Goal: Task Accomplishment & Management: Complete application form

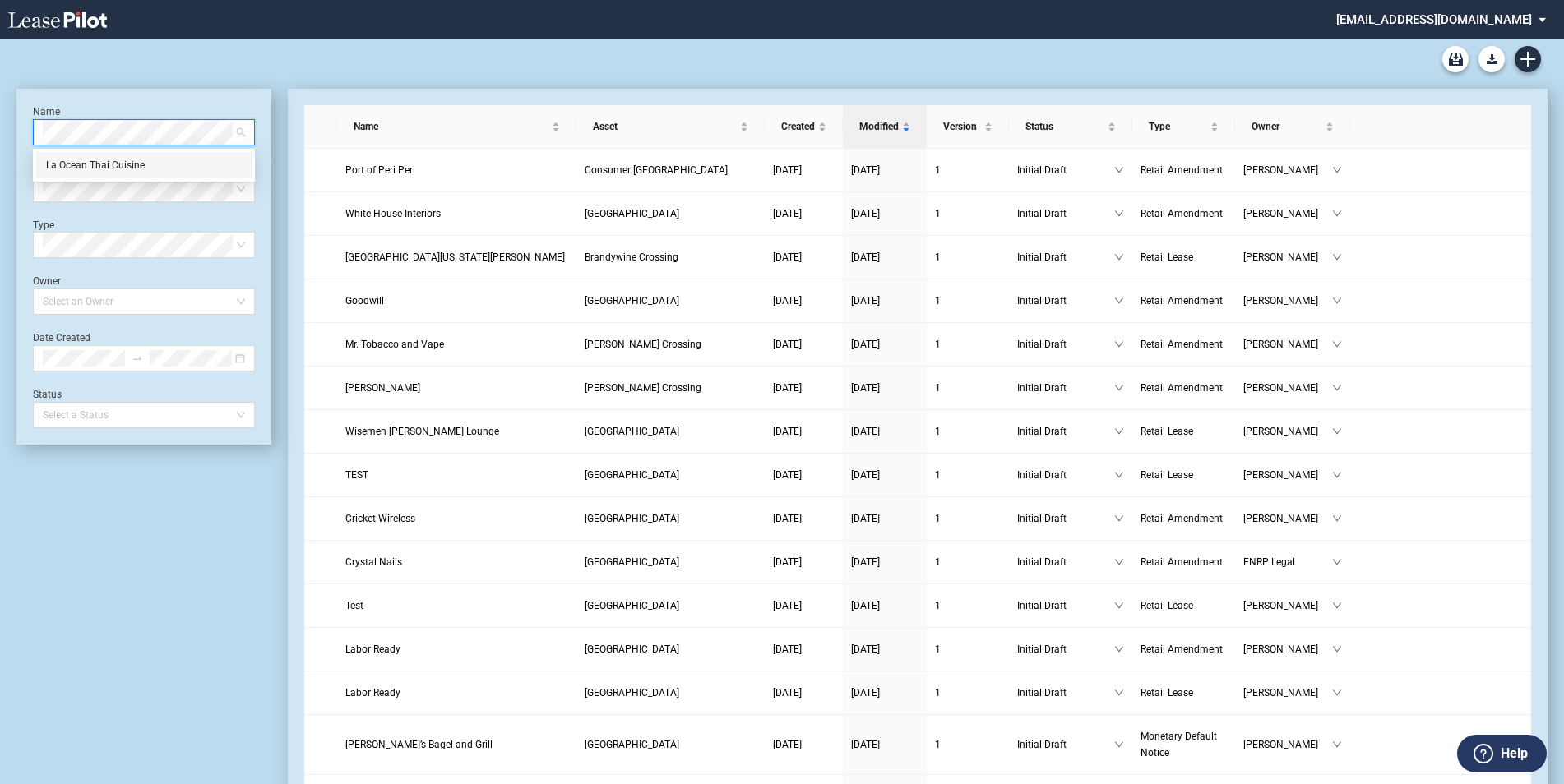
click at [127, 175] on div "La Ocean Thai Cuisine" at bounding box center [143, 165] width 215 height 26
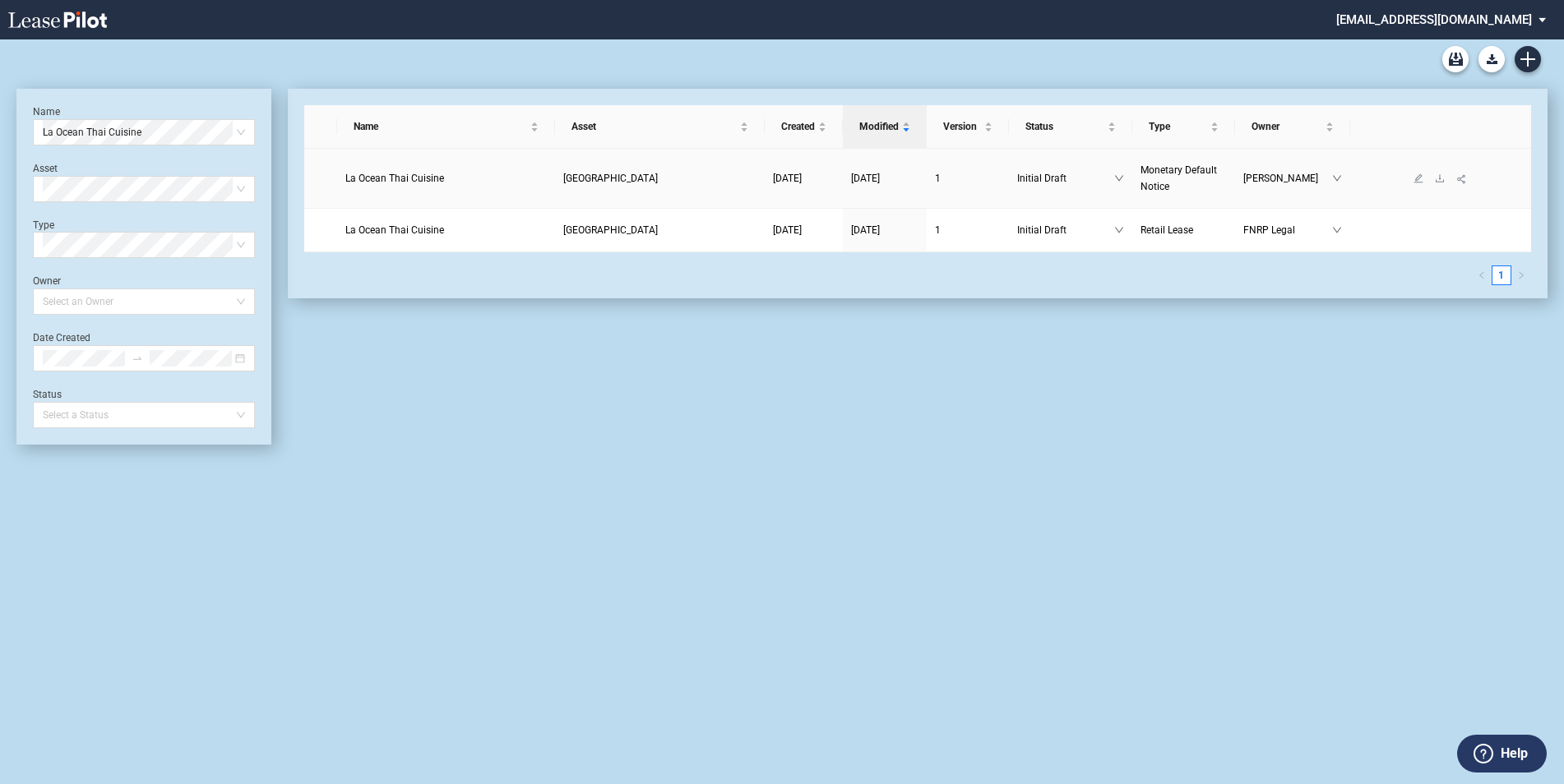
click at [447, 192] on td "La Ocean Thai Cuisine" at bounding box center [446, 178] width 218 height 60
click at [1415, 177] on icon "edit" at bounding box center [1419, 178] width 10 height 10
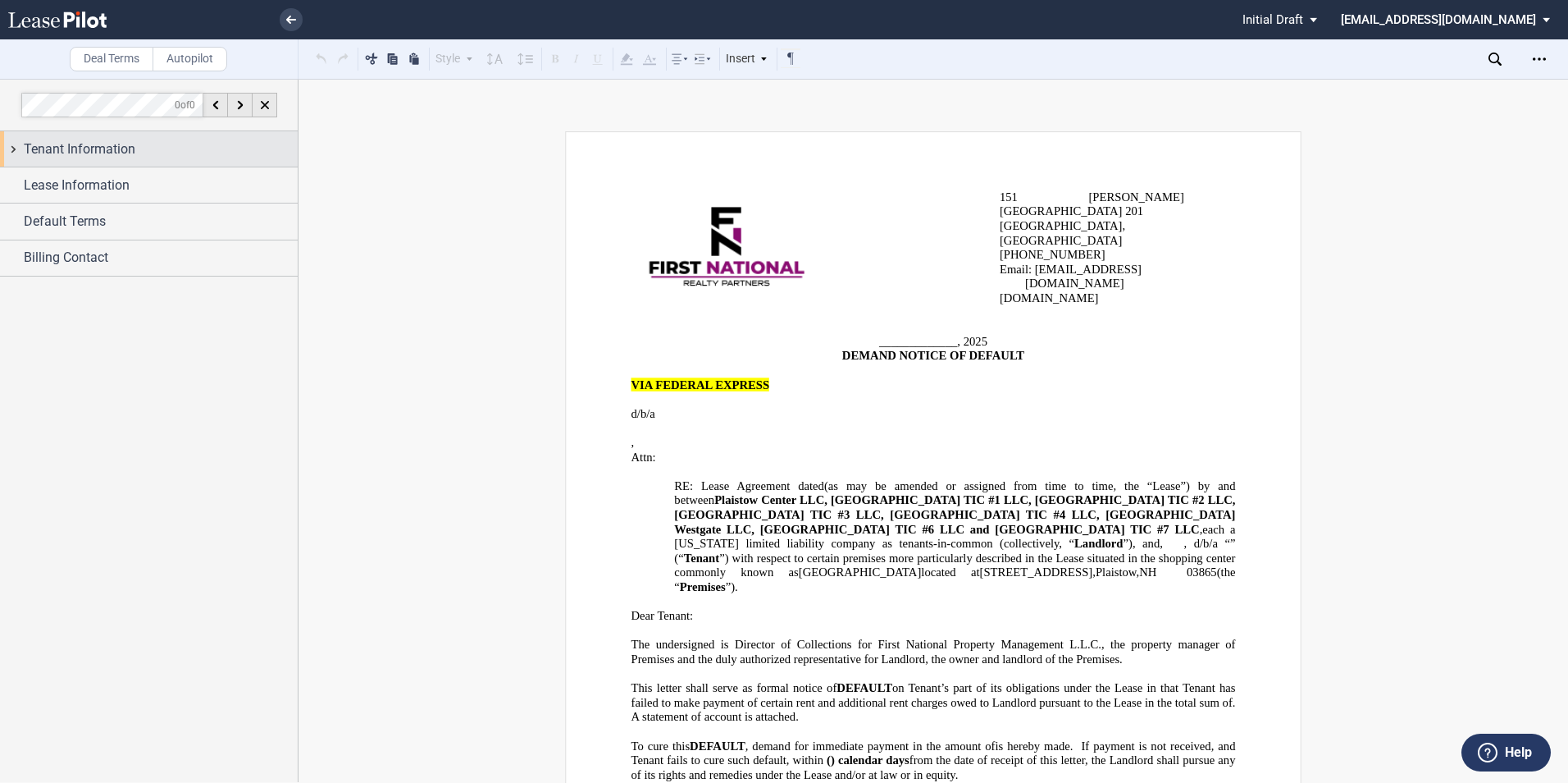
click at [165, 158] on div "Tenant Information" at bounding box center [161, 149] width 274 height 20
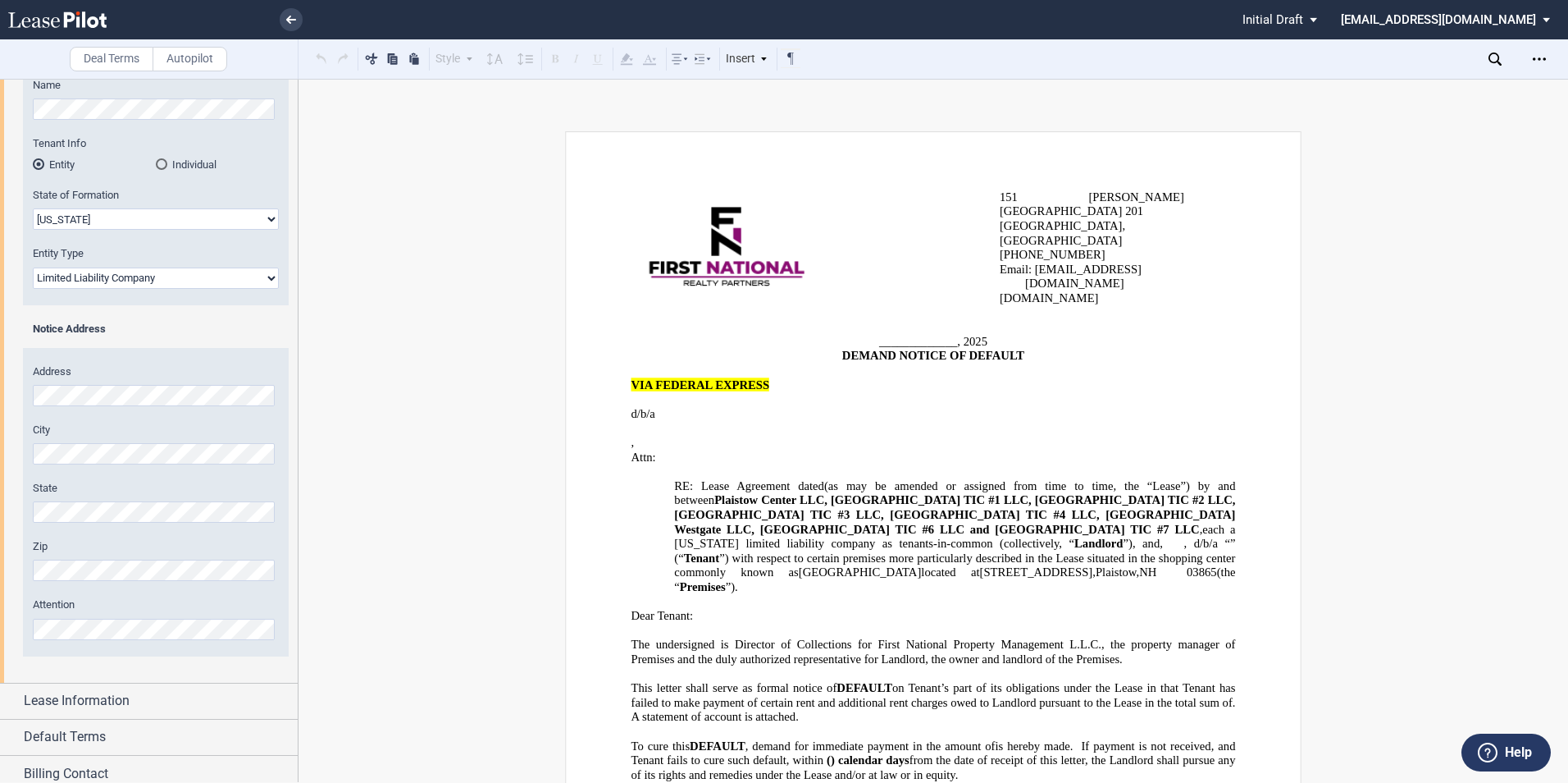
scroll to position [206, 0]
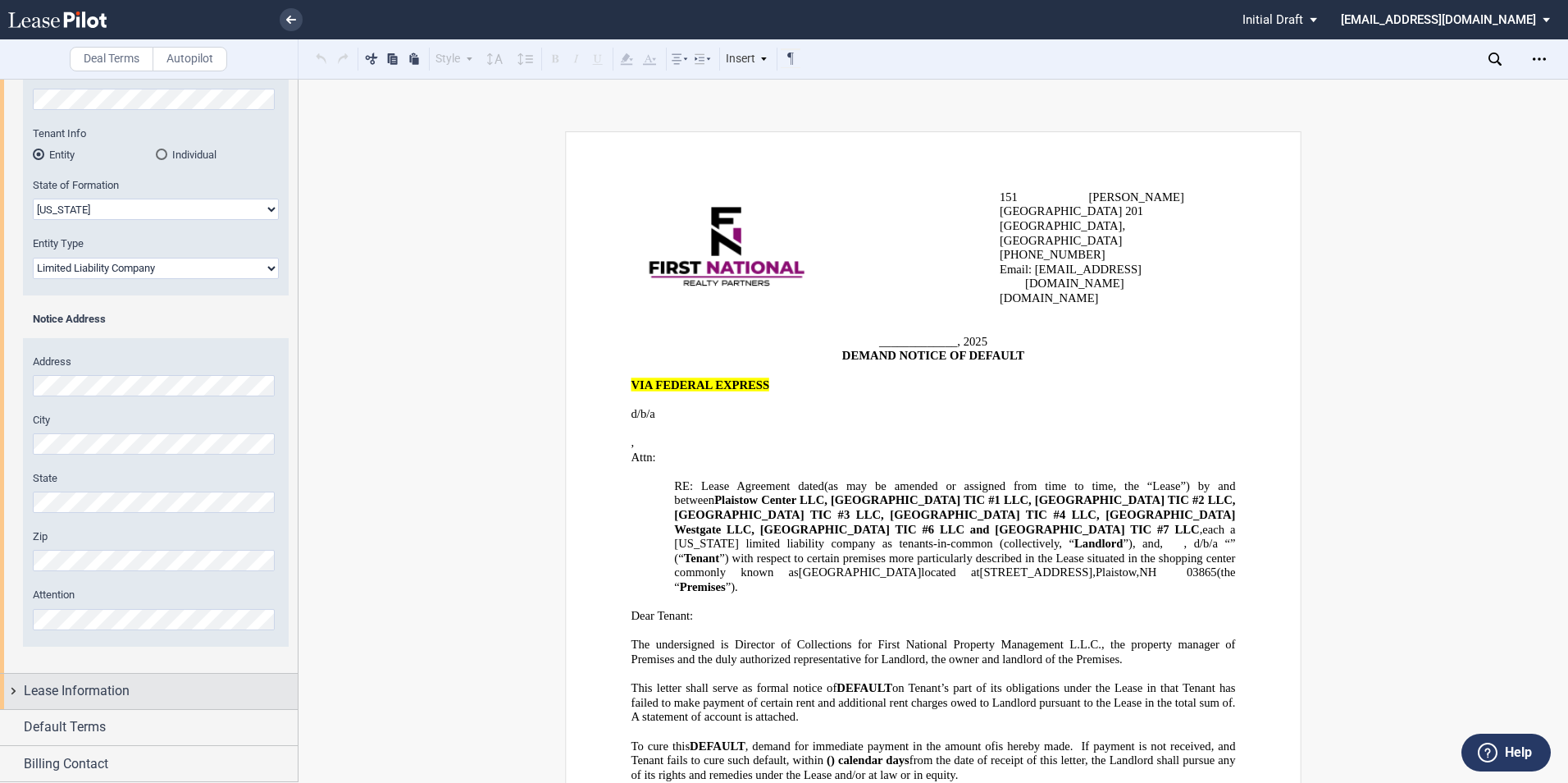
click at [87, 703] on div "Lease Information" at bounding box center [149, 692] width 298 height 36
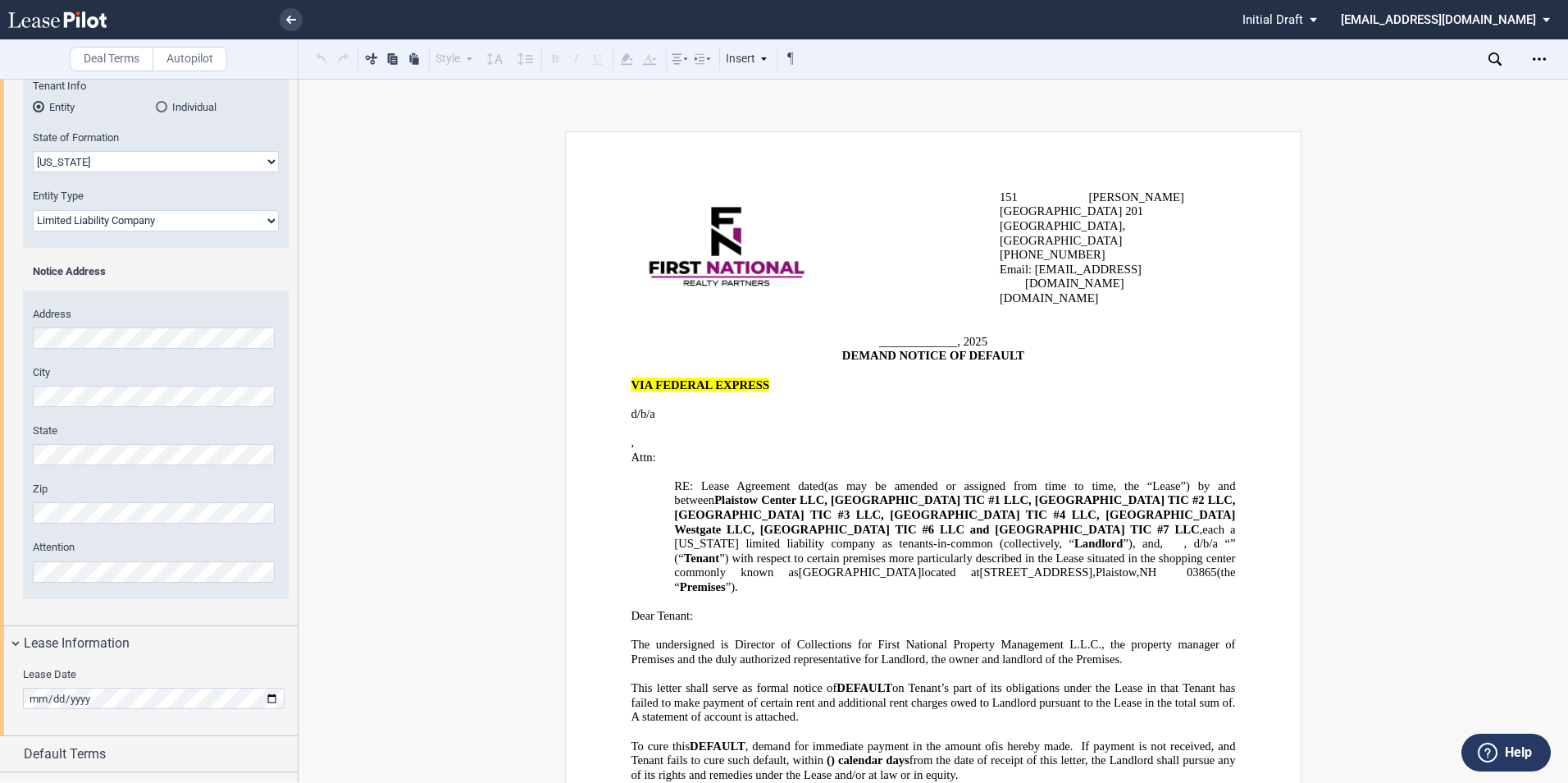
scroll to position [280, 0]
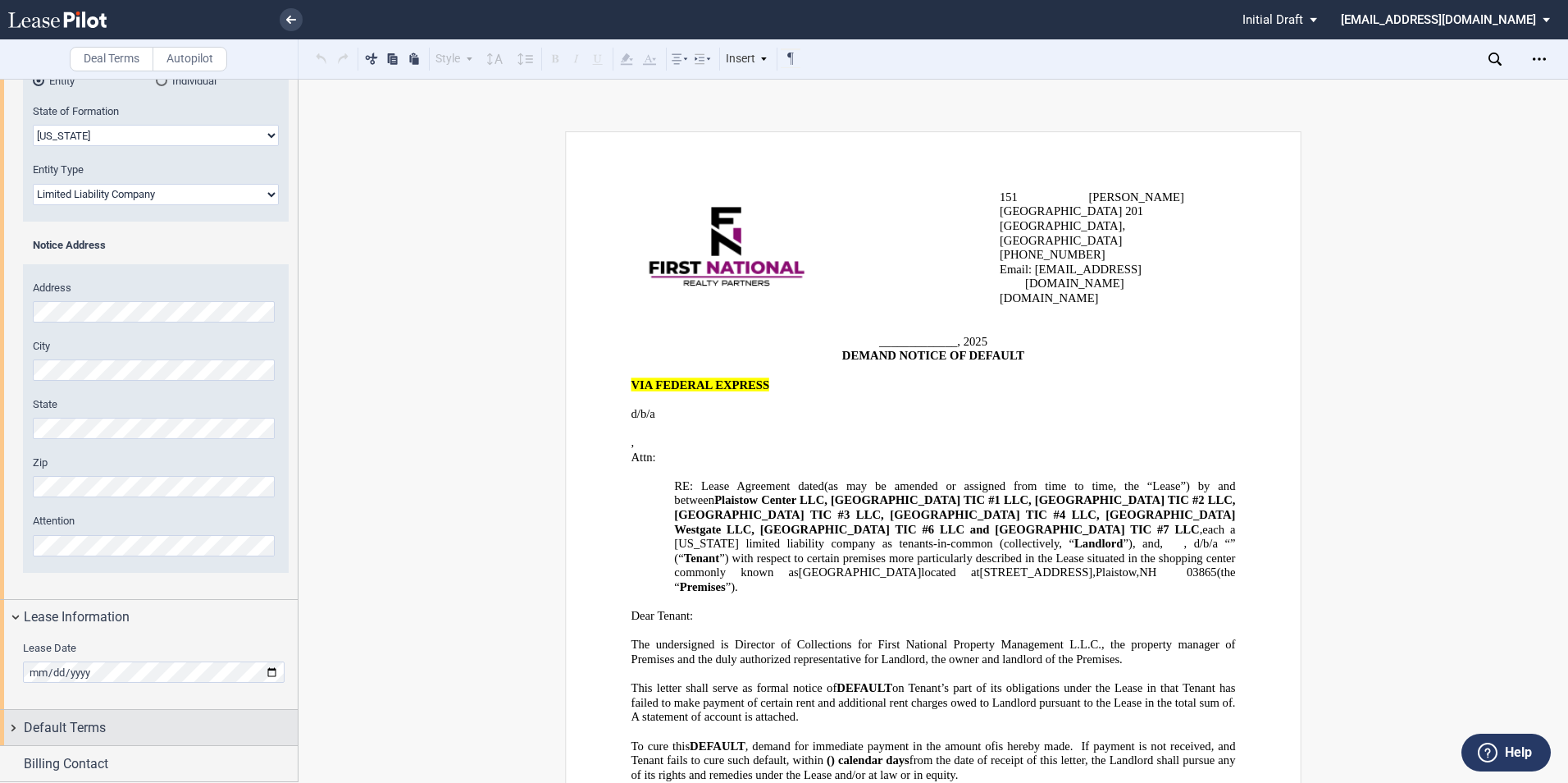
click at [64, 728] on span "Default Terms" at bounding box center [65, 728] width 82 height 20
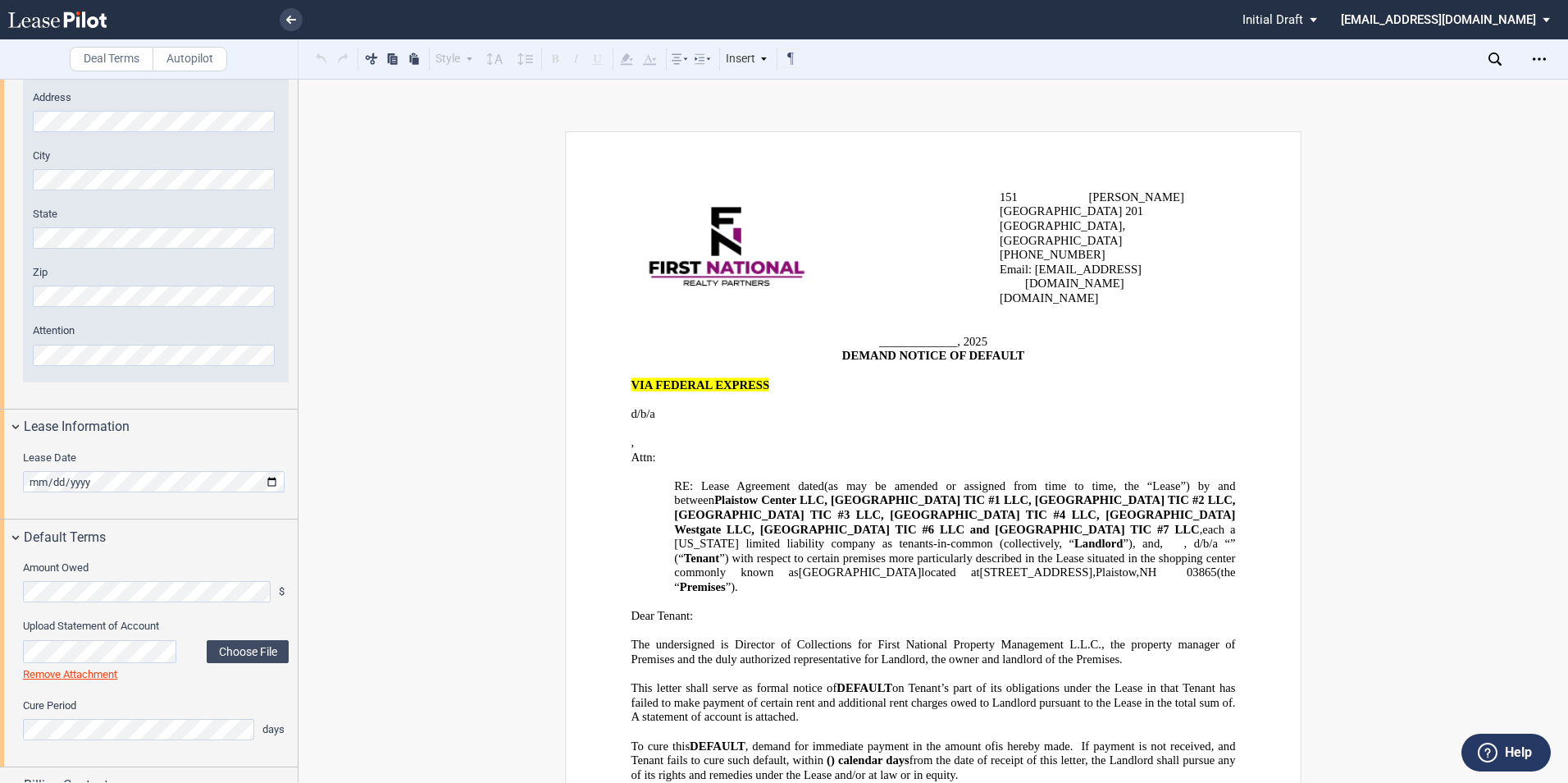
scroll to position [492, 0]
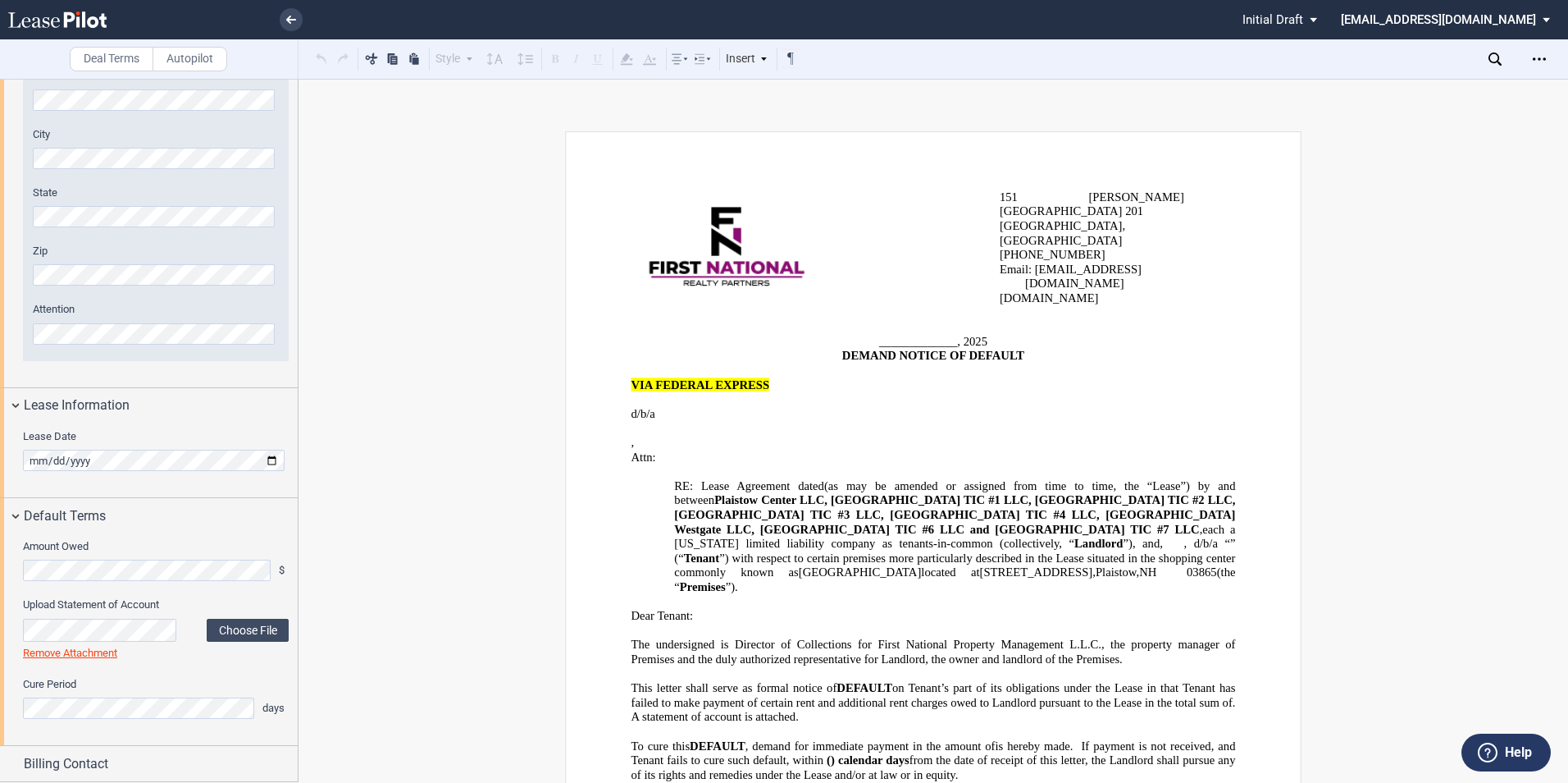
click at [0, 556] on html ".bocls-1{fill:#26354a;fill-rule:evenodd} Loading... × Pending... Pending... Ini…" at bounding box center [784, 392] width 1568 height 783
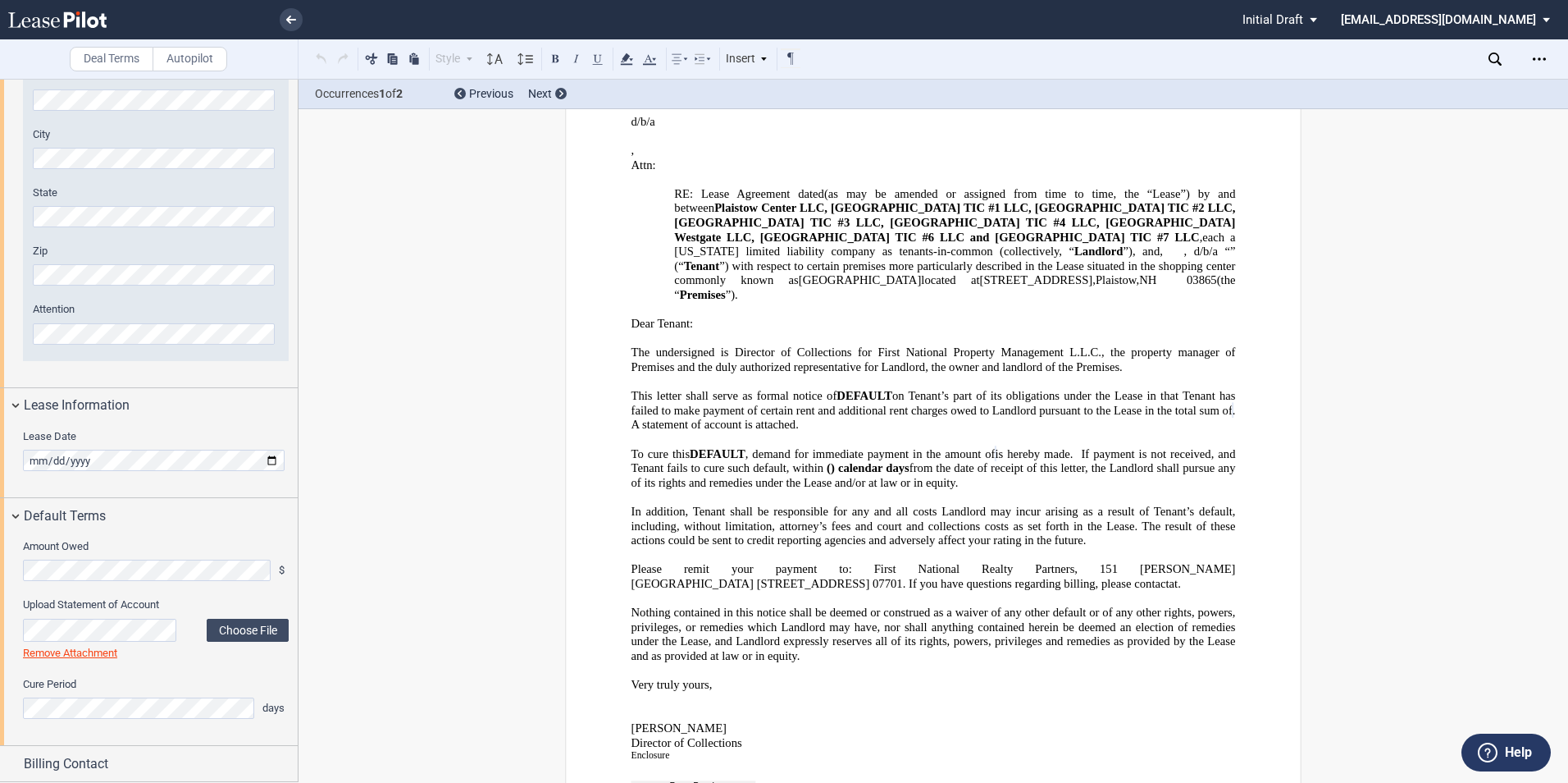
scroll to position [304, 0]
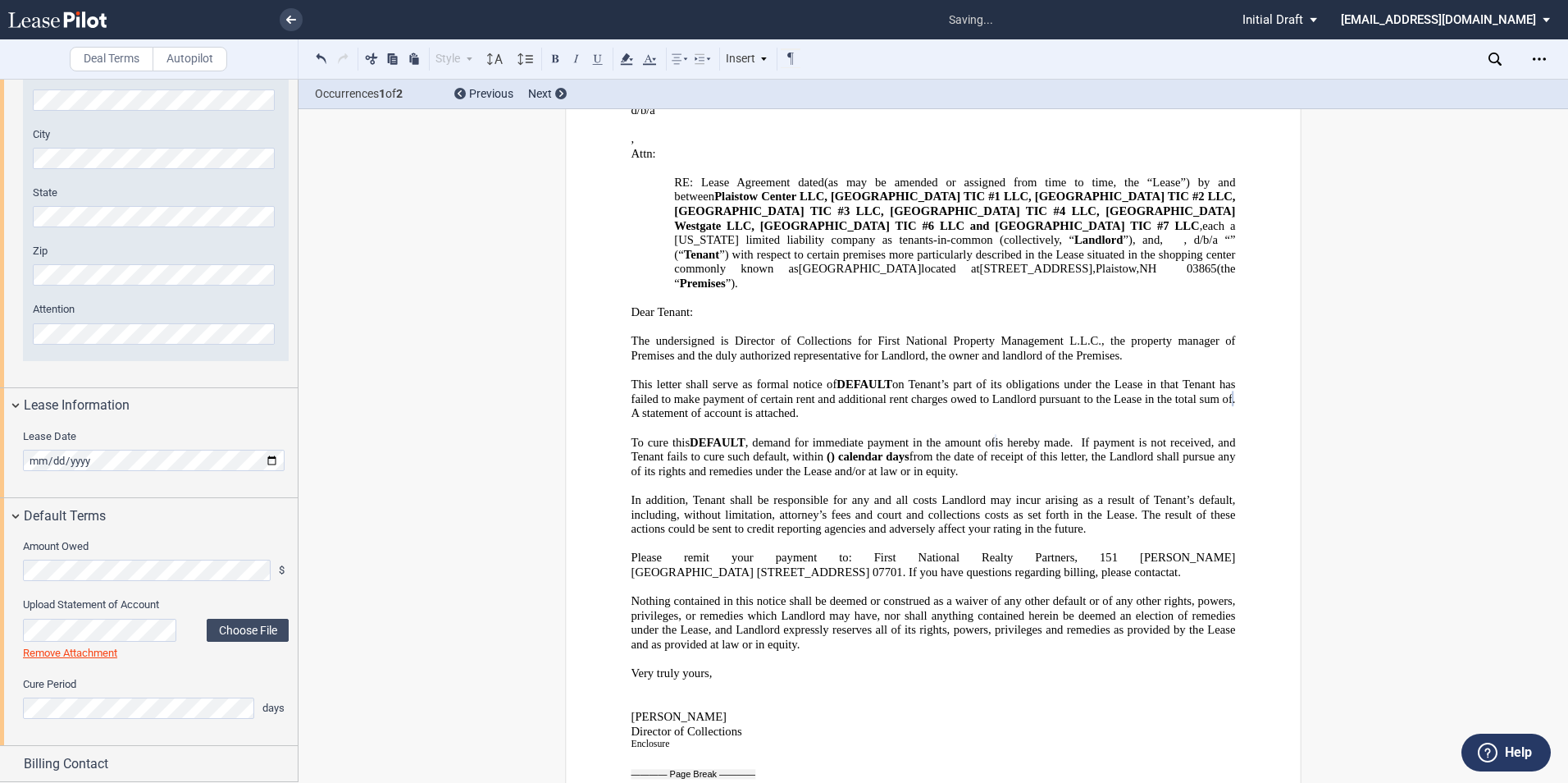
click at [88, 660] on div "Remove Attachment" at bounding box center [156, 653] width 266 height 15
click at [87, 652] on link "Remove Attachment" at bounding box center [70, 653] width 94 height 12
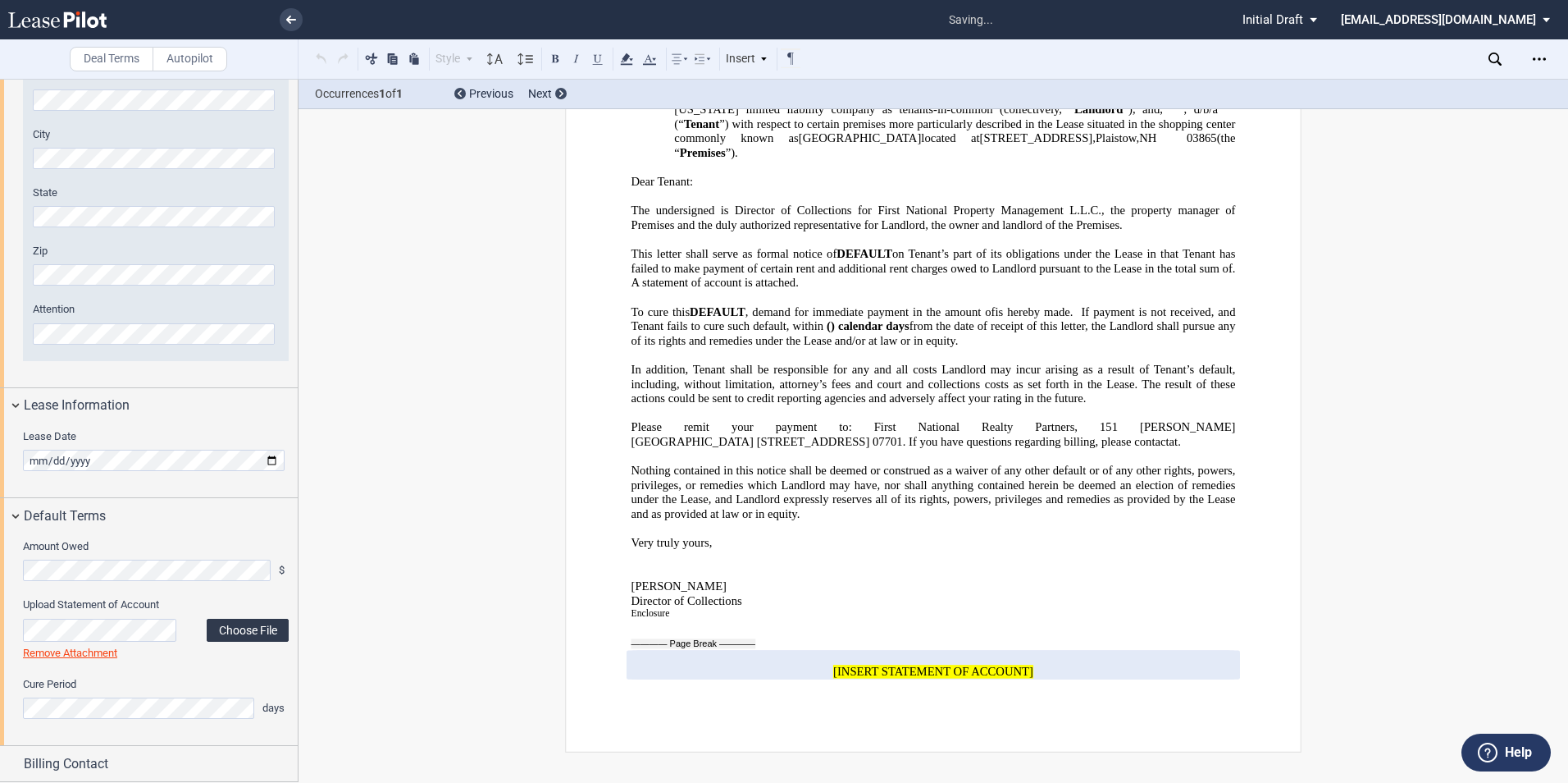
click at [235, 634] on label "Choose File" at bounding box center [247, 630] width 82 height 23
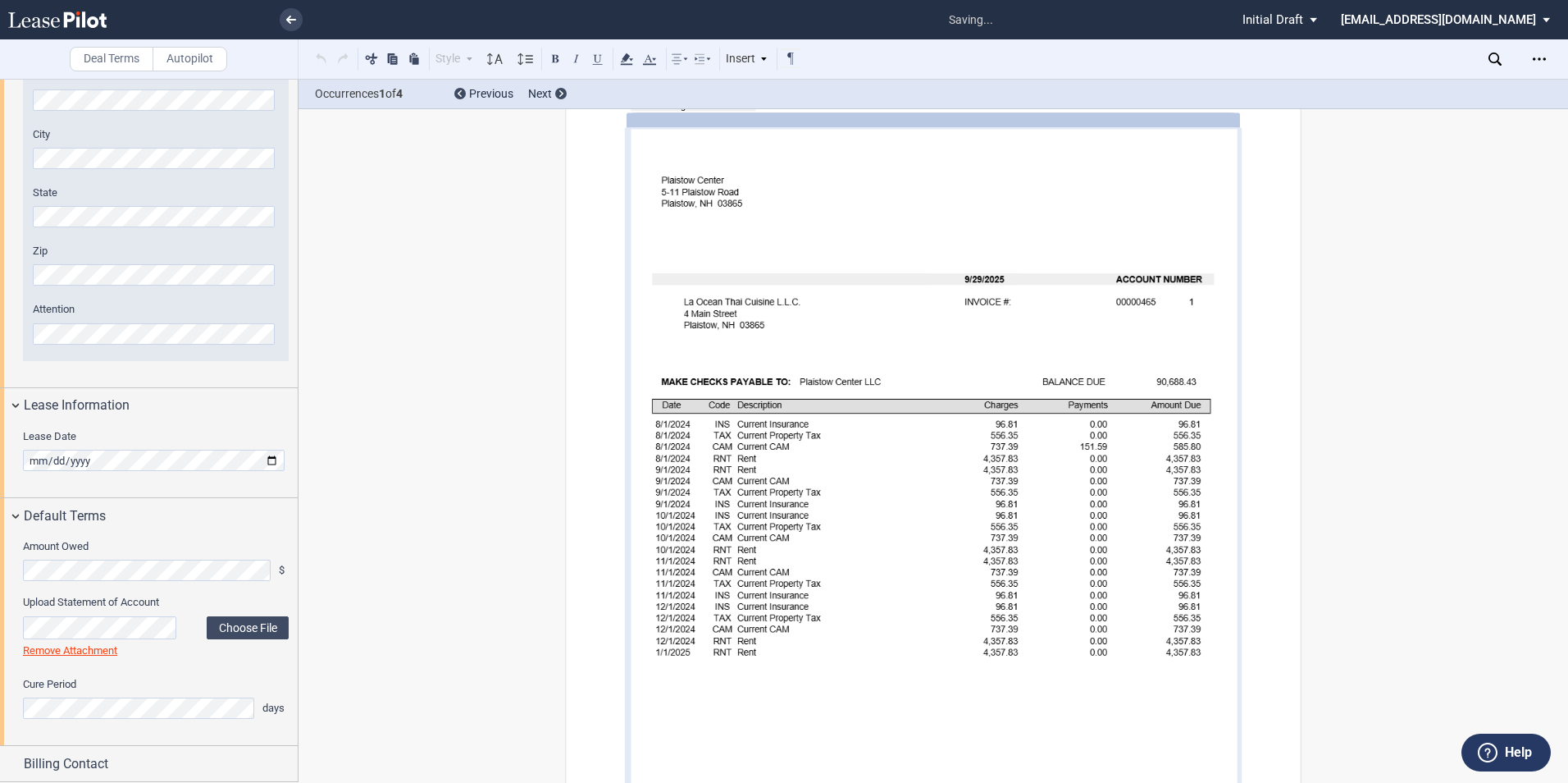
scroll to position [972, 0]
click at [158, 759] on div "Billing Contact" at bounding box center [161, 764] width 274 height 20
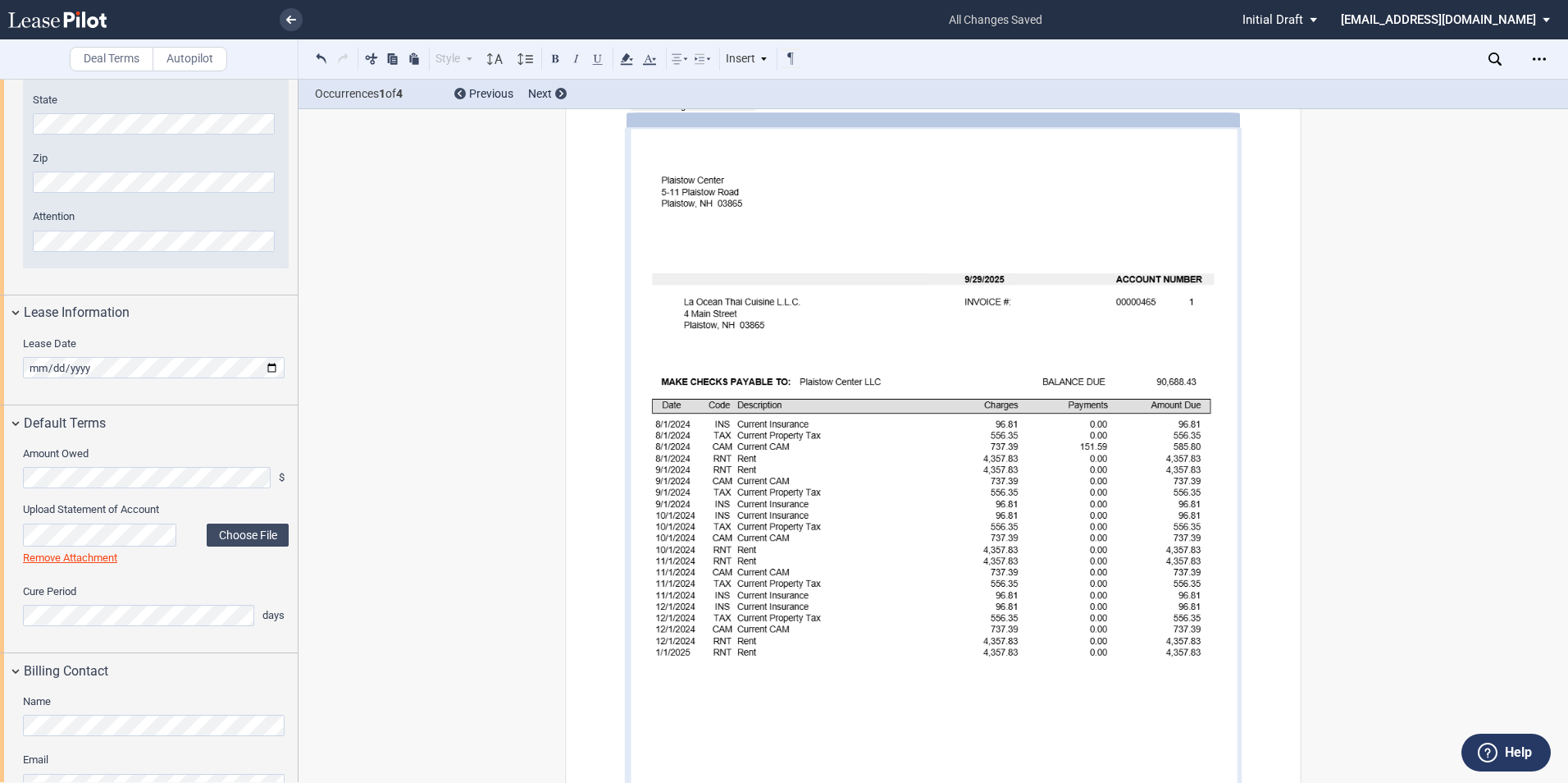
scroll to position [625, 0]
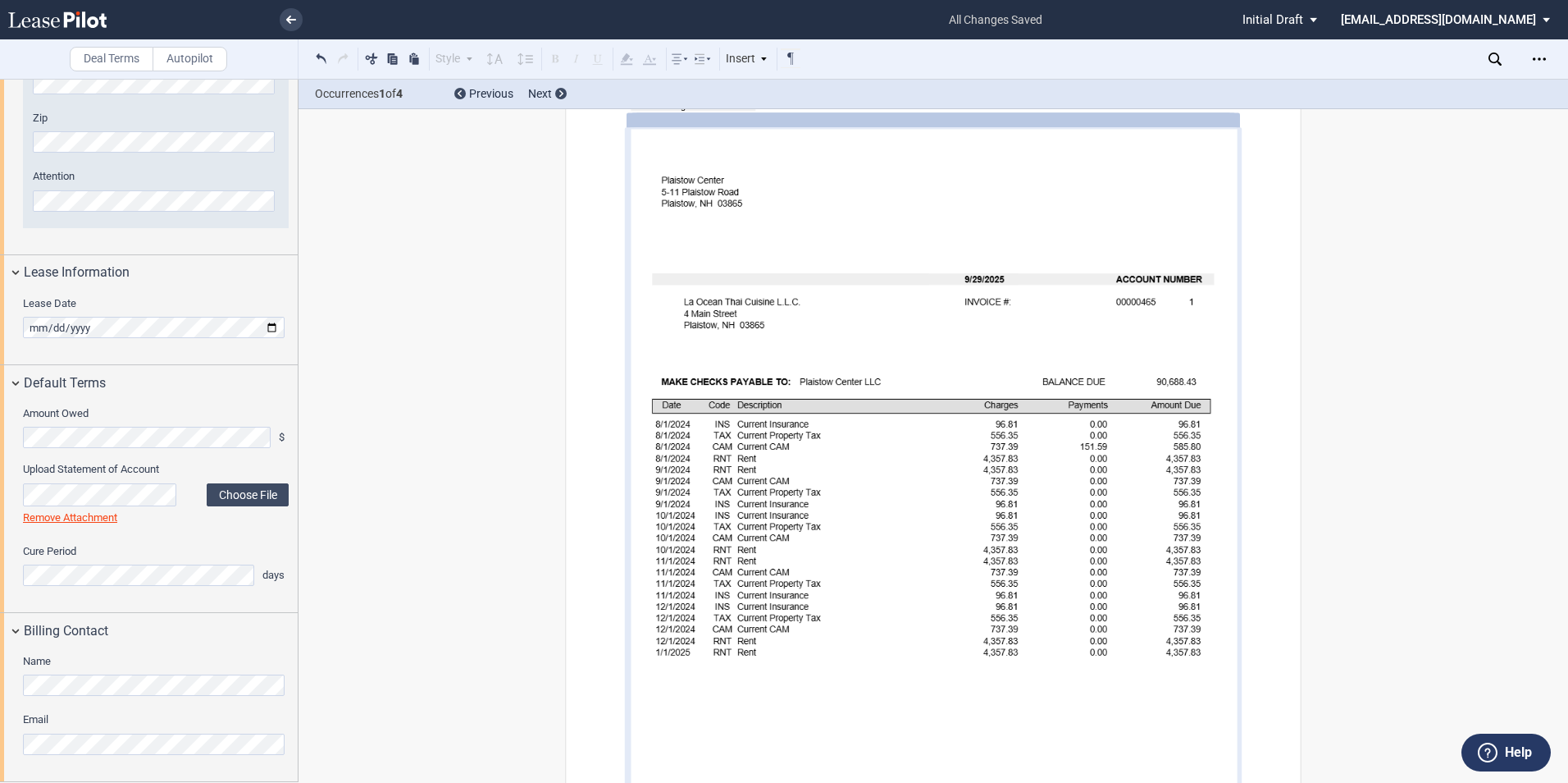
click at [0, 673] on html ".bocls-1{fill:#26354a;fill-rule:evenodd} Loading... × all changes saved Pending…" at bounding box center [784, 392] width 1568 height 783
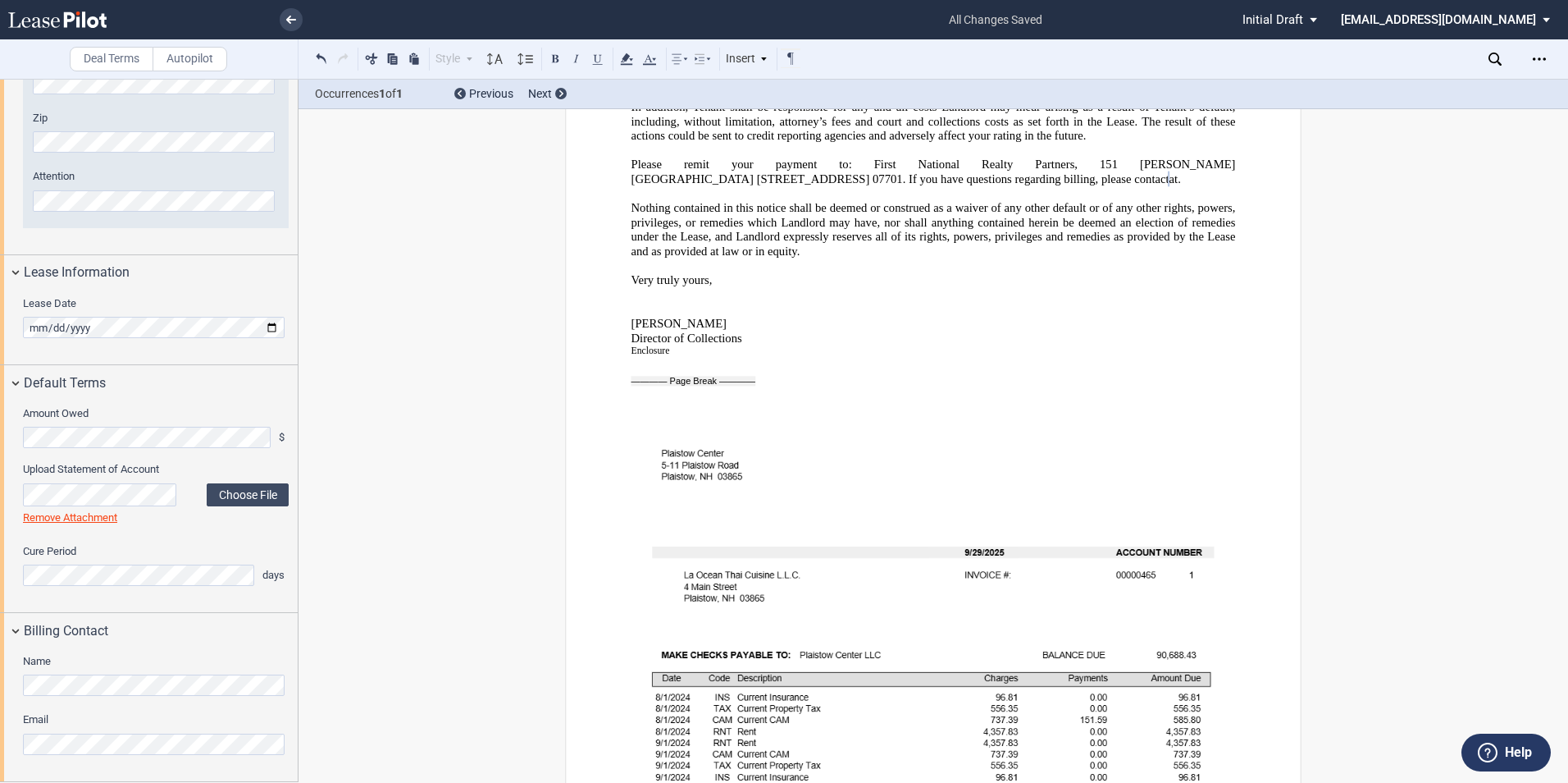
scroll to position [462, 0]
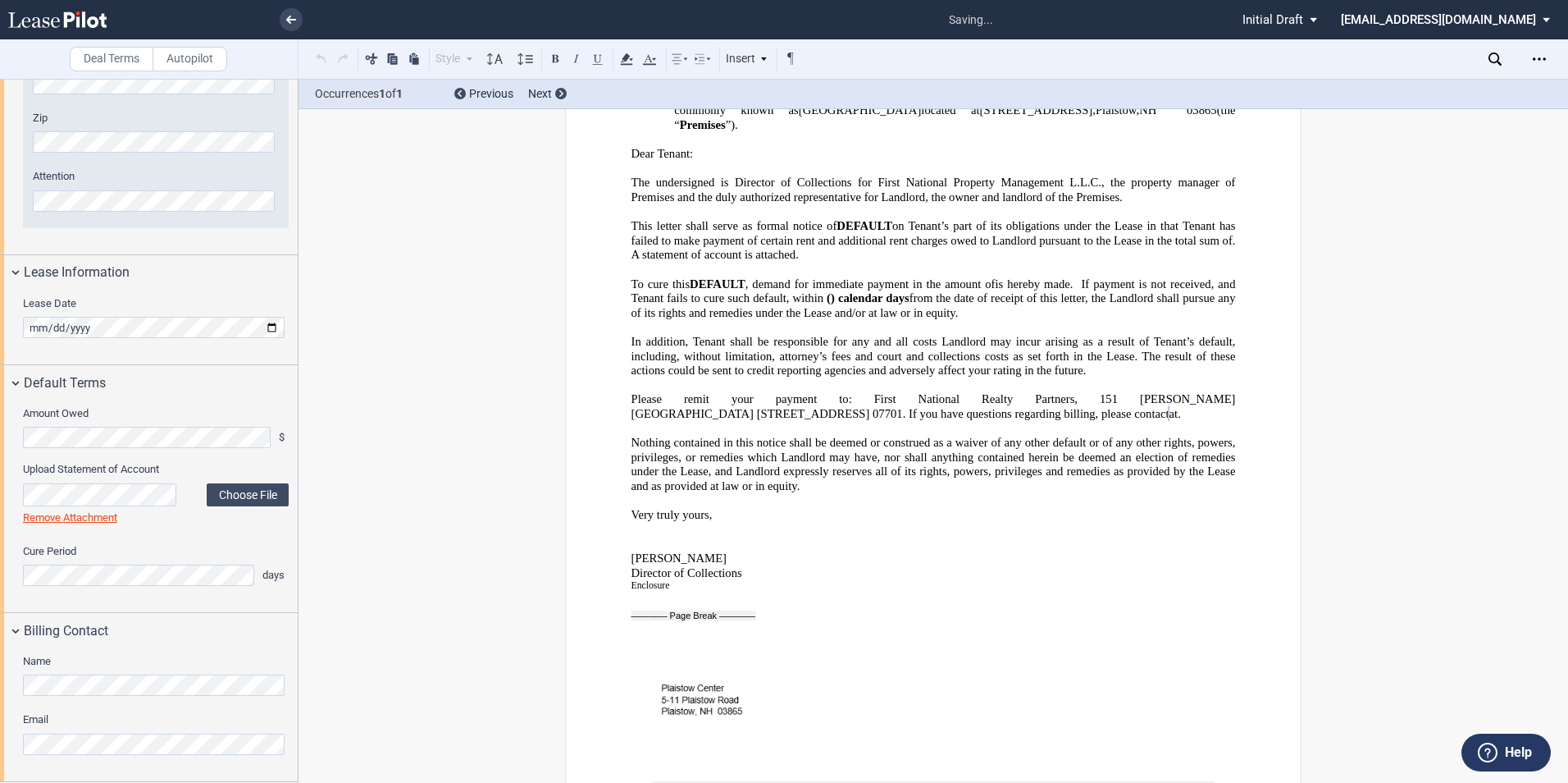
drag, startPoint x: 170, startPoint y: 759, endPoint x: 158, endPoint y: 756, distance: 12.4
click at [158, 756] on div "Name Email" at bounding box center [149, 713] width 298 height 132
click at [0, 737] on html ".bocls-1{fill:#26354a;fill-rule:evenodd} Loading... × saving... Pending... Pend…" at bounding box center [784, 392] width 1568 height 783
drag, startPoint x: 738, startPoint y: 538, endPoint x: 685, endPoint y: 540, distance: 53.0
click at [685, 565] on p "Director of Collections" at bounding box center [933, 572] width 605 height 15
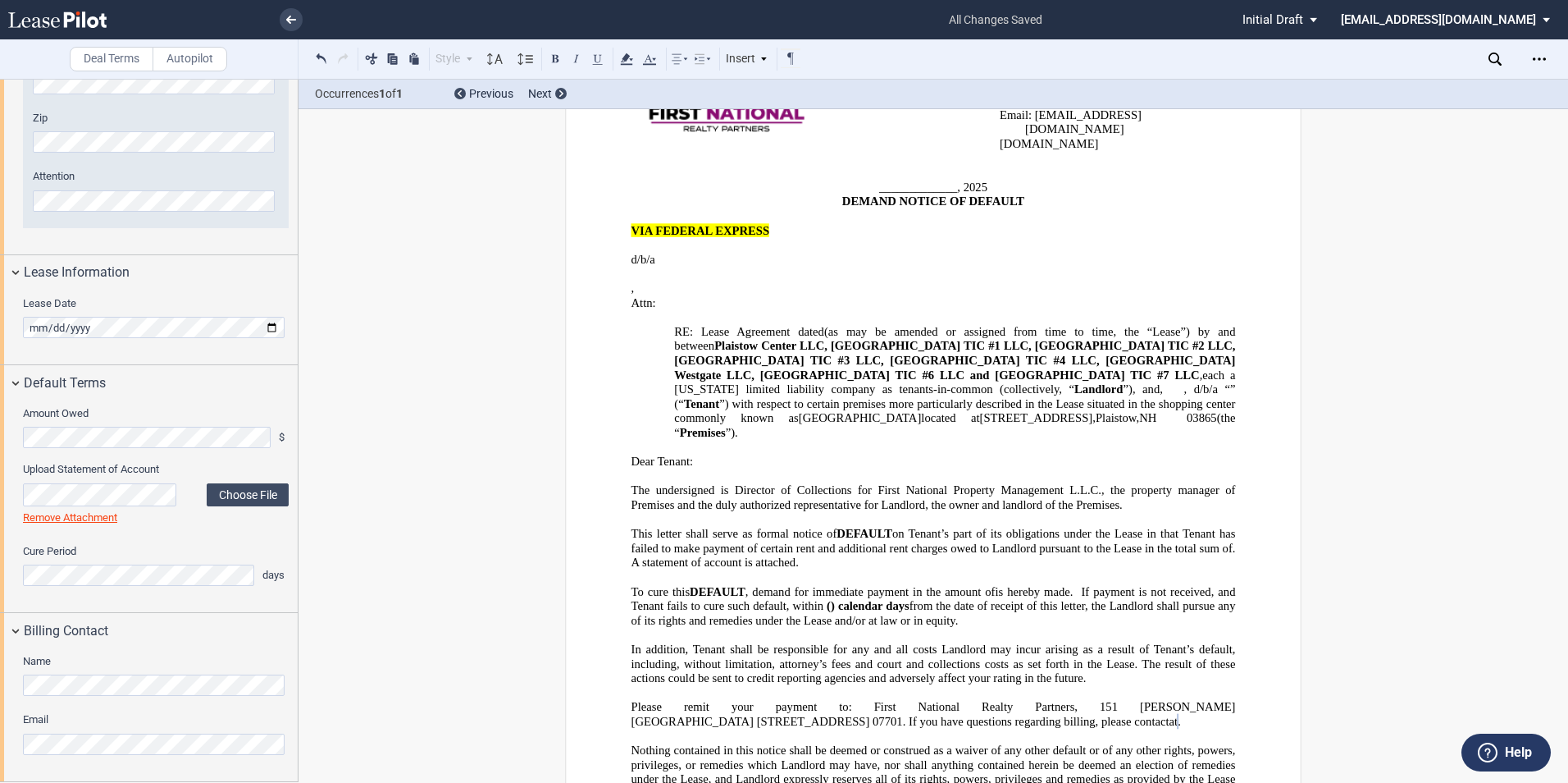
scroll to position [134, 0]
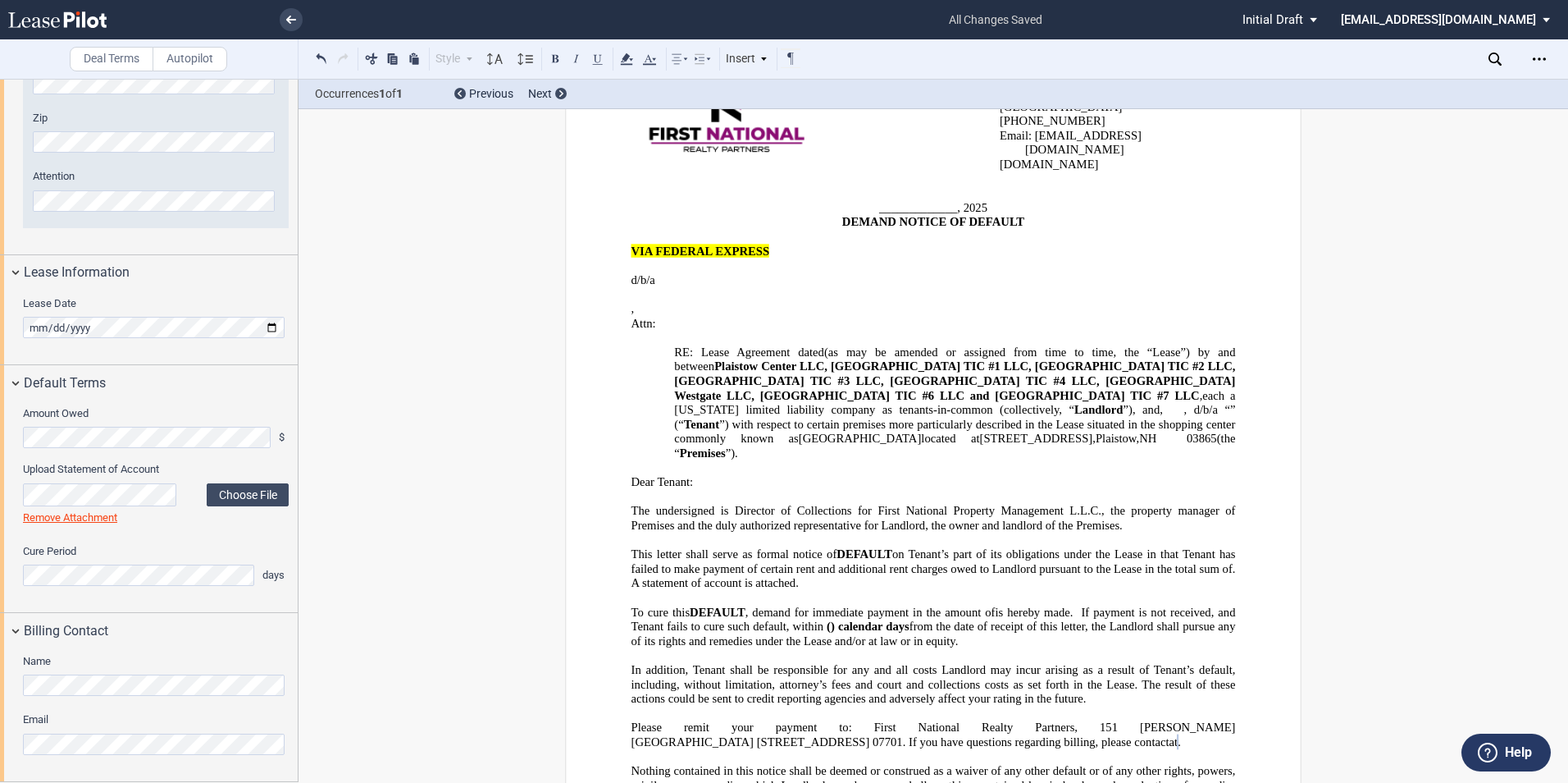
click at [1554, 63] on div "Download Share Document Print Create a New Version Import Changes Compare Abstr…" at bounding box center [1541, 59] width 30 height 26
click at [1544, 62] on icon "Open Lease options menu" at bounding box center [1539, 59] width 13 height 13
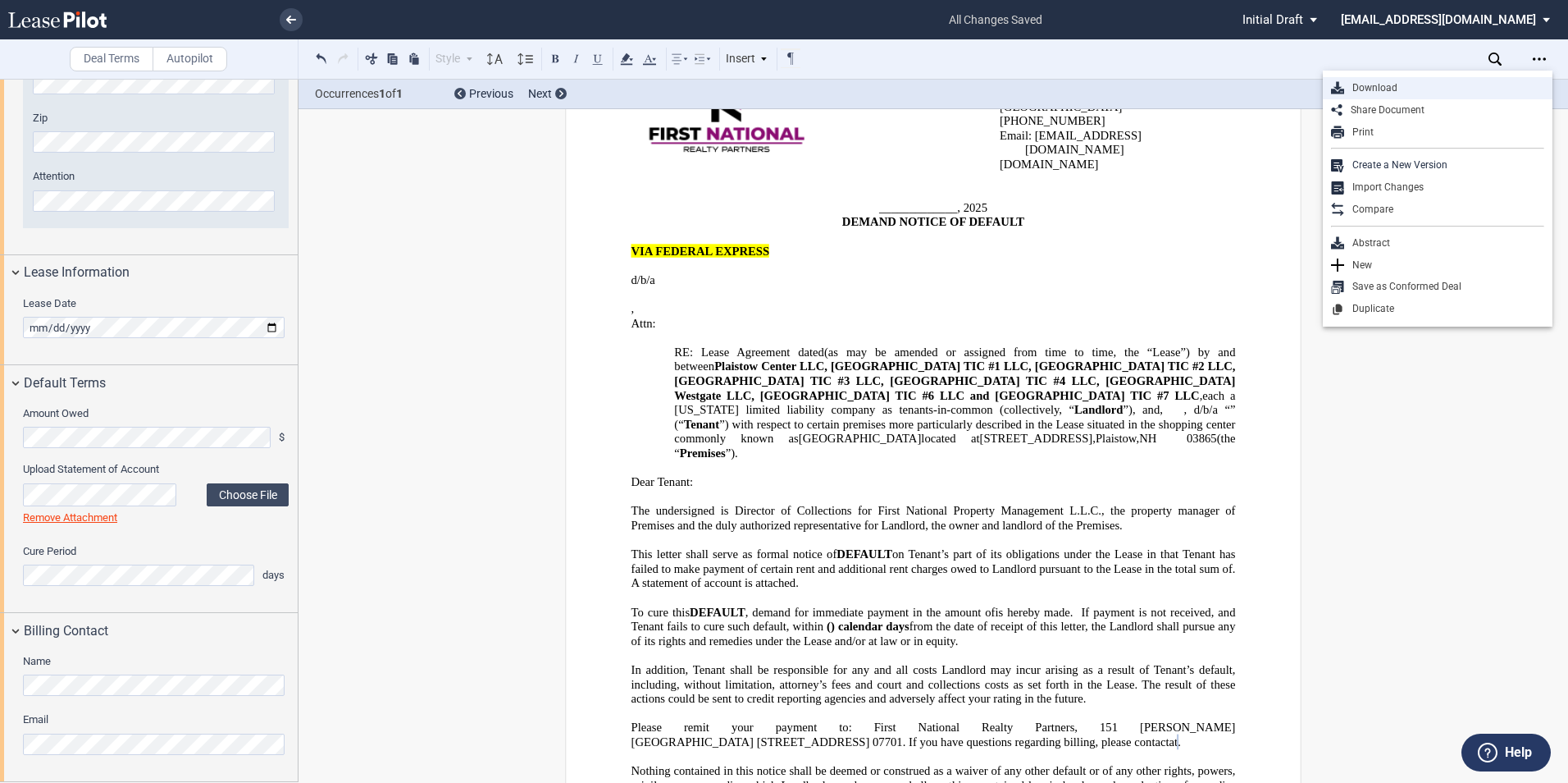
click at [1448, 83] on div "Download" at bounding box center [1445, 88] width 201 height 14
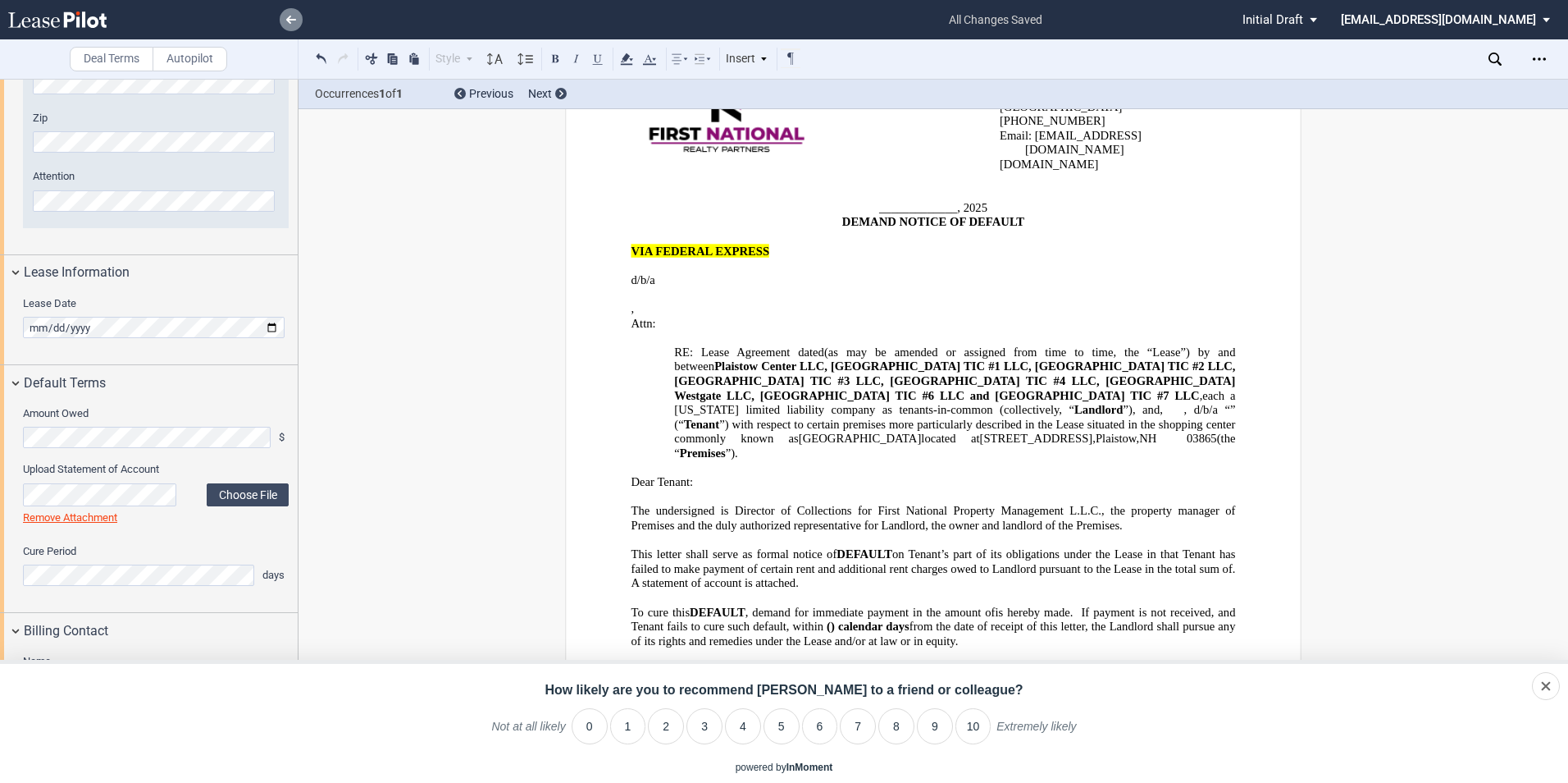
click at [291, 14] on link at bounding box center [291, 19] width 23 height 23
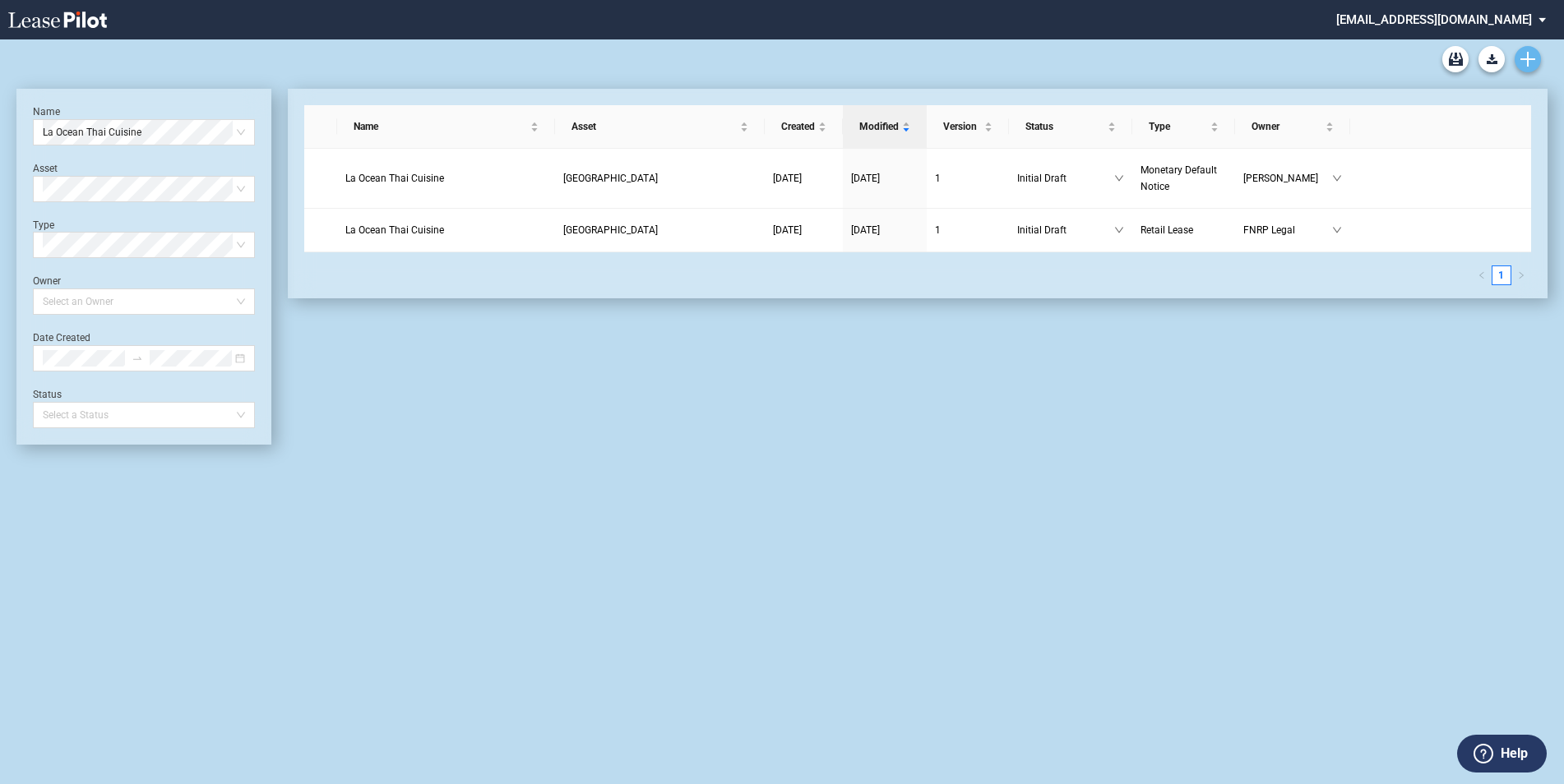
click at [1522, 60] on use "Create new document" at bounding box center [1527, 59] width 15 height 15
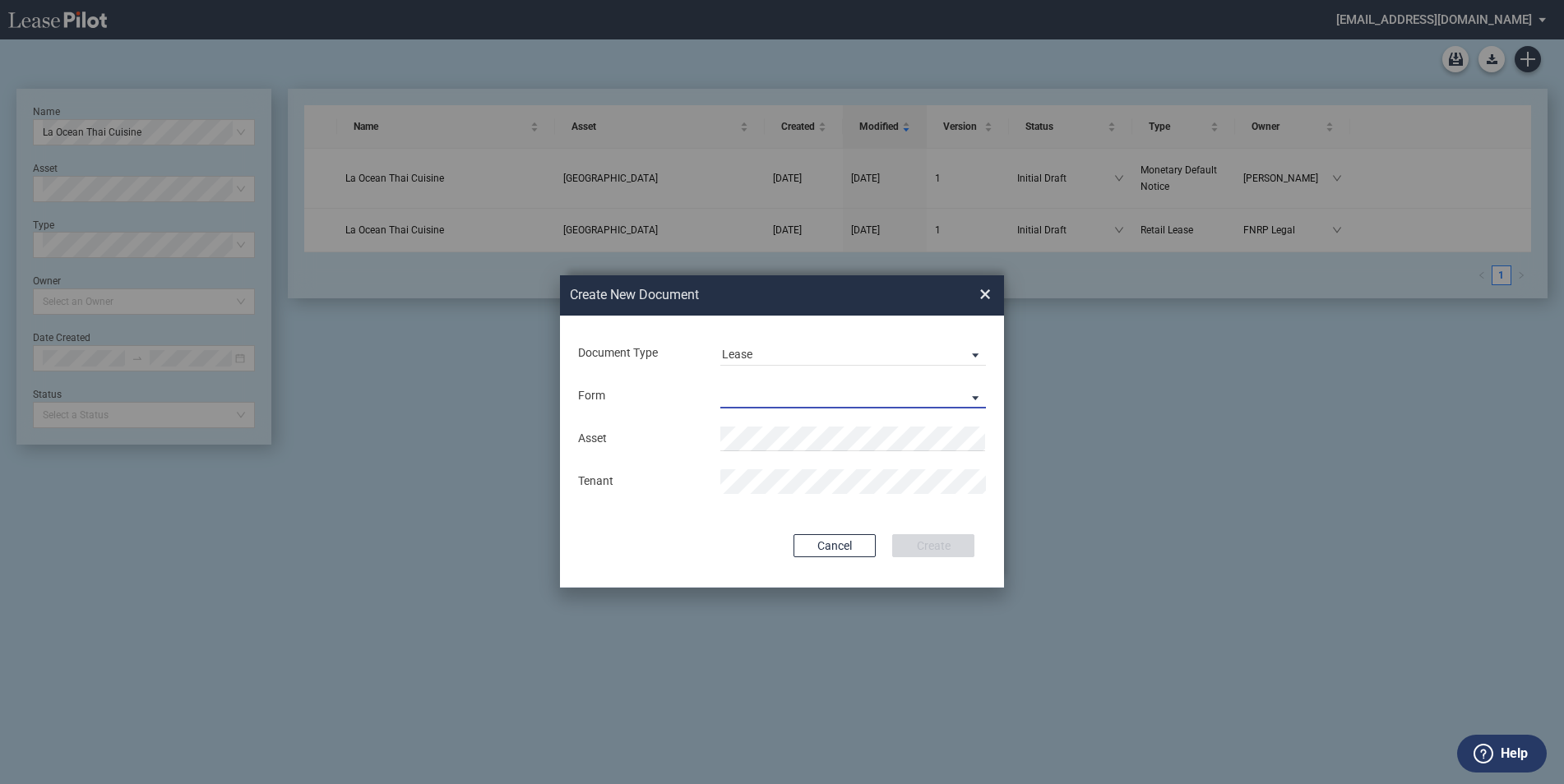
click at [833, 399] on md-select "Retail Lease Monetary Default Notice" at bounding box center [852, 396] width 266 height 25
click at [829, 440] on div "Monetary Default Notice" at bounding box center [792, 436] width 141 height 18
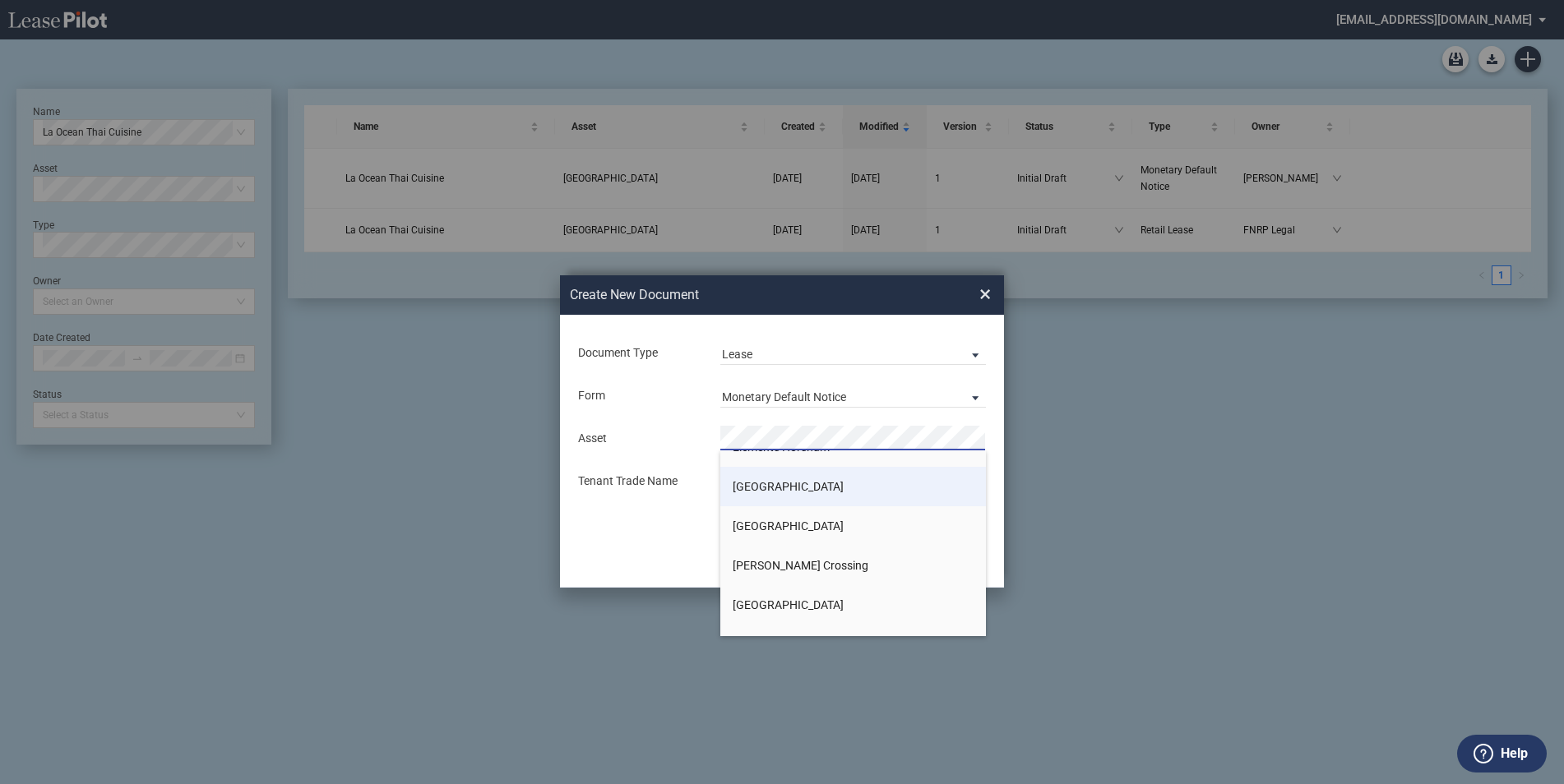
scroll to position [493, 0]
click at [829, 518] on li "Elements Horsham" at bounding box center [852, 529] width 266 height 40
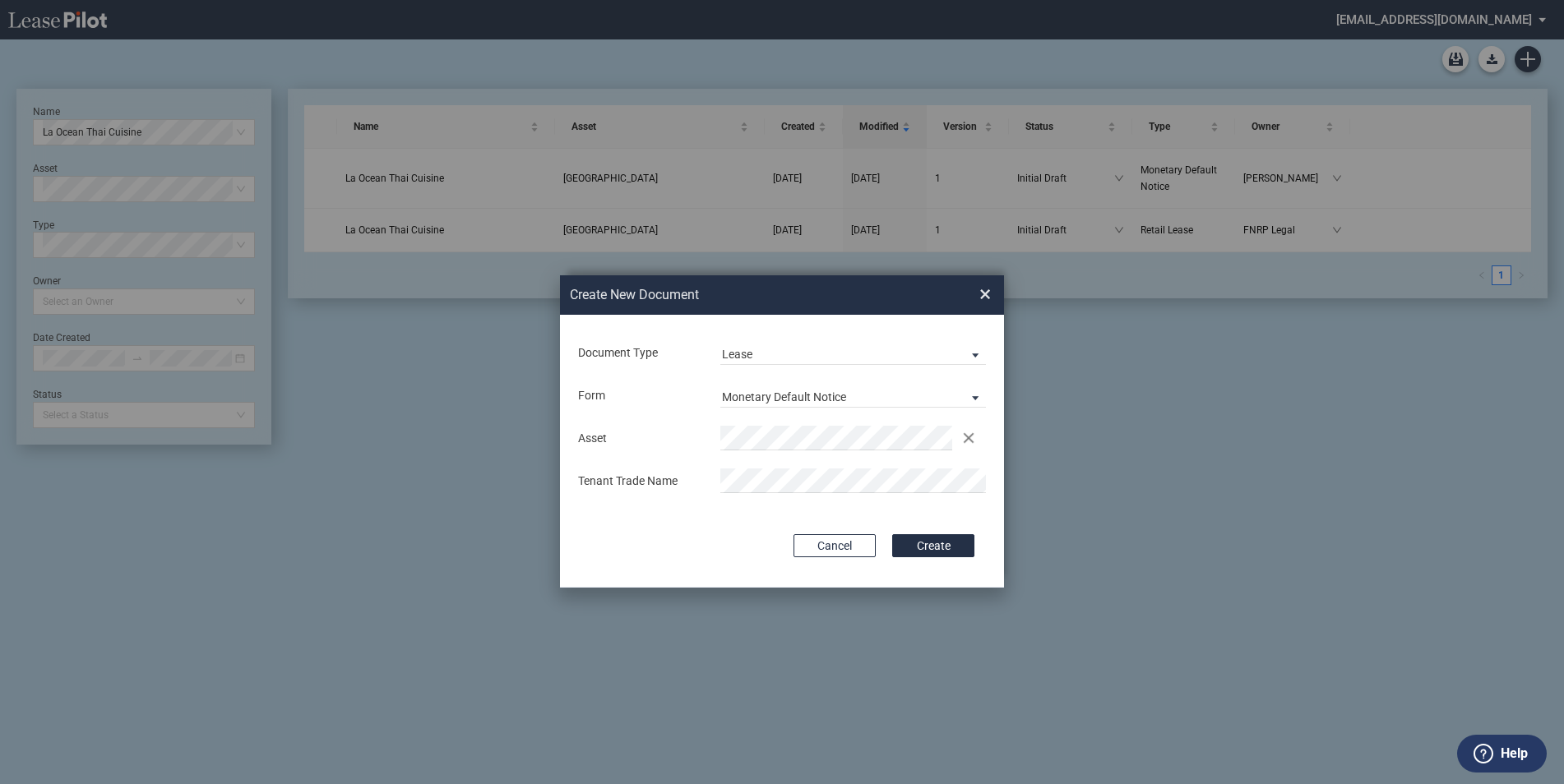
click at [924, 542] on button "Create" at bounding box center [933, 545] width 83 height 23
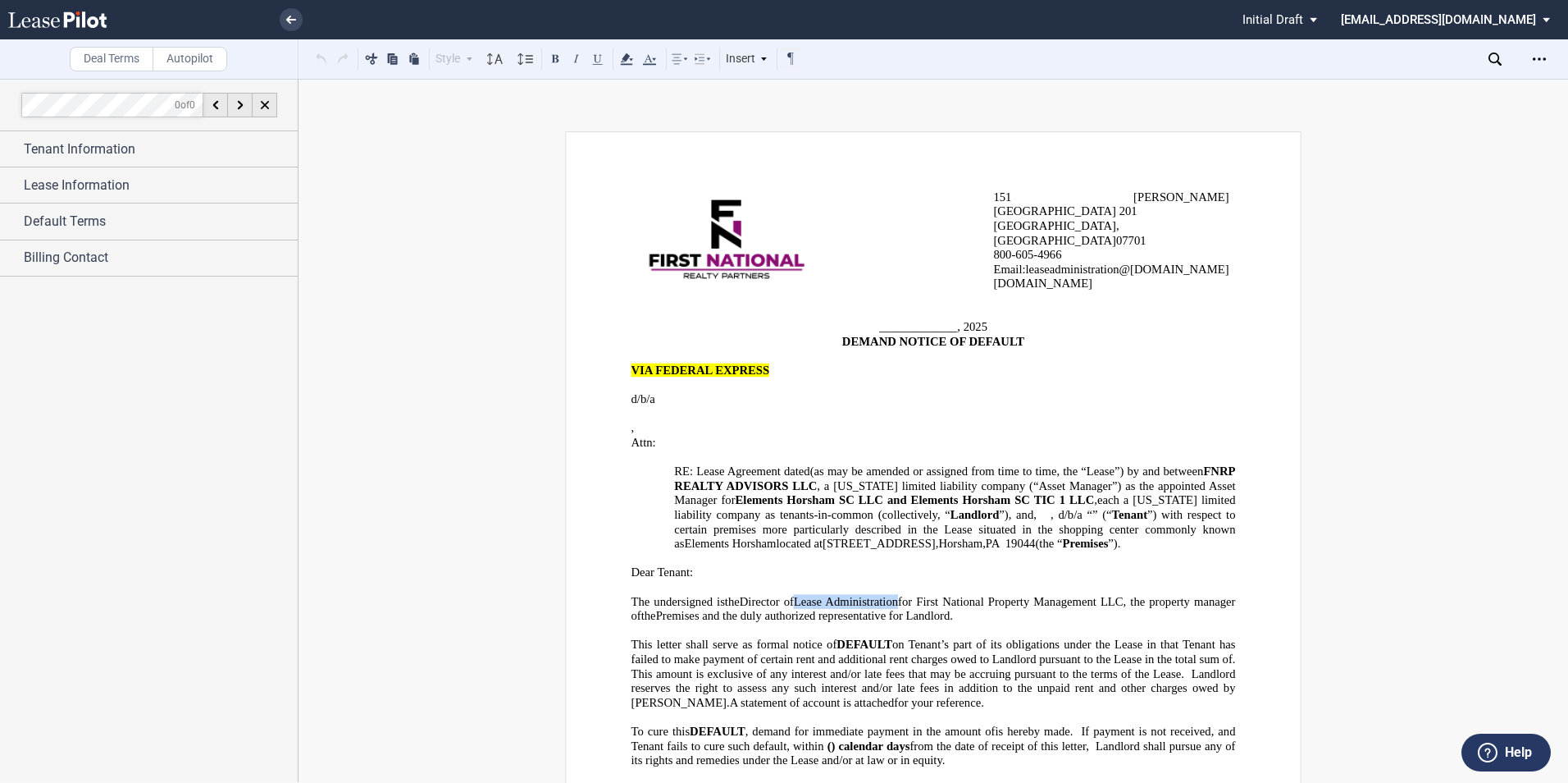
drag, startPoint x: 900, startPoint y: 591, endPoint x: 796, endPoint y: 595, distance: 104.1
click at [796, 595] on span "The undersigned is the Director of Lease Administration for First National Prop…" at bounding box center [935, 608] width 608 height 28
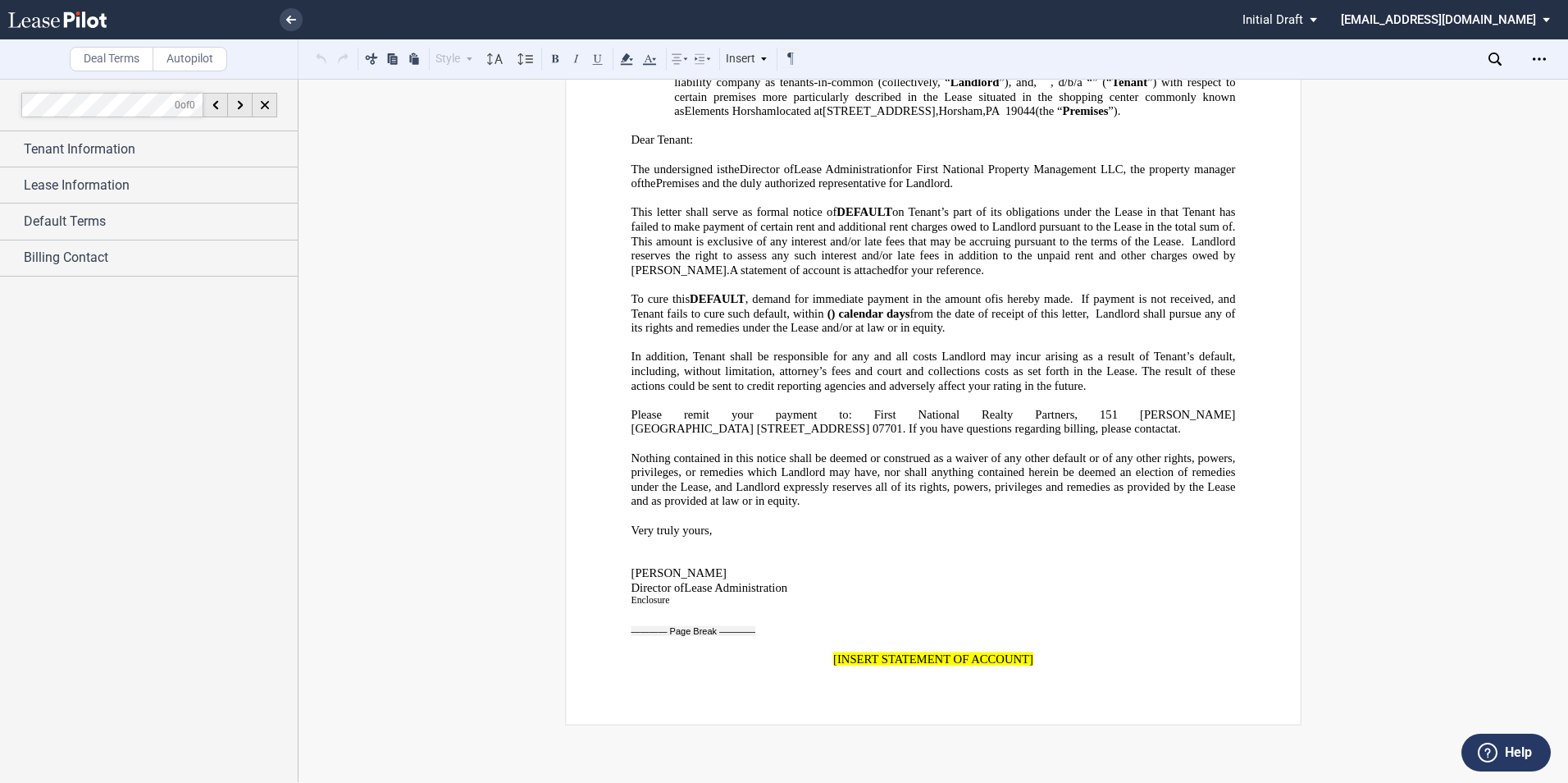
scroll to position [434, 0]
drag, startPoint x: 627, startPoint y: 565, endPoint x: 784, endPoint y: 576, distance: 157.4
click at [784, 576] on div "151 Bodman Place, Suite 201 Red Bank, NJ 07701 800-60 5 -4966 Email : leaseadmi…" at bounding box center [933, 211] width 605 height 909
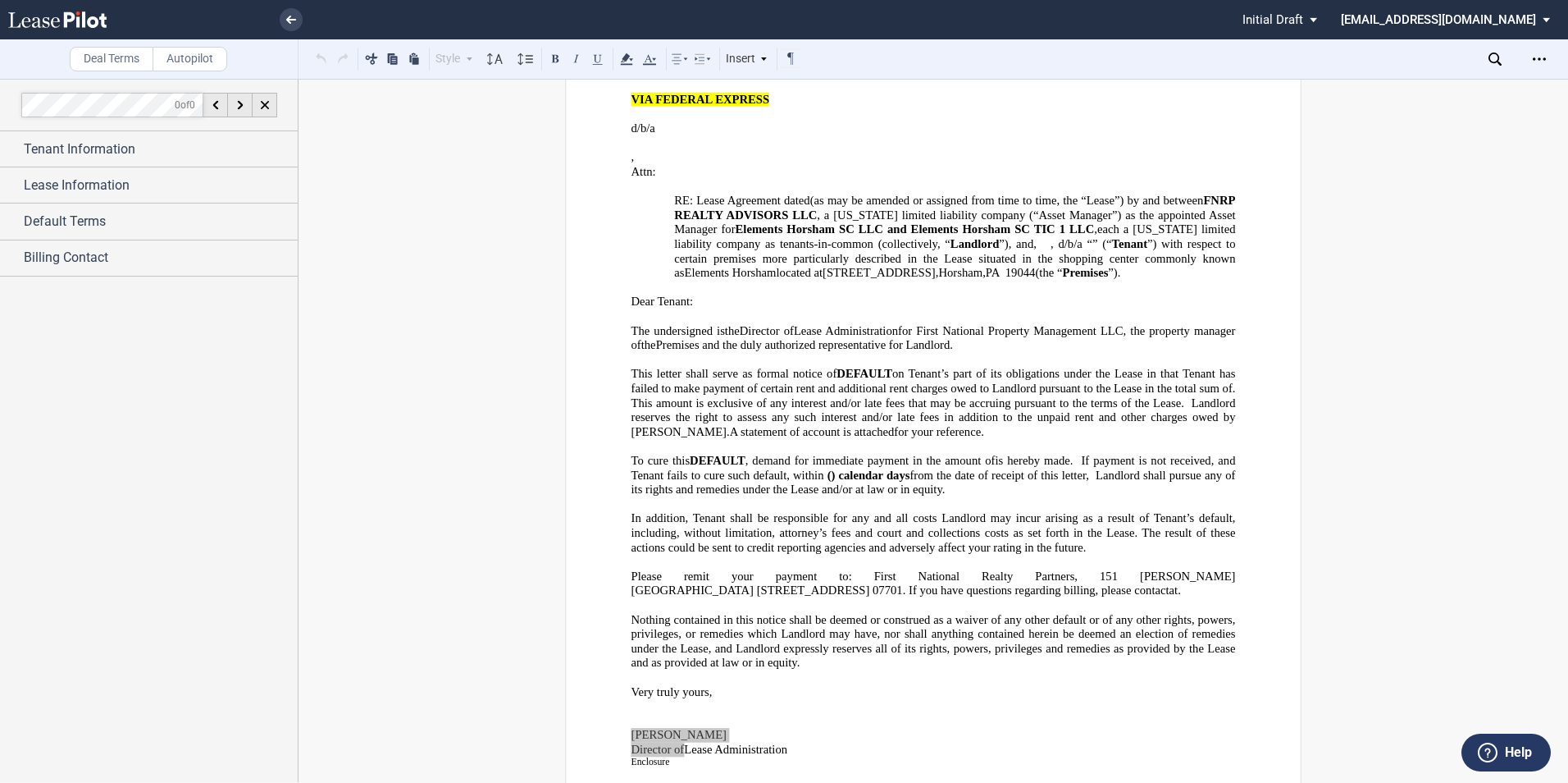
scroll to position [270, 0]
click at [287, 18] on icon at bounding box center [291, 20] width 10 height 8
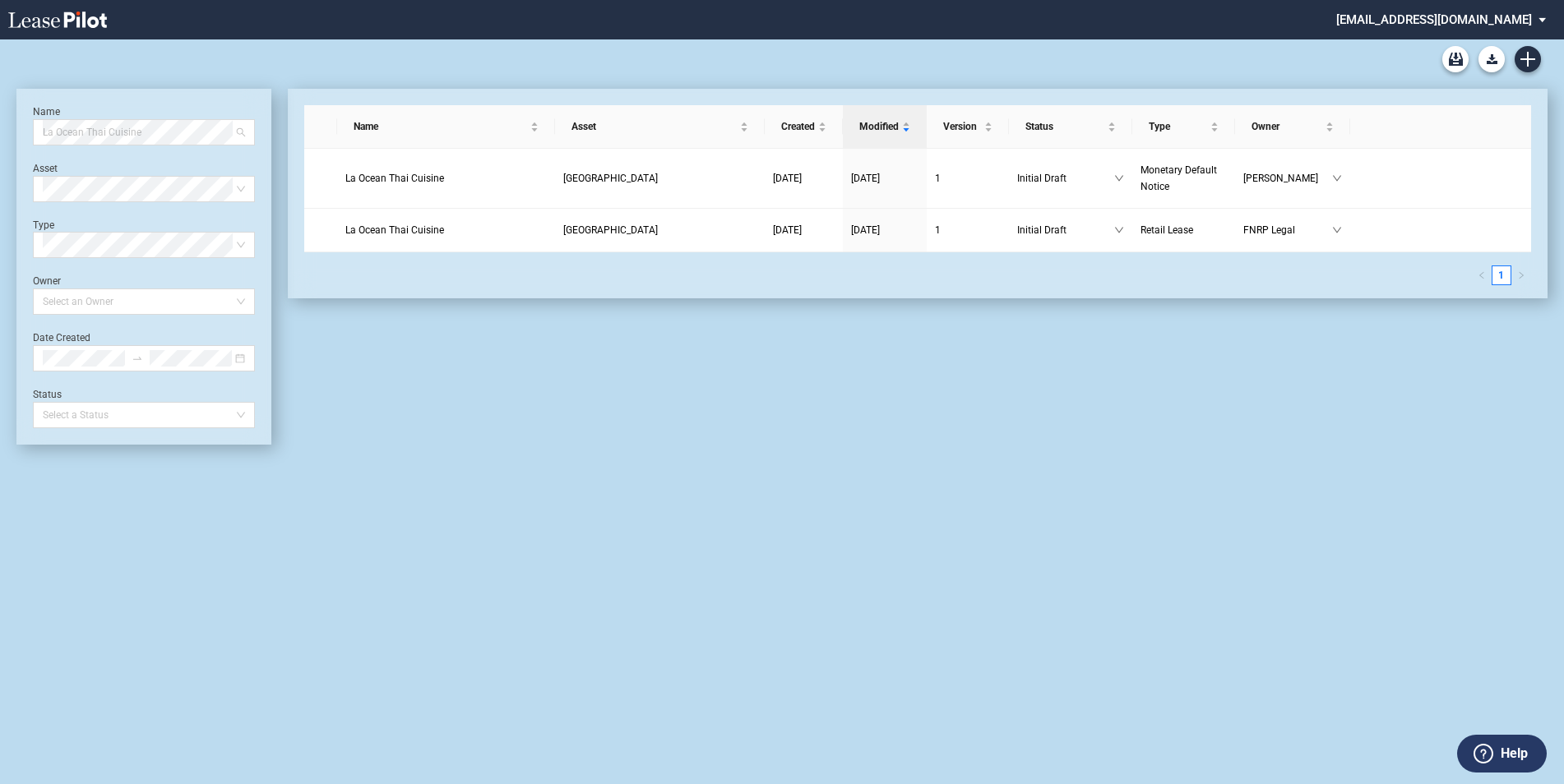
scroll to position [9808, 0]
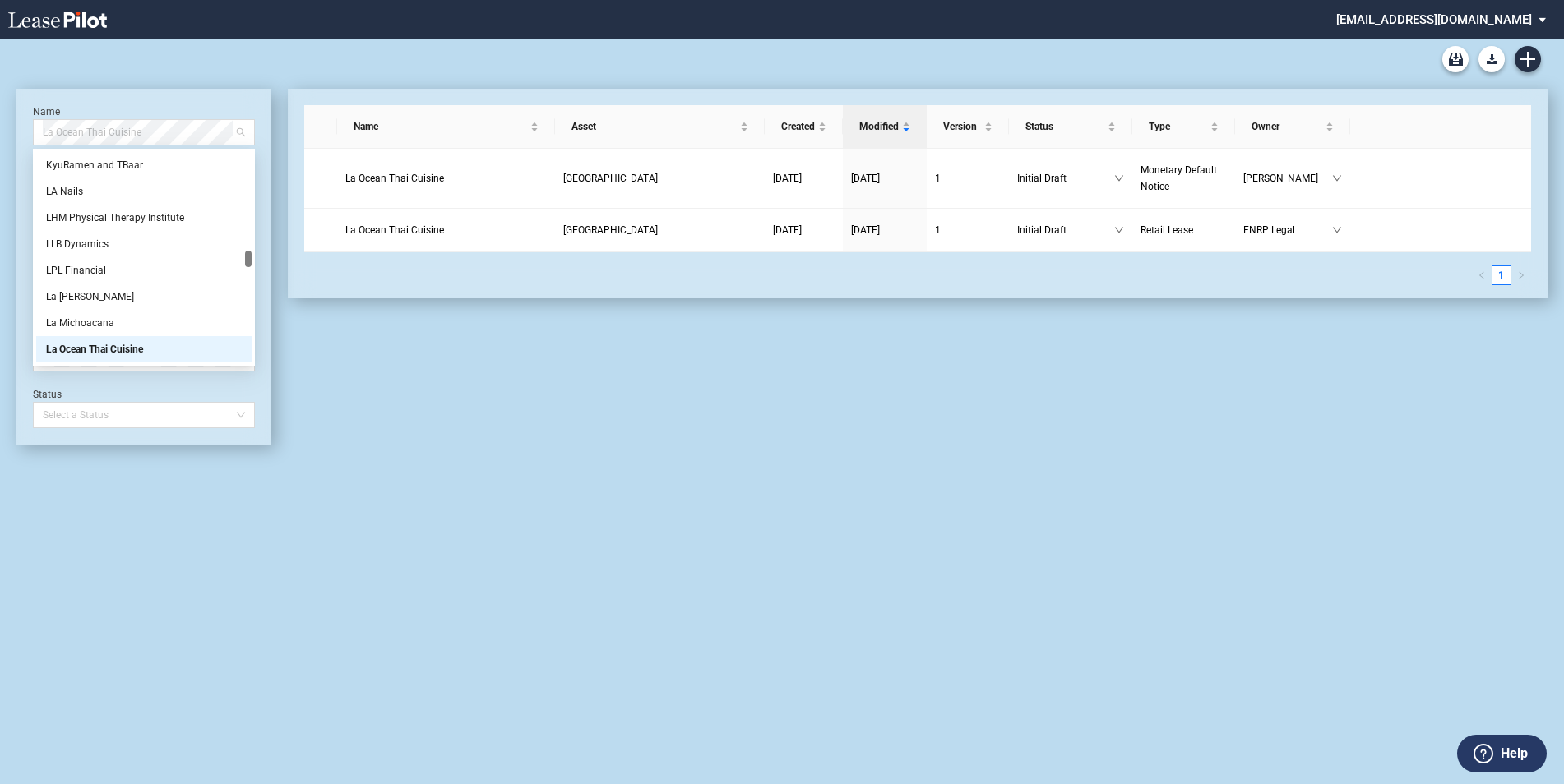
drag, startPoint x: 174, startPoint y: 135, endPoint x: 0, endPoint y: 120, distance: 174.6
click at [0, 120] on div "Retail Amendment Blank Form Retail Lease Blank Form Name La Ocean Thai Cuisine …" at bounding box center [782, 412] width 1564 height 744
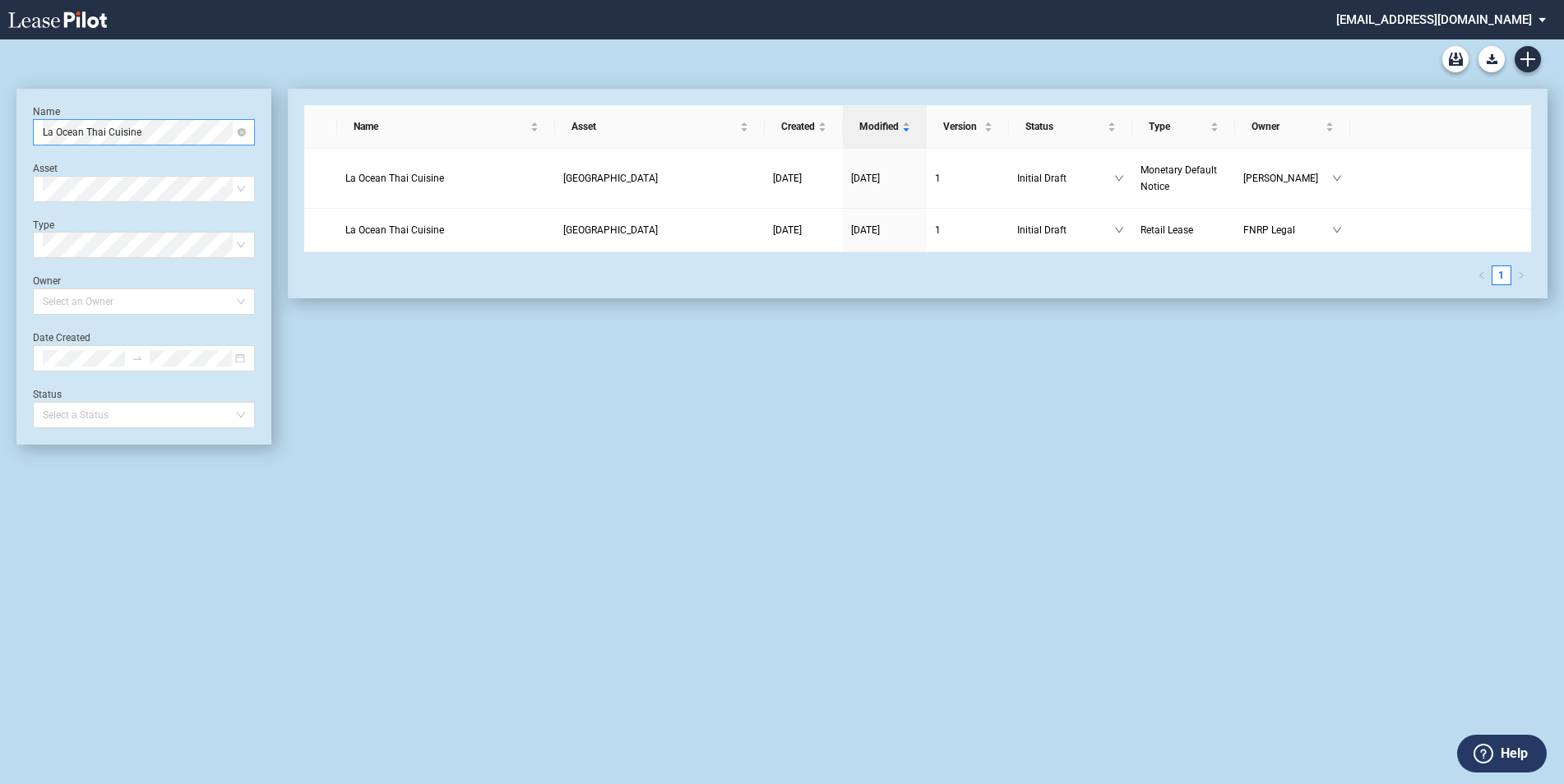
click at [64, 130] on span "La Ocean Thai Cuisine" at bounding box center [143, 132] width 202 height 25
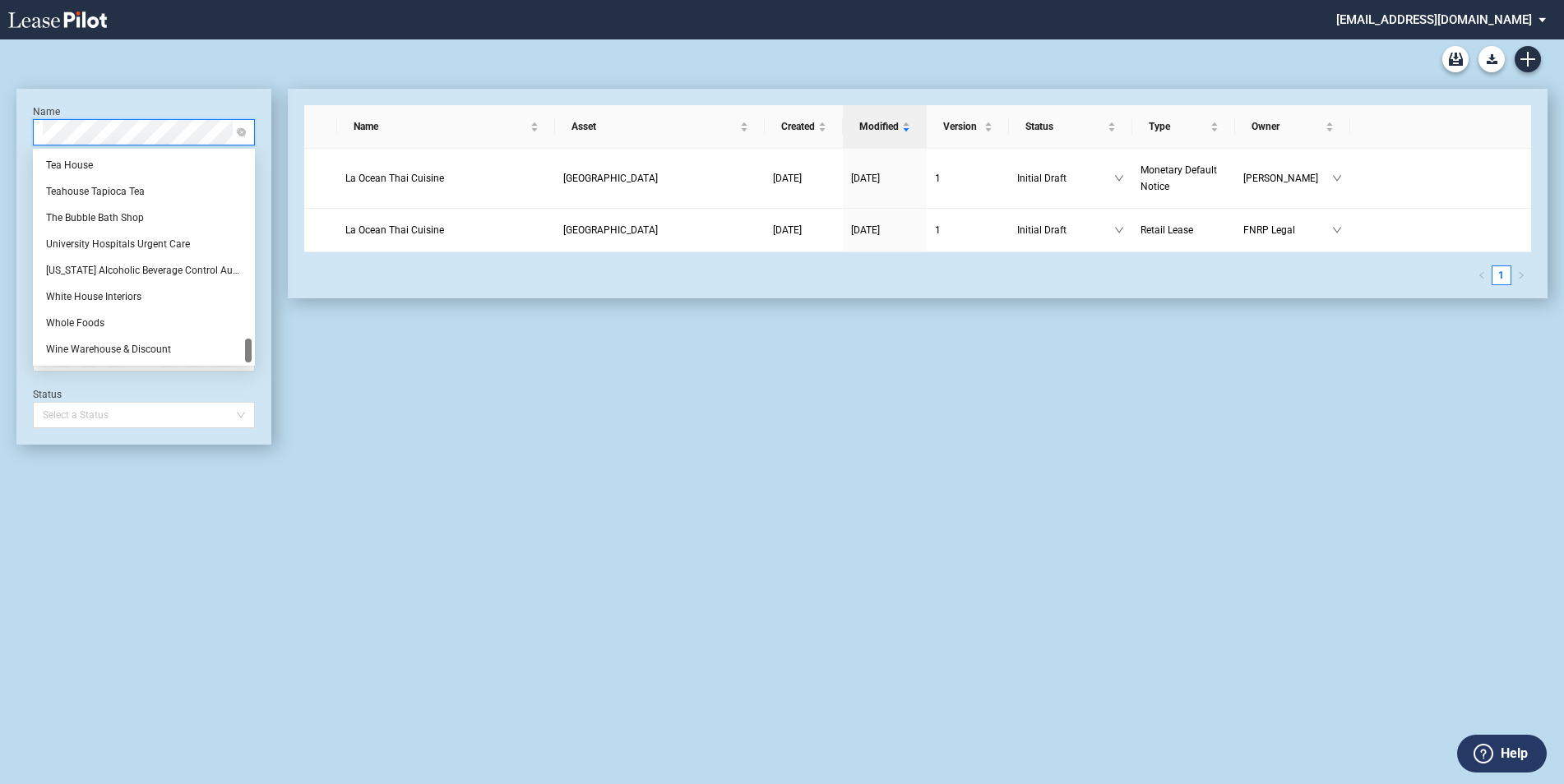
scroll to position [0, 0]
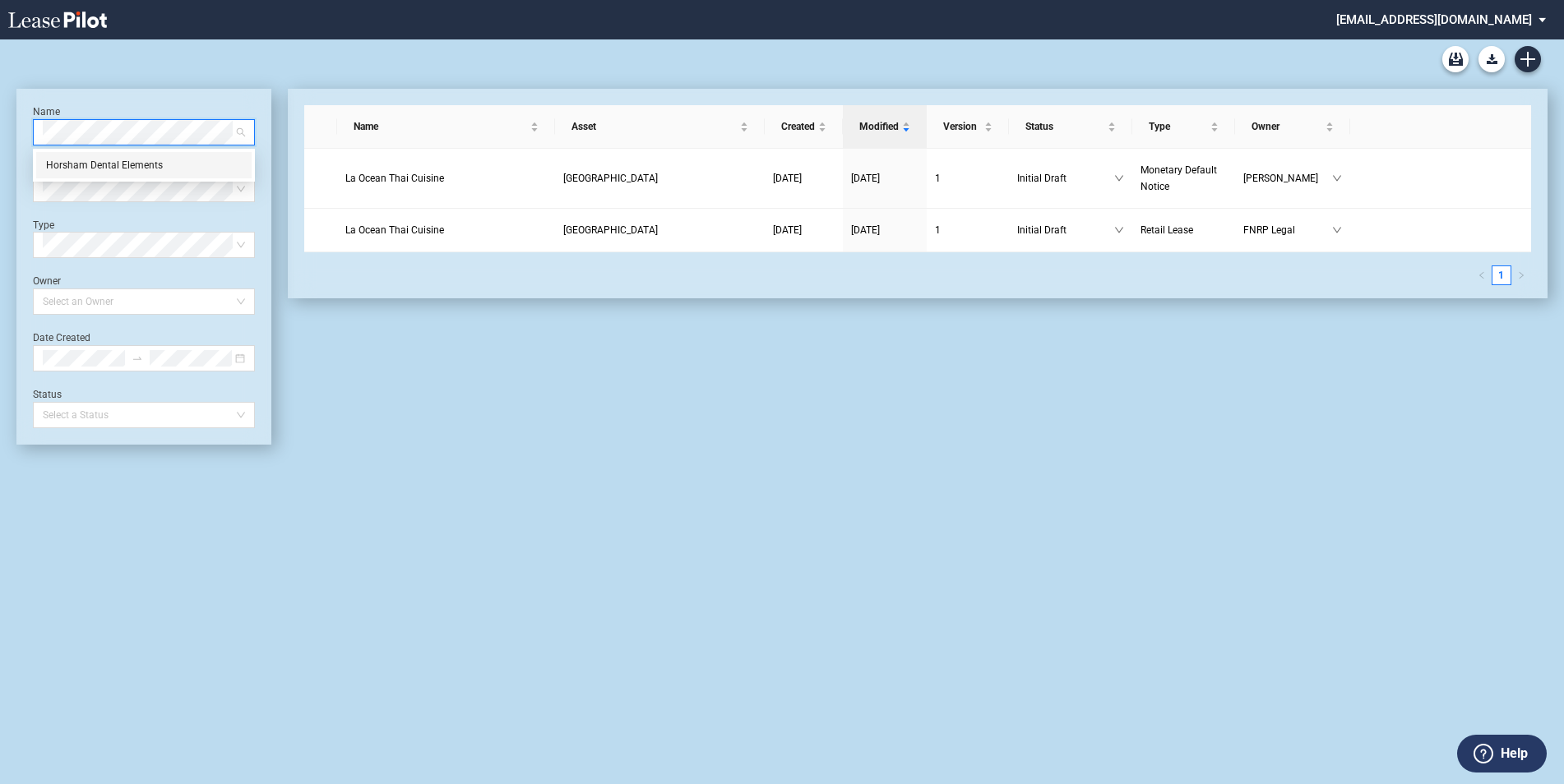
click at [118, 164] on div "Horsham Dental Elements" at bounding box center [143, 165] width 196 height 17
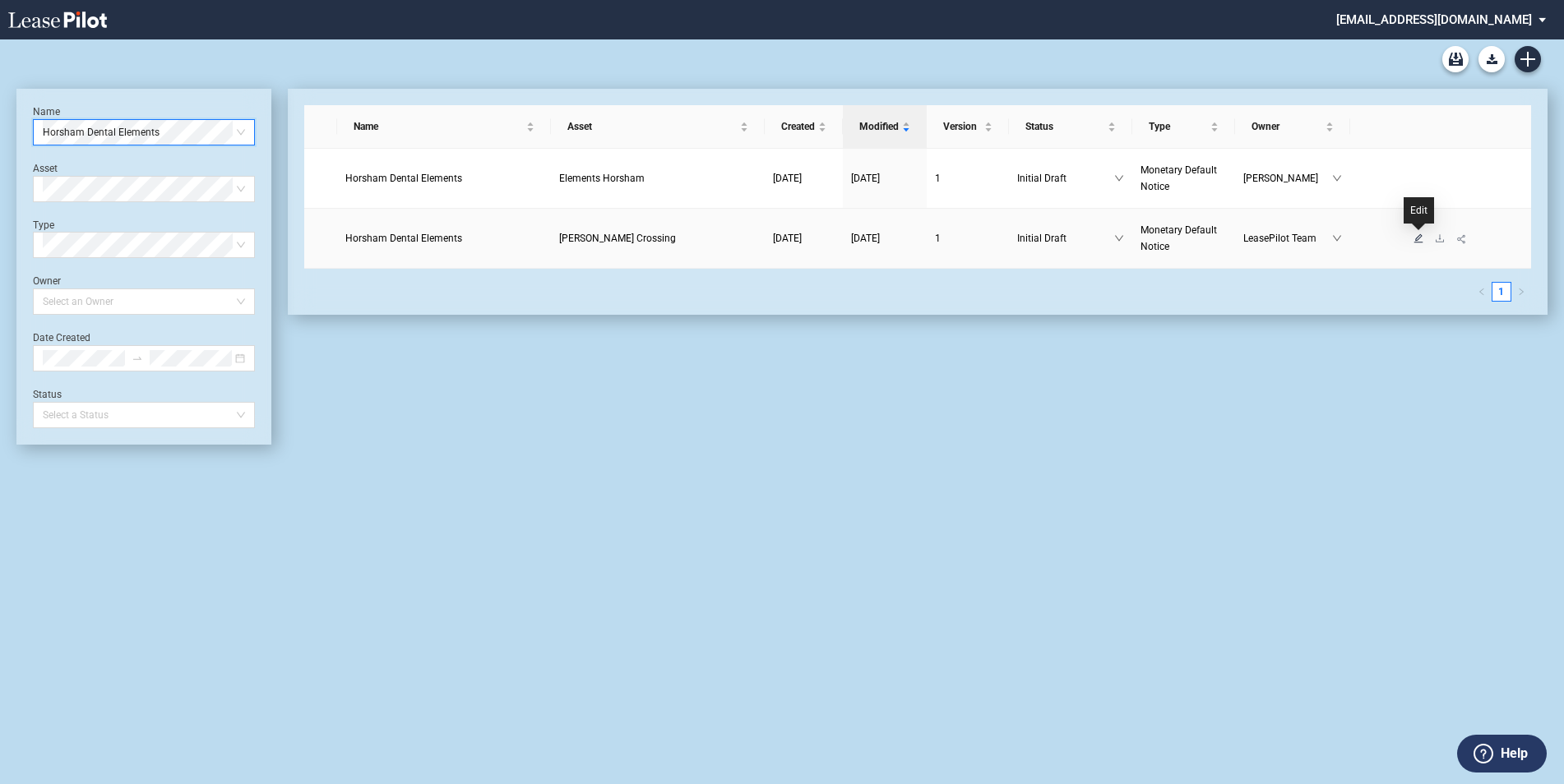
click at [1420, 238] on icon "edit" at bounding box center [1419, 238] width 9 height 9
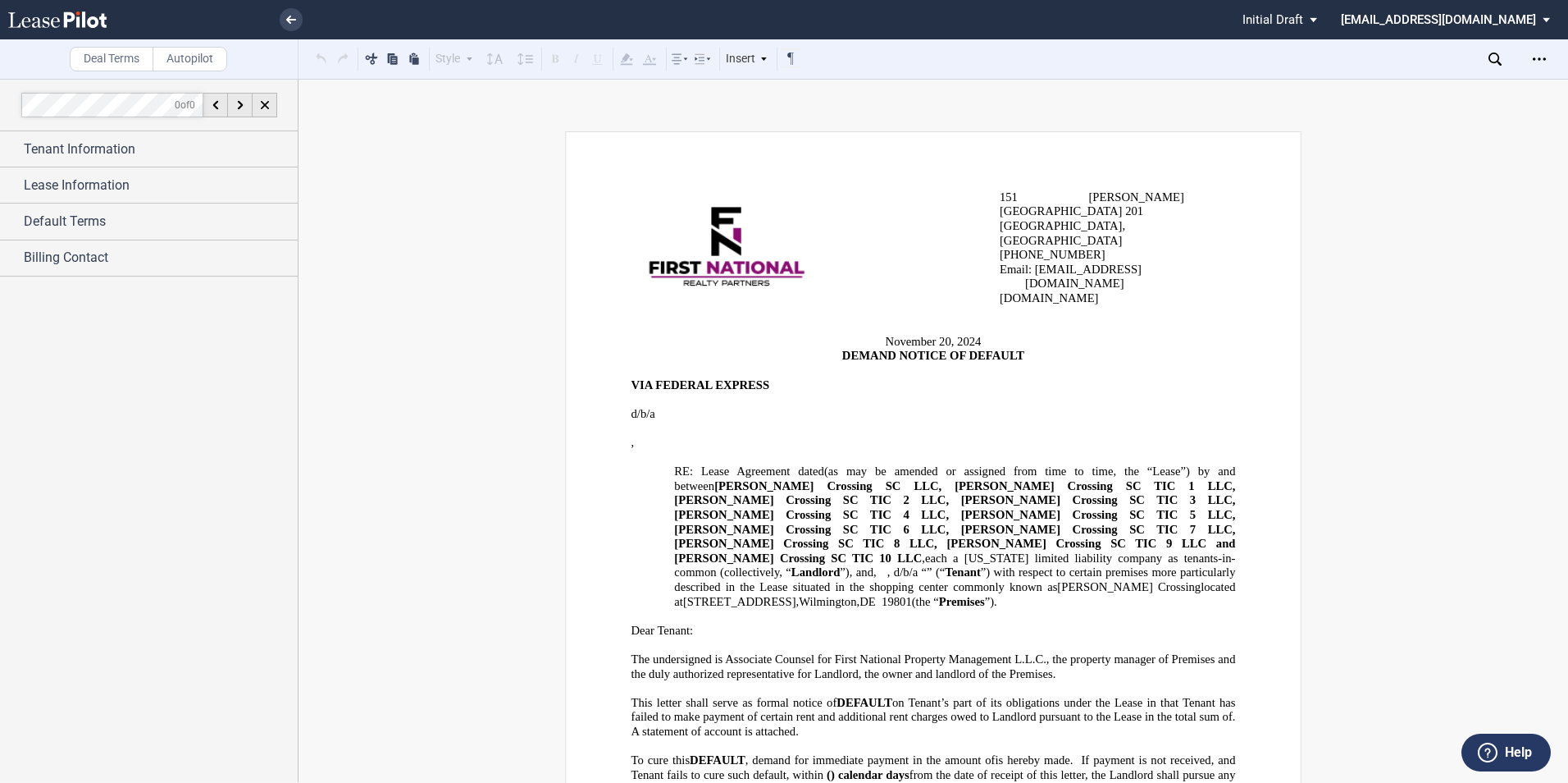
click at [307, 23] on li at bounding box center [311, 20] width 8 height 40
click at [290, 21] on use at bounding box center [291, 20] width 10 height 8
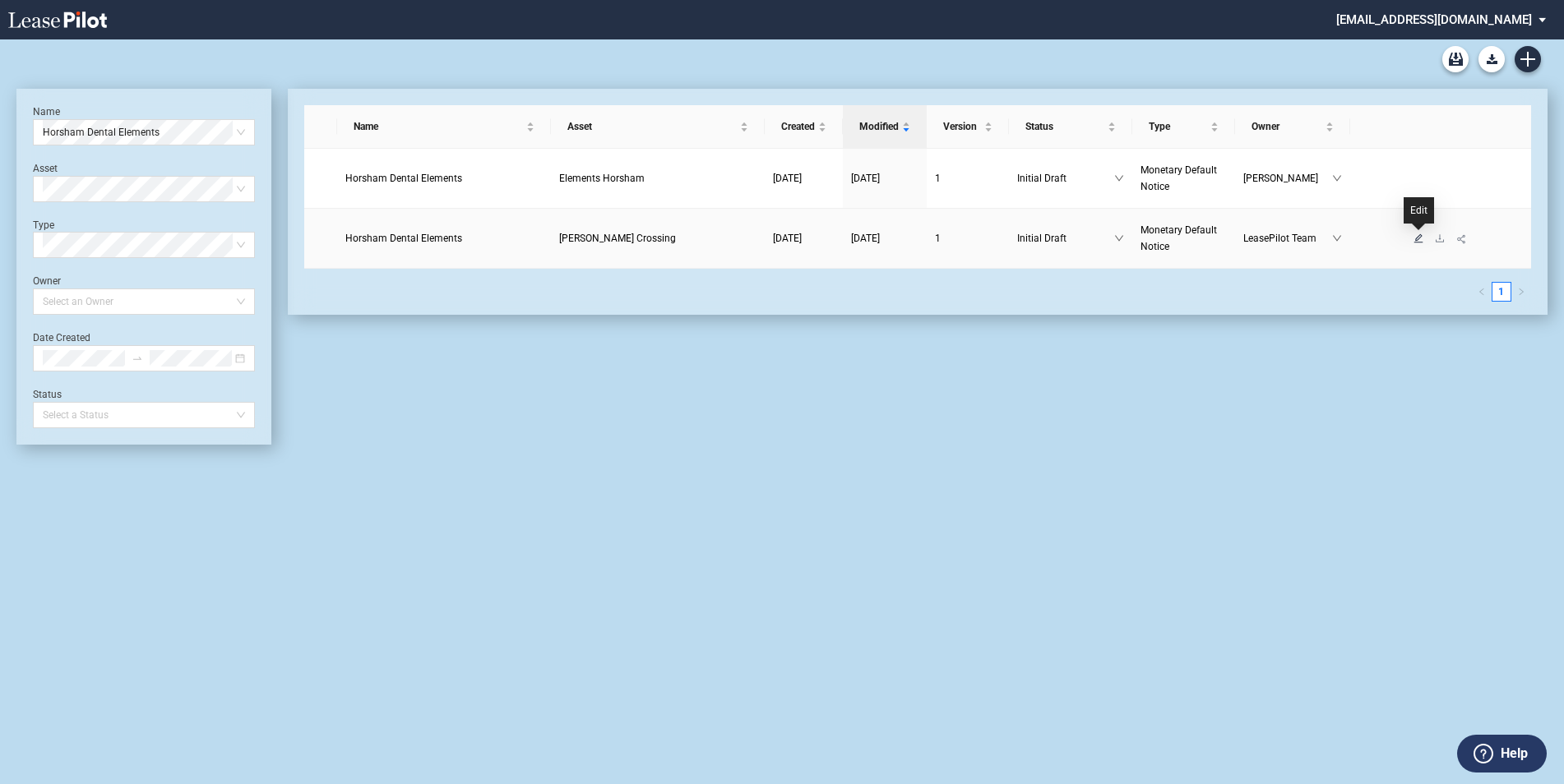
click at [1417, 241] on icon "edit" at bounding box center [1419, 238] width 9 height 9
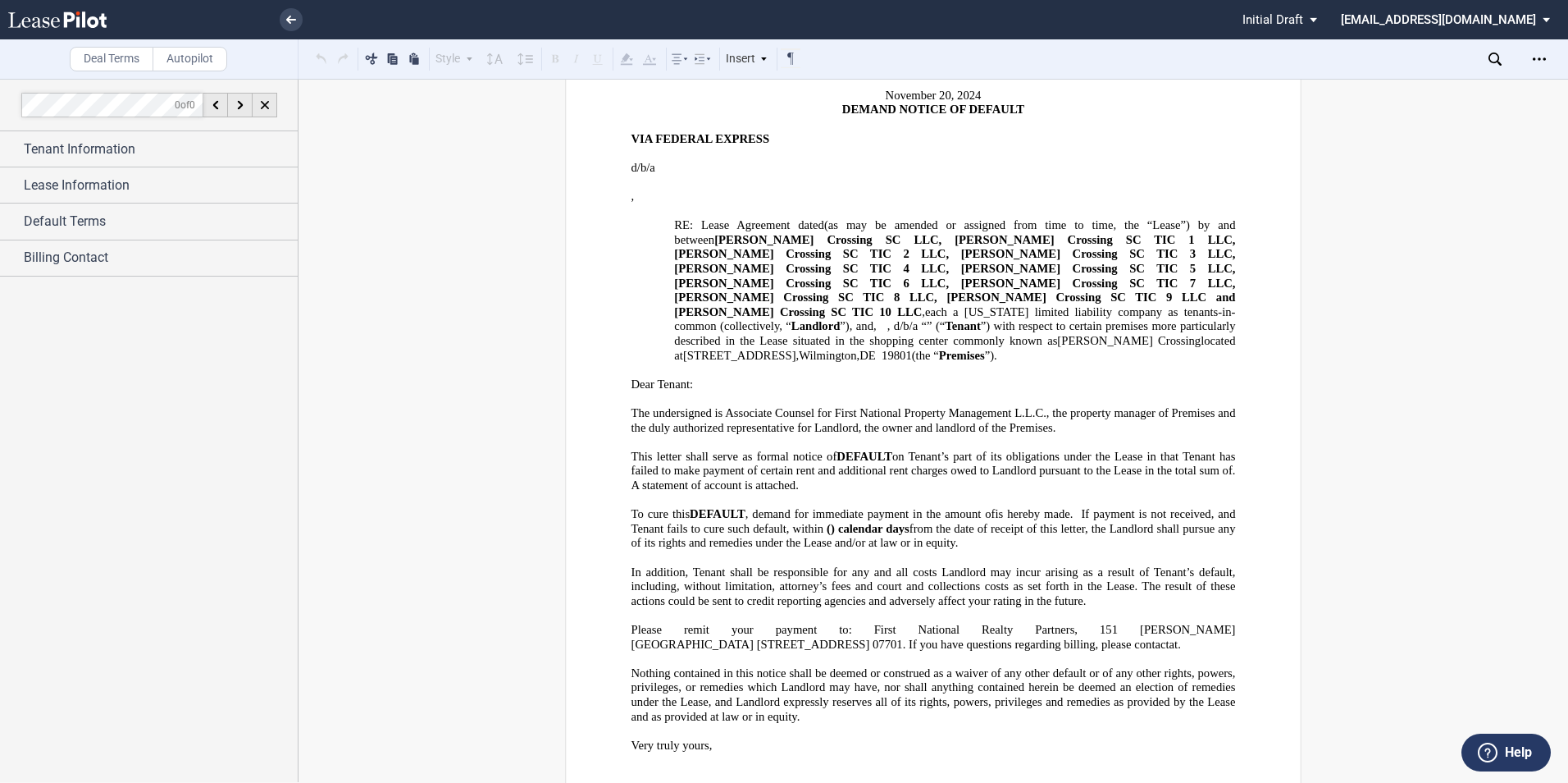
scroll to position [164, 0]
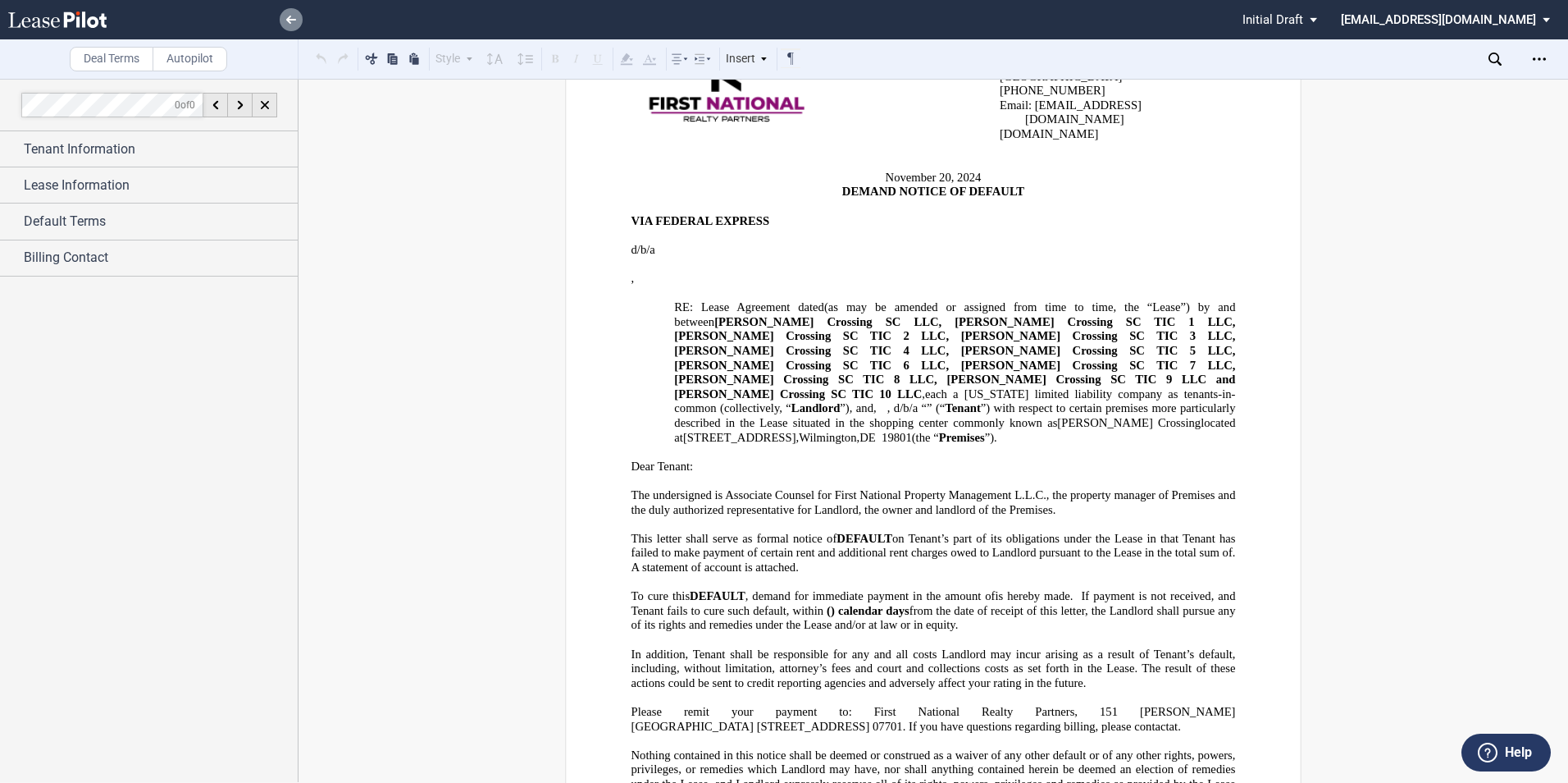
click at [293, 21] on use at bounding box center [291, 20] width 10 height 8
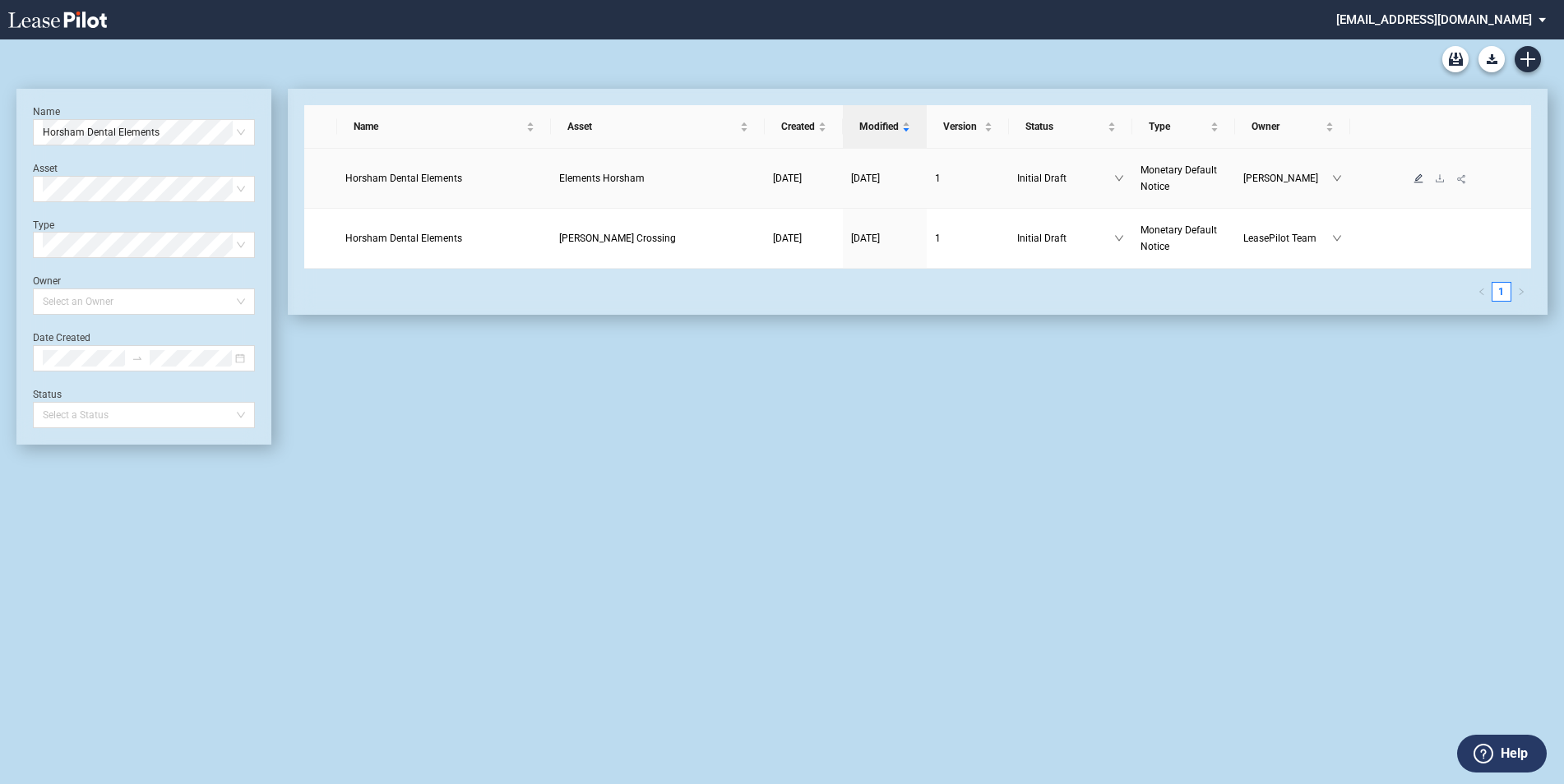
click at [1416, 182] on icon "edit" at bounding box center [1419, 178] width 10 height 10
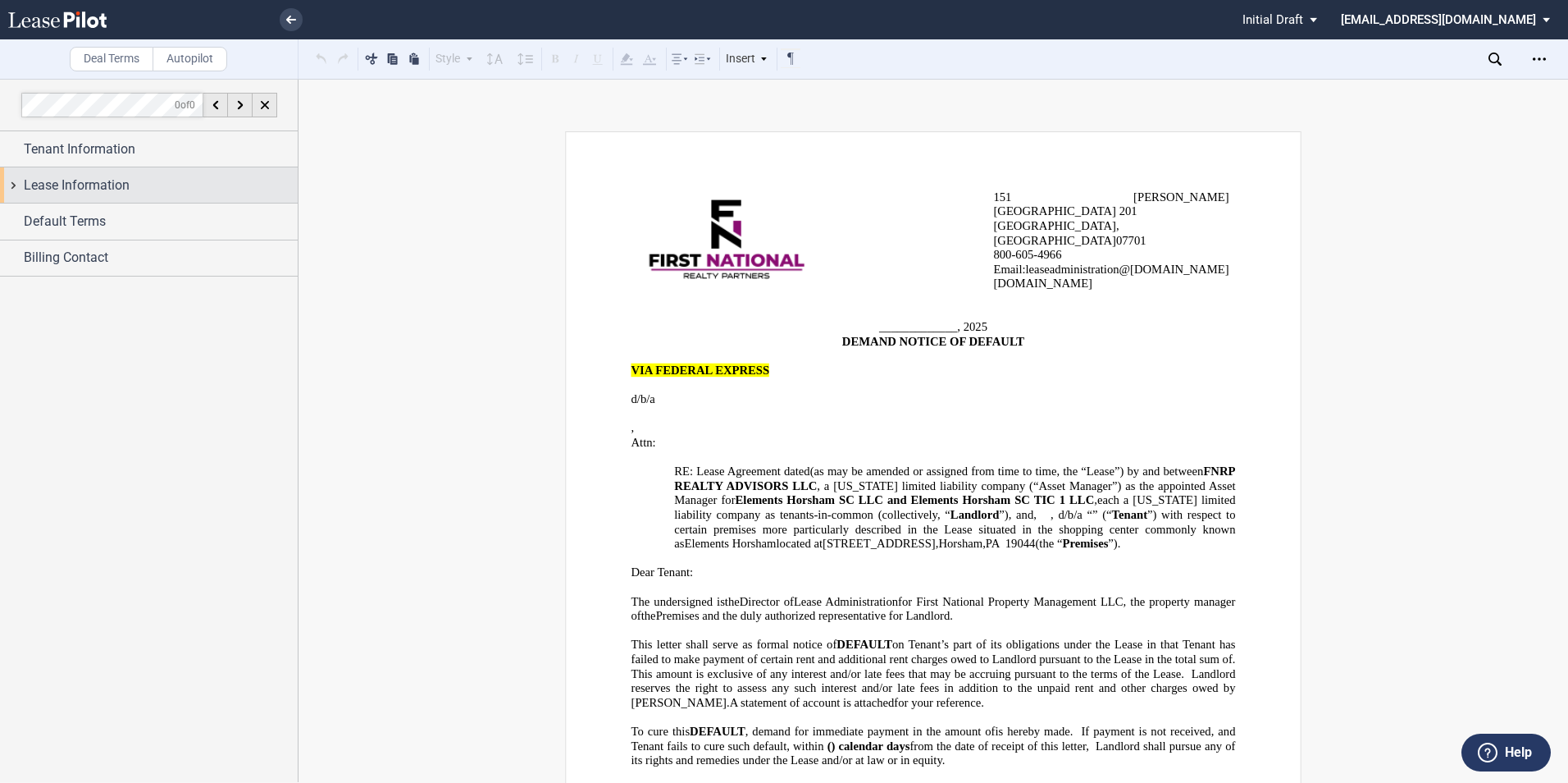
click at [92, 184] on span "Lease Information" at bounding box center [76, 186] width 106 height 20
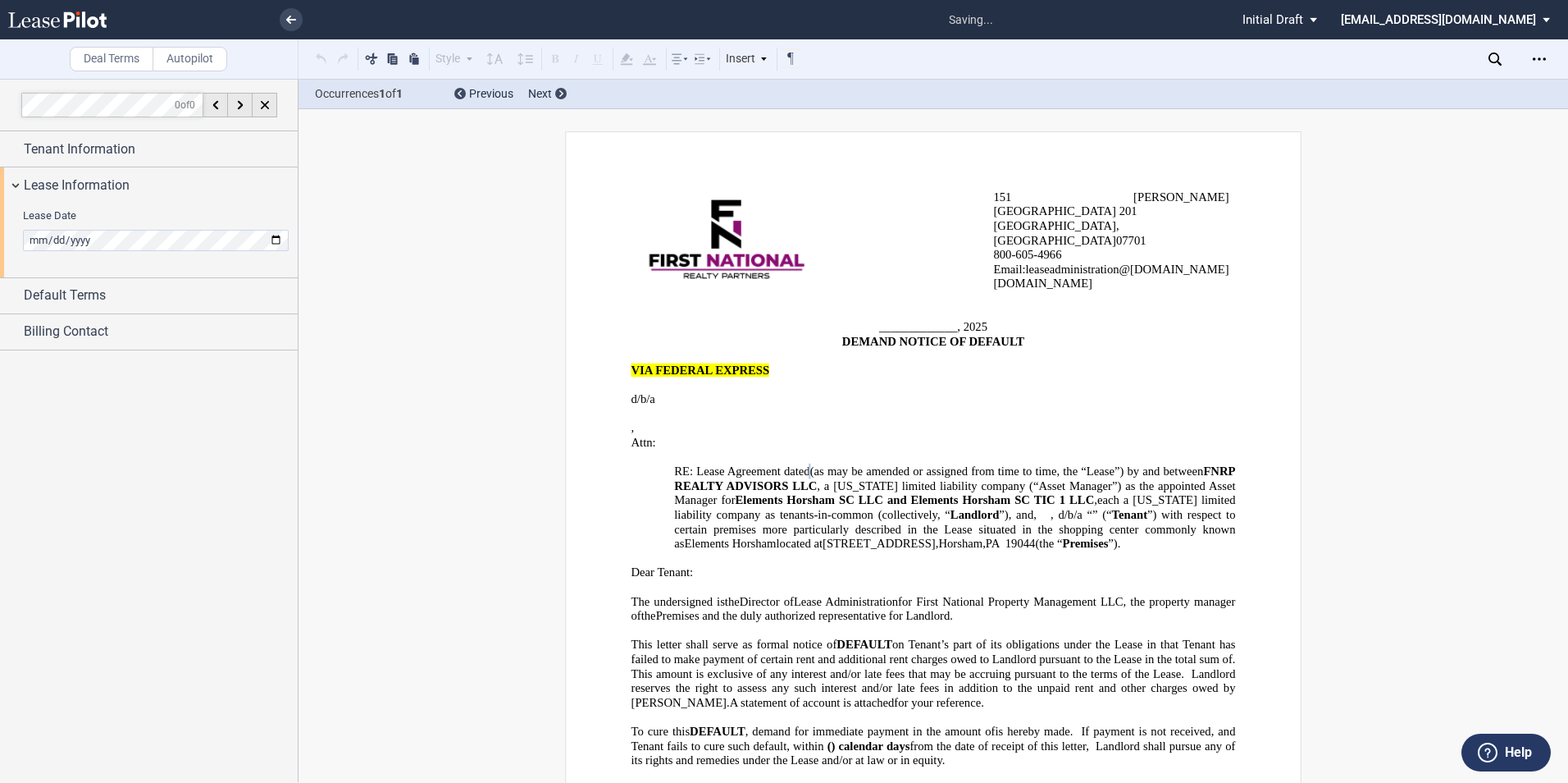
click at [83, 482] on div at bounding box center [149, 430] width 298 height 704
click at [77, 153] on span "Tenant Information" at bounding box center [79, 149] width 111 height 20
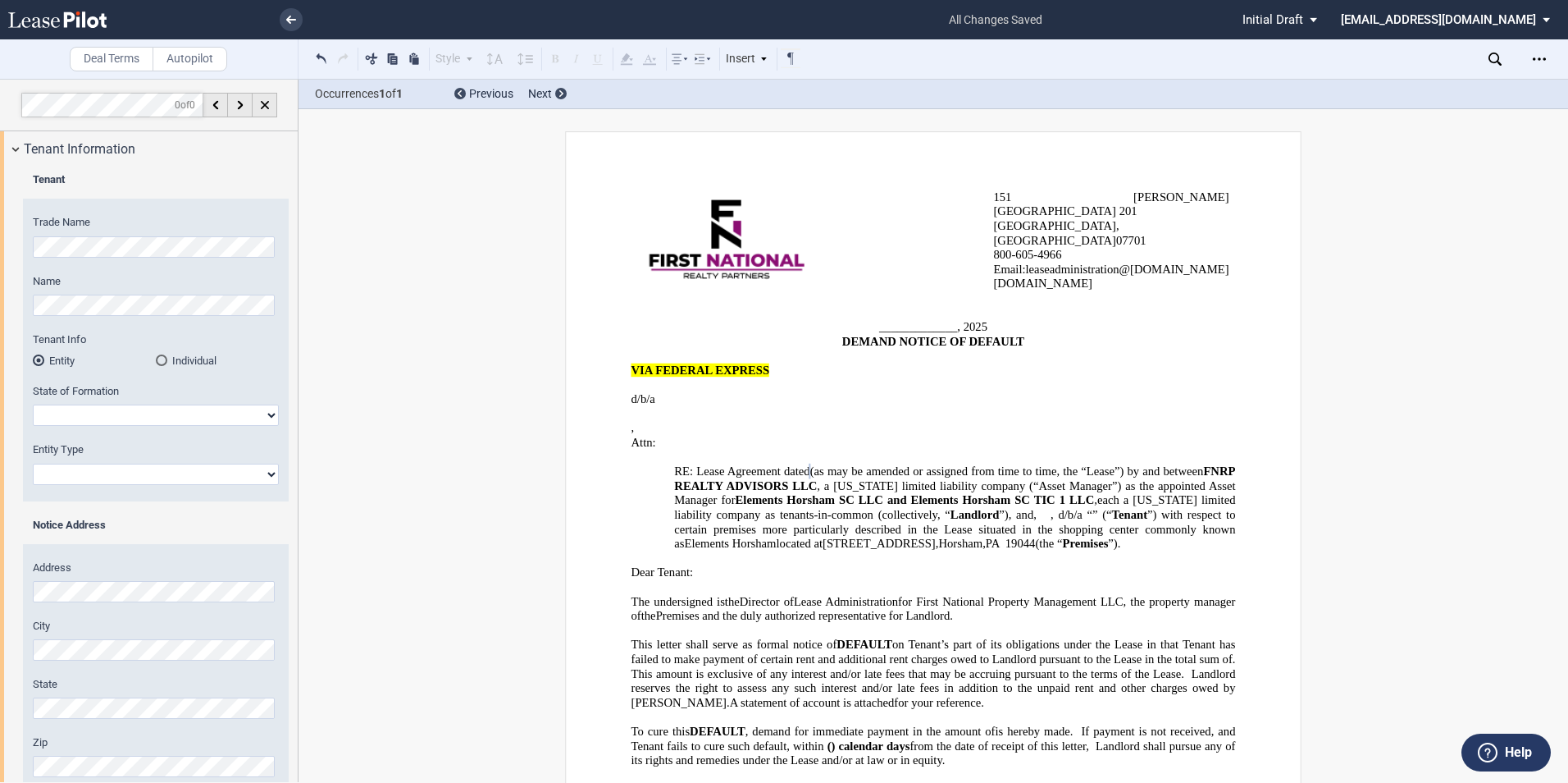
click at [77, 292] on div "Name" at bounding box center [156, 295] width 246 height 42
click at [163, 362] on div "Individual" at bounding box center [162, 361] width 12 height 12
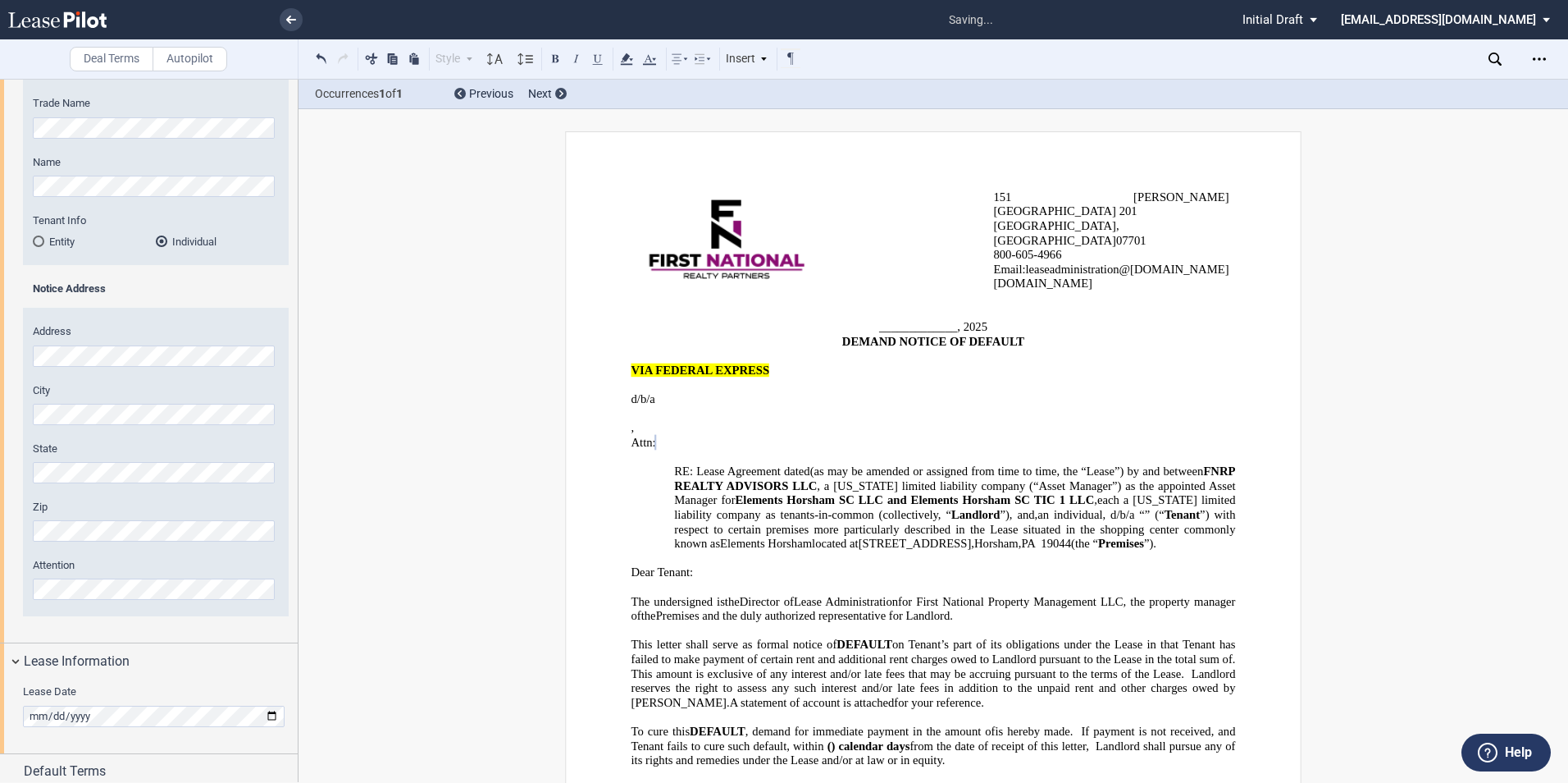
scroll to position [163, 0]
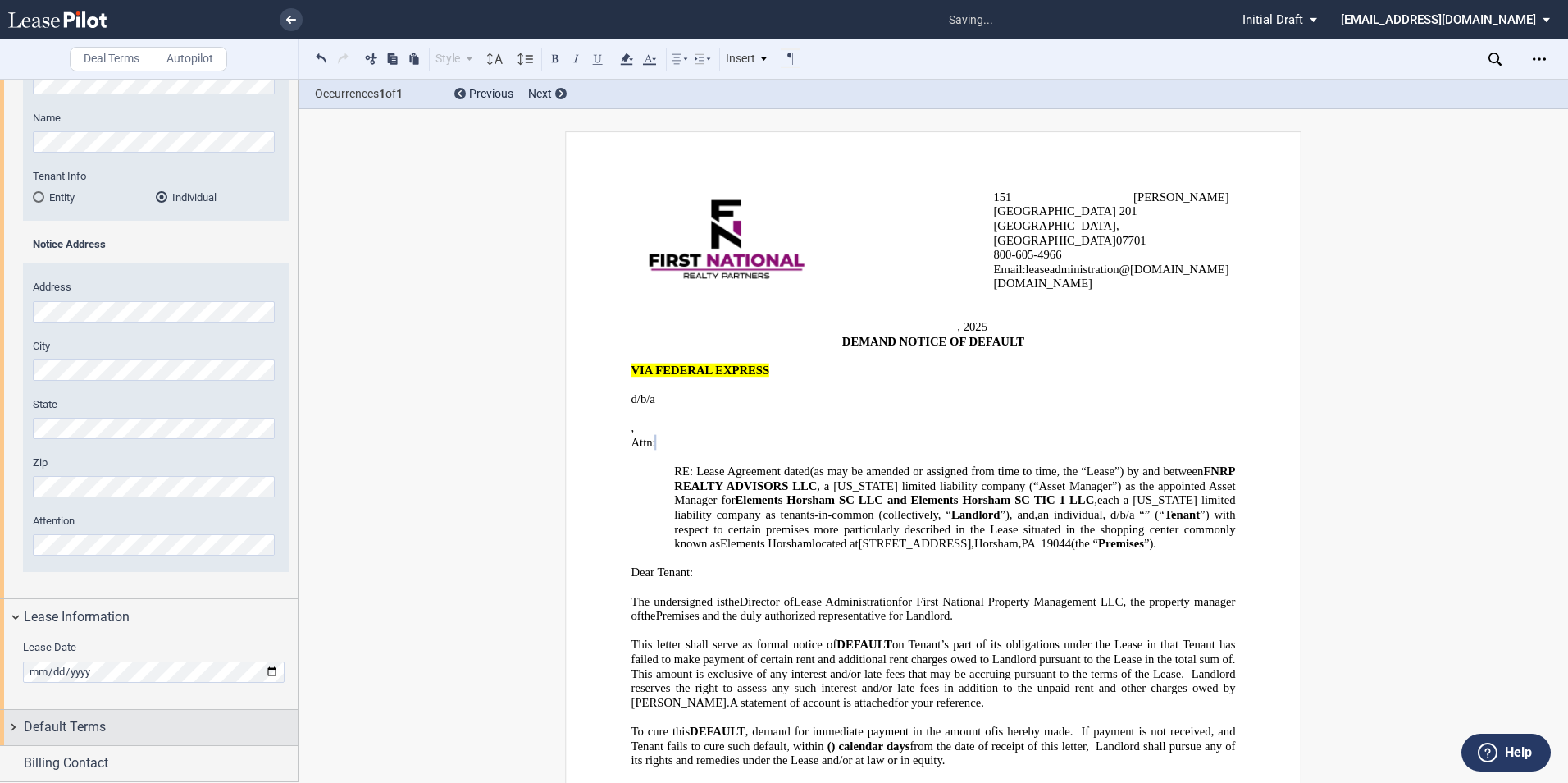
click at [115, 720] on div "Default Terms" at bounding box center [161, 727] width 274 height 20
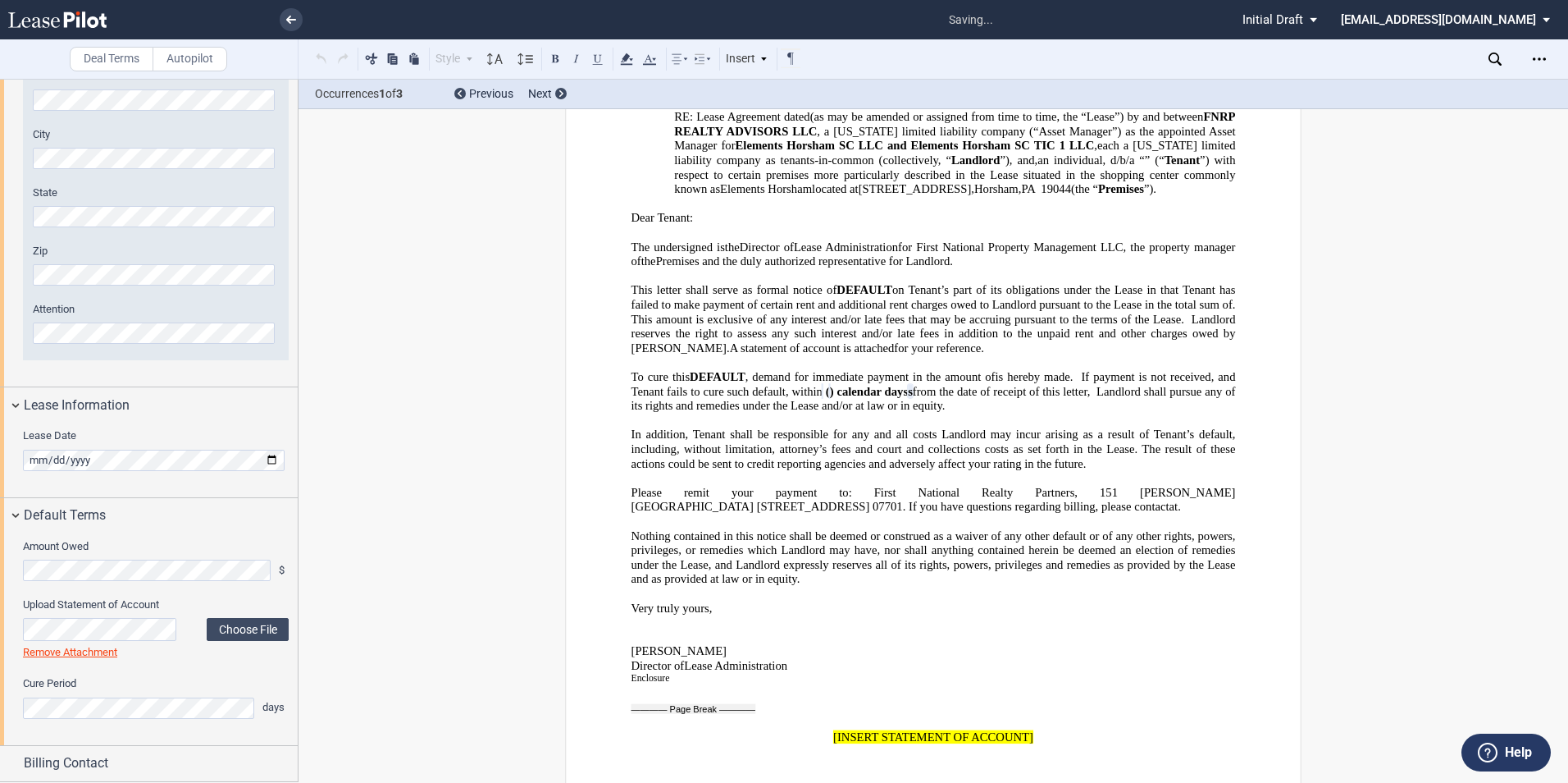
scroll to position [361, 0]
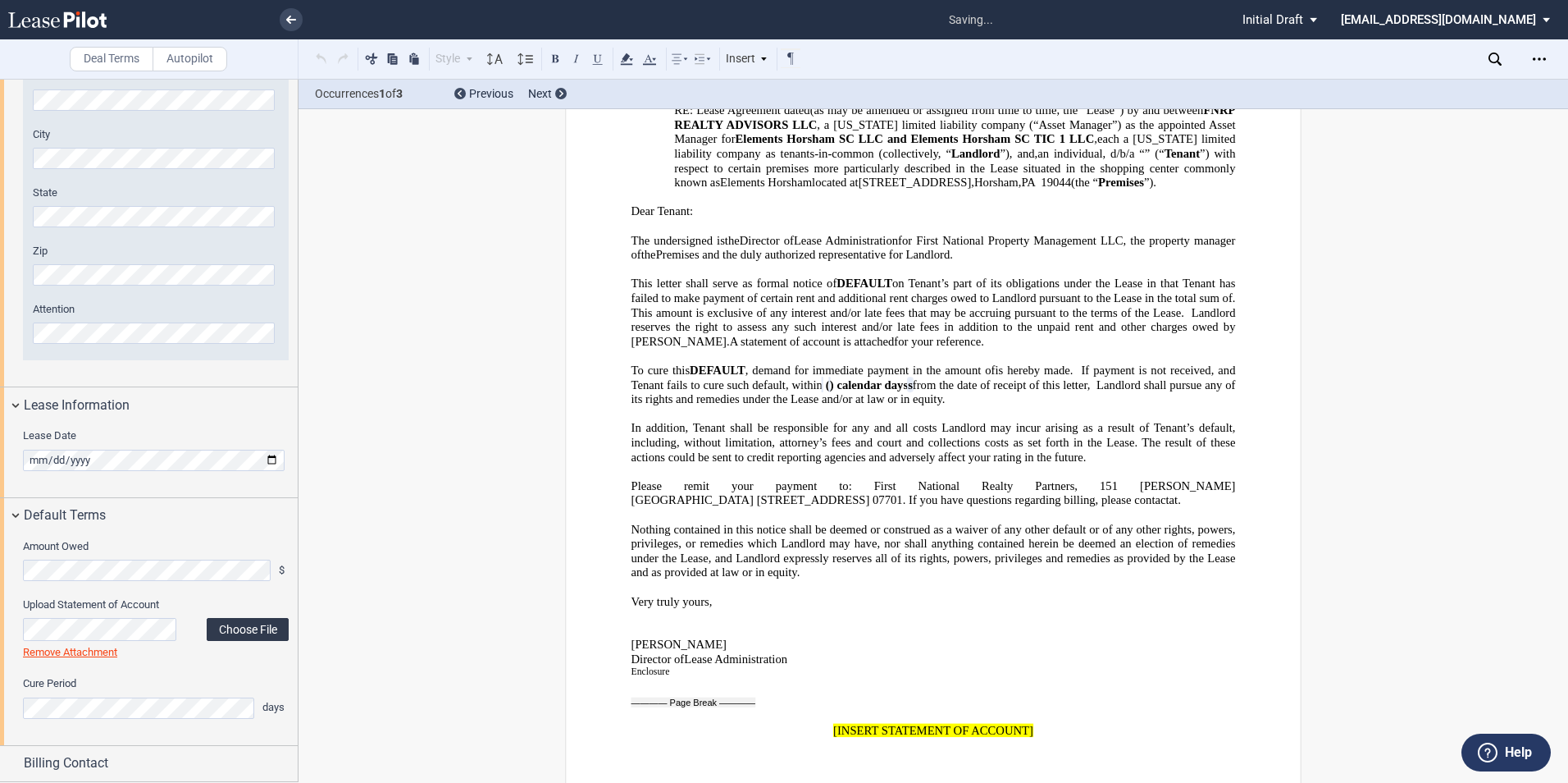
click at [252, 623] on label "Choose File" at bounding box center [247, 629] width 82 height 23
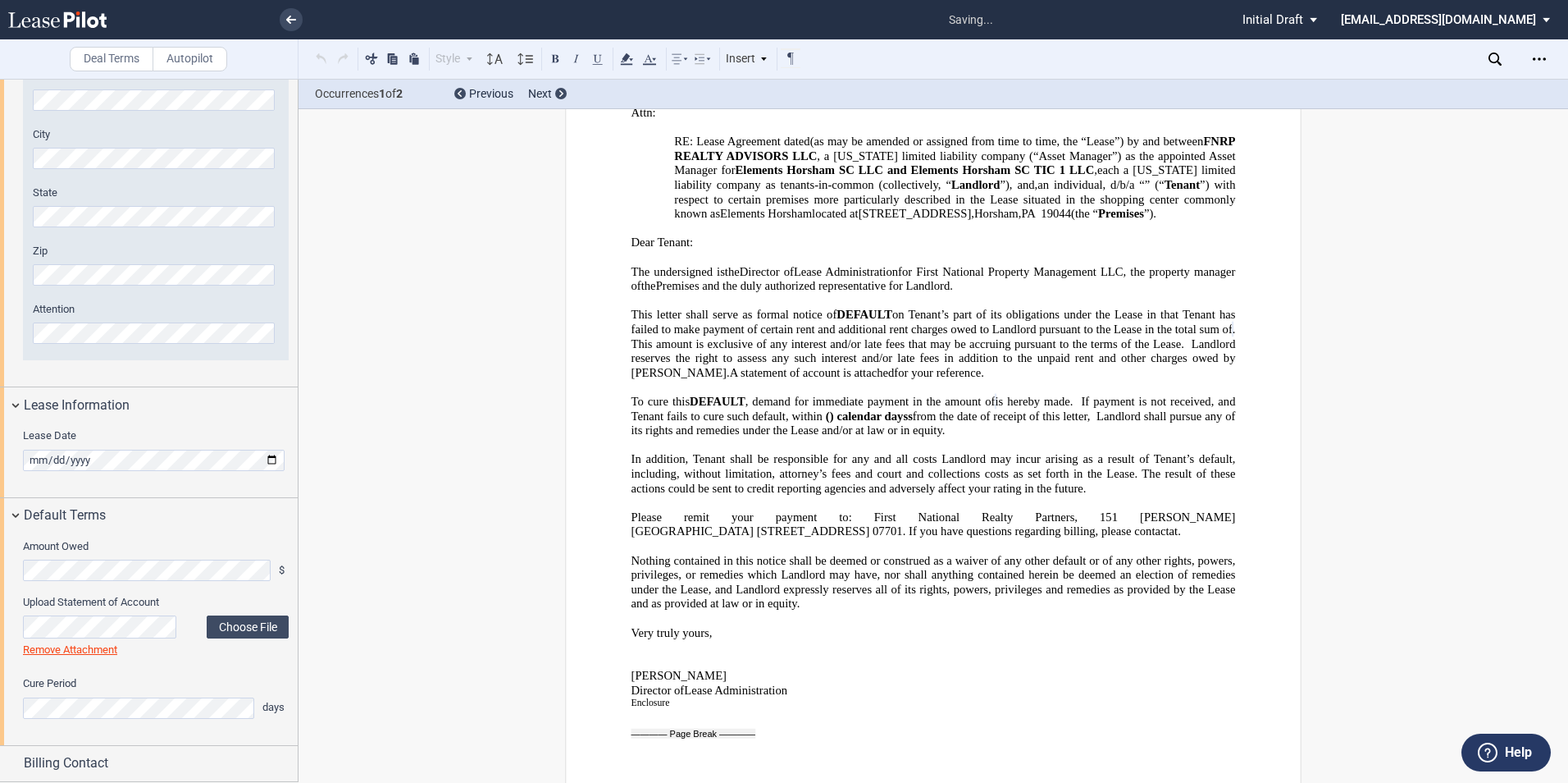
scroll to position [289, 0]
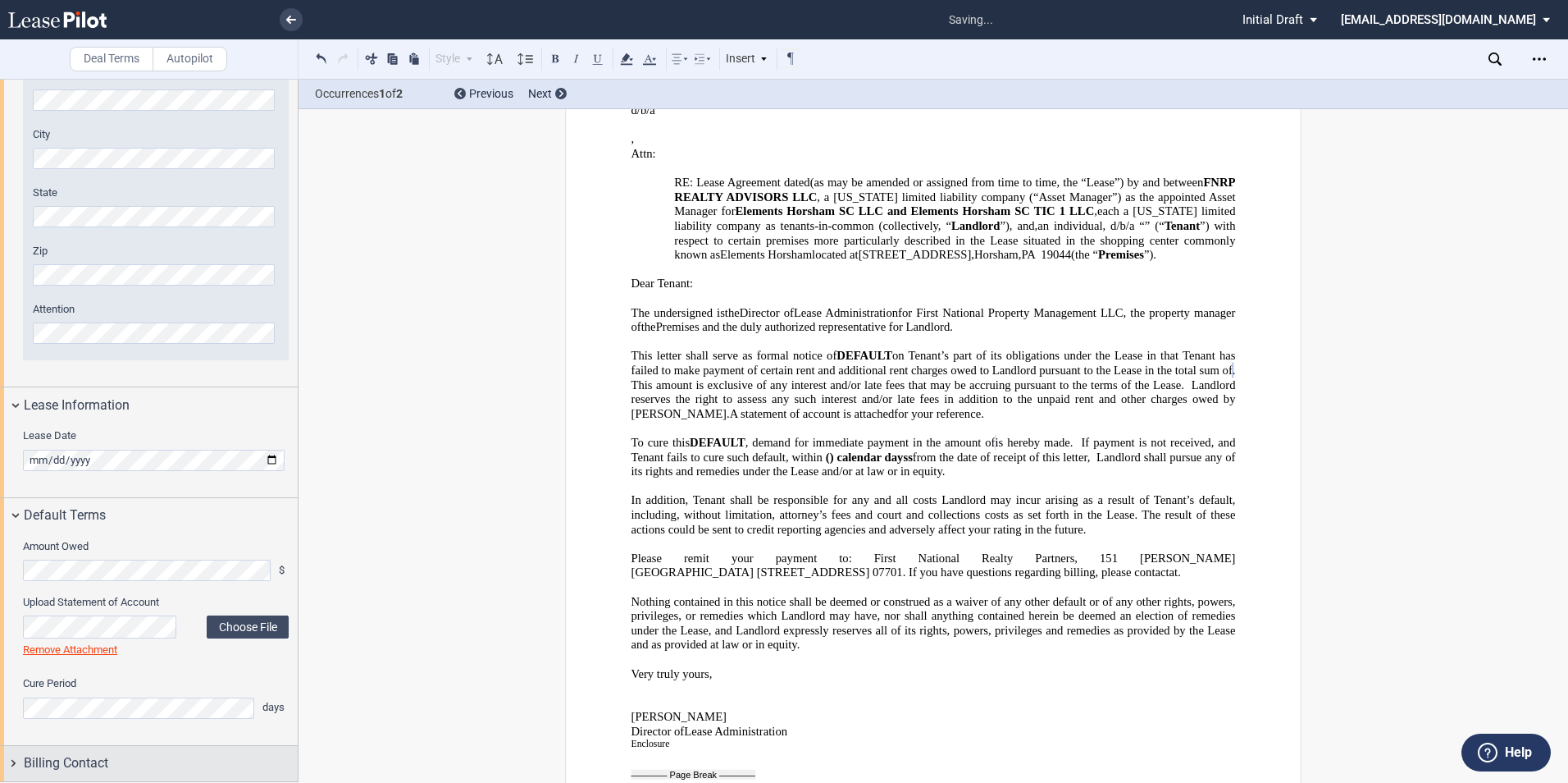
click at [82, 766] on span "Billing Contact" at bounding box center [66, 763] width 84 height 20
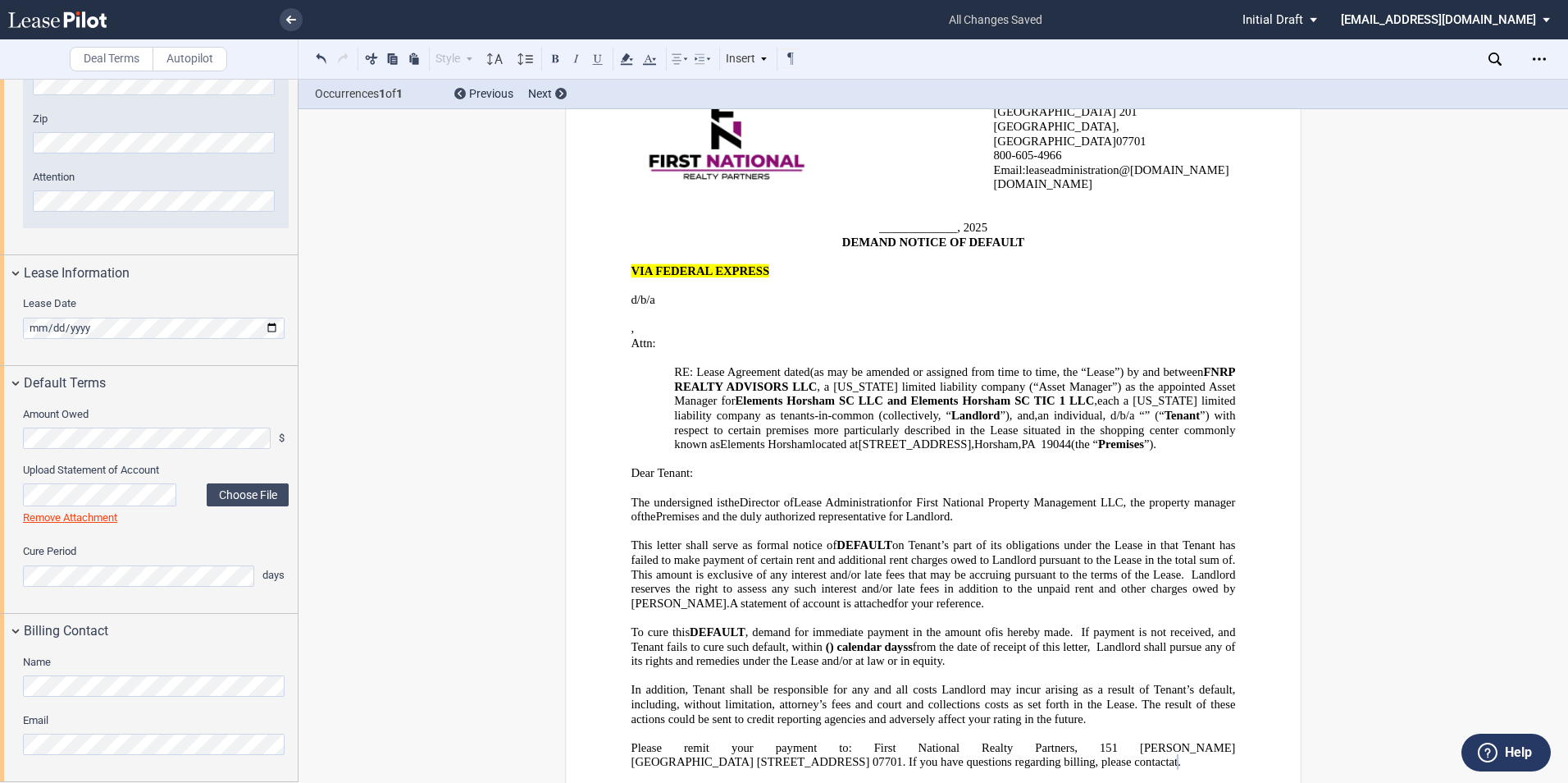
scroll to position [0, 0]
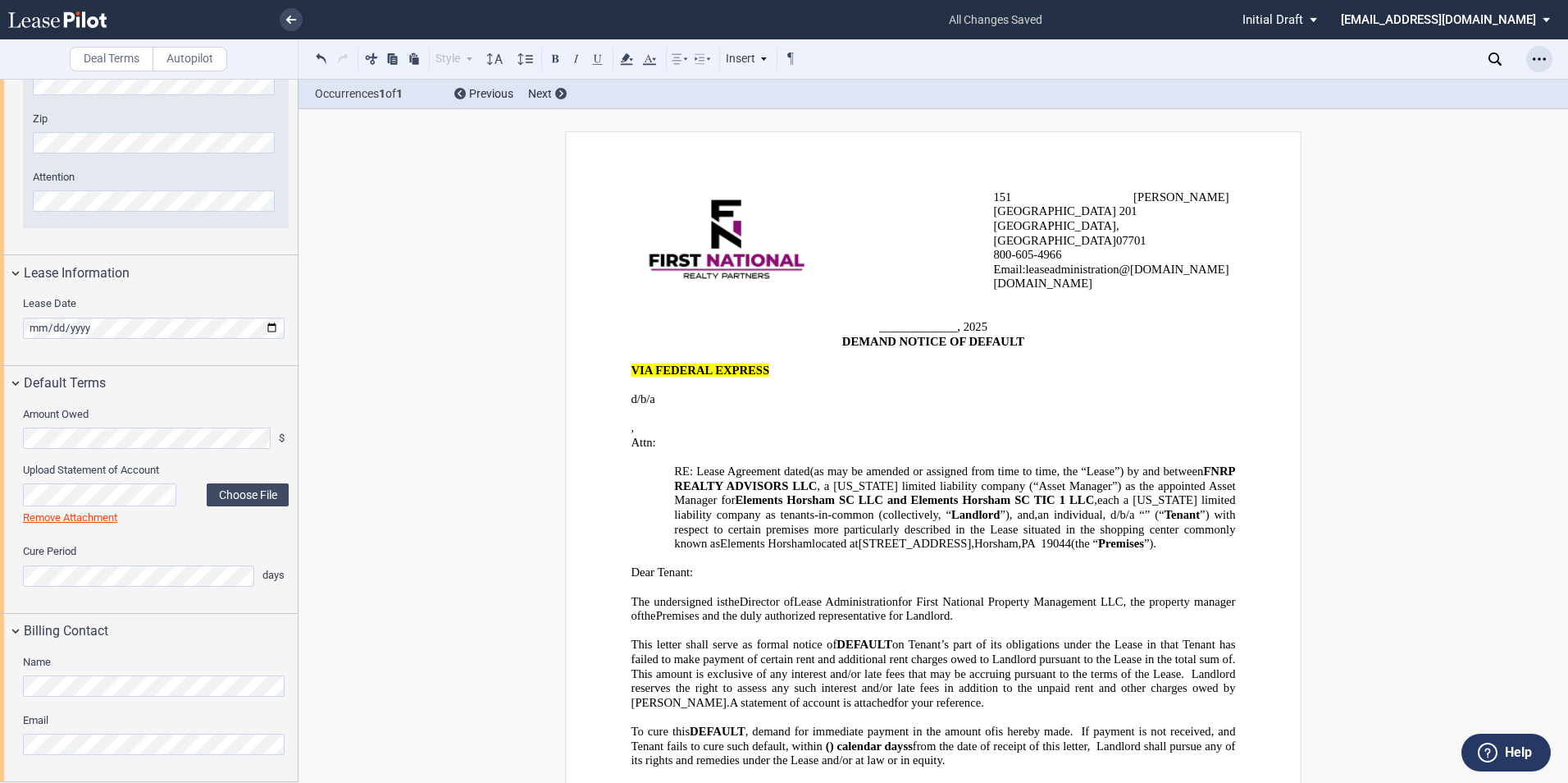
click at [1542, 56] on icon "Open Lease options menu" at bounding box center [1539, 59] width 13 height 13
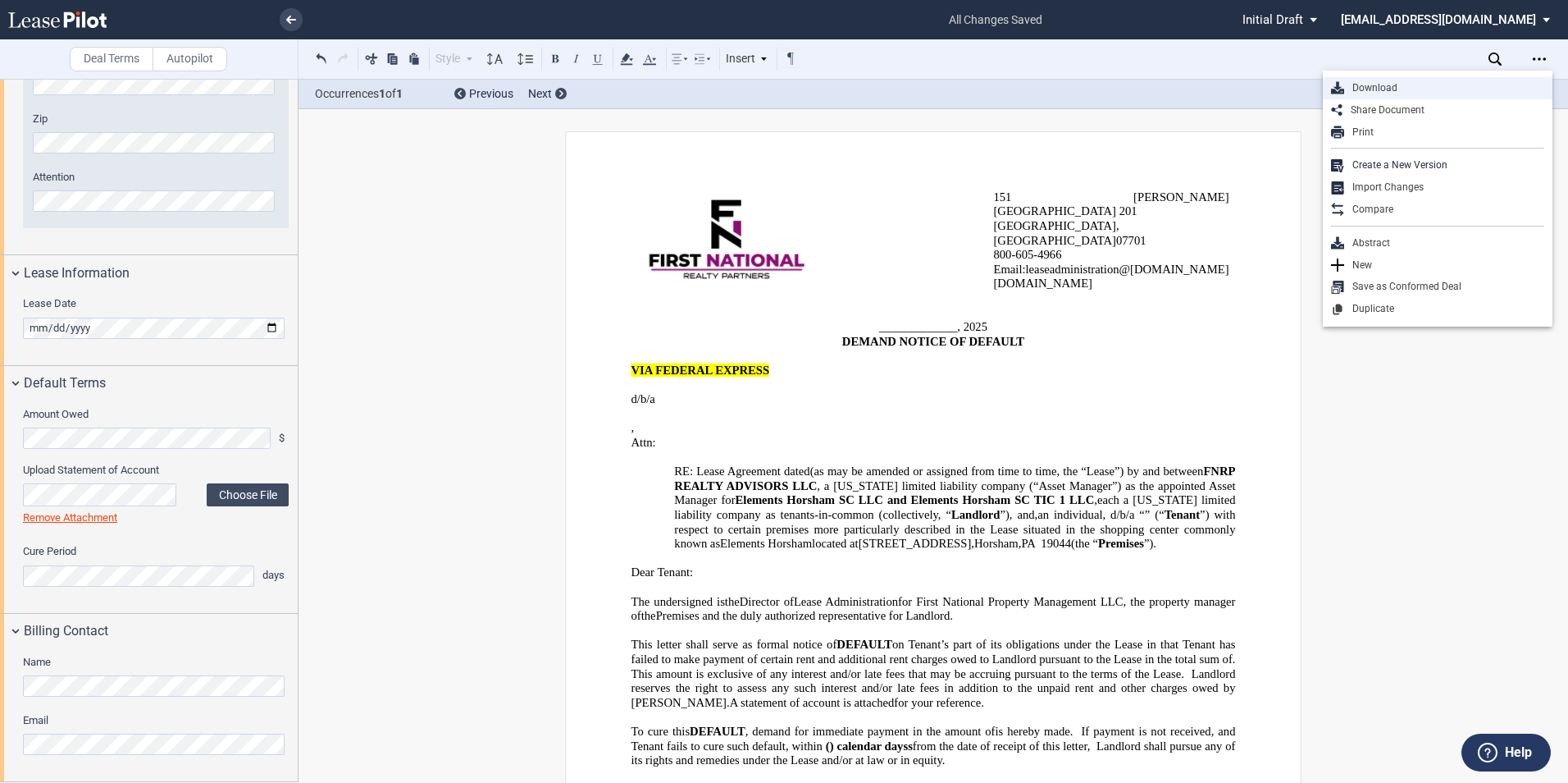
click at [1444, 82] on div "Download" at bounding box center [1445, 88] width 201 height 14
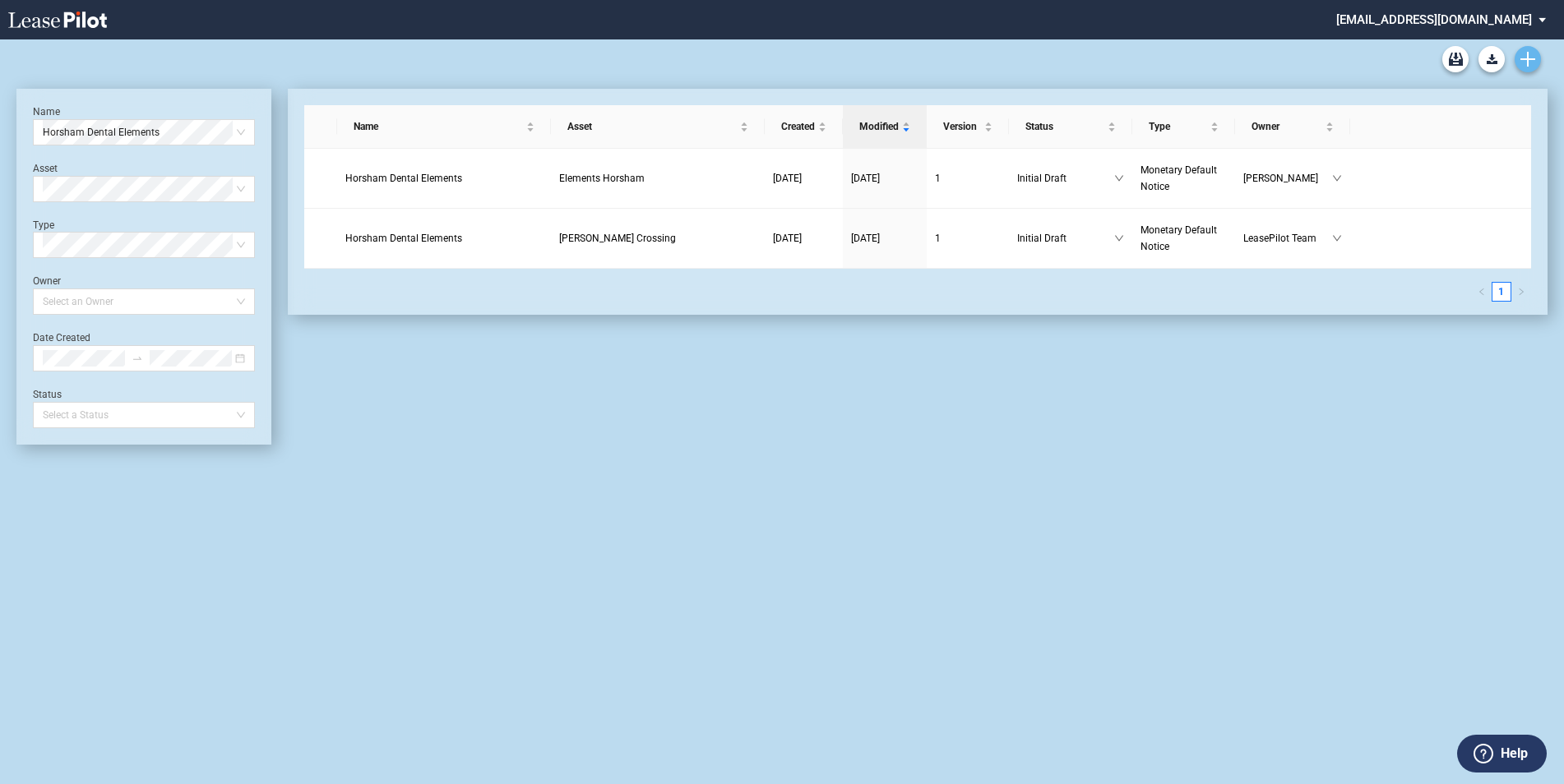
click at [1529, 62] on icon "Create new document" at bounding box center [1527, 59] width 15 height 15
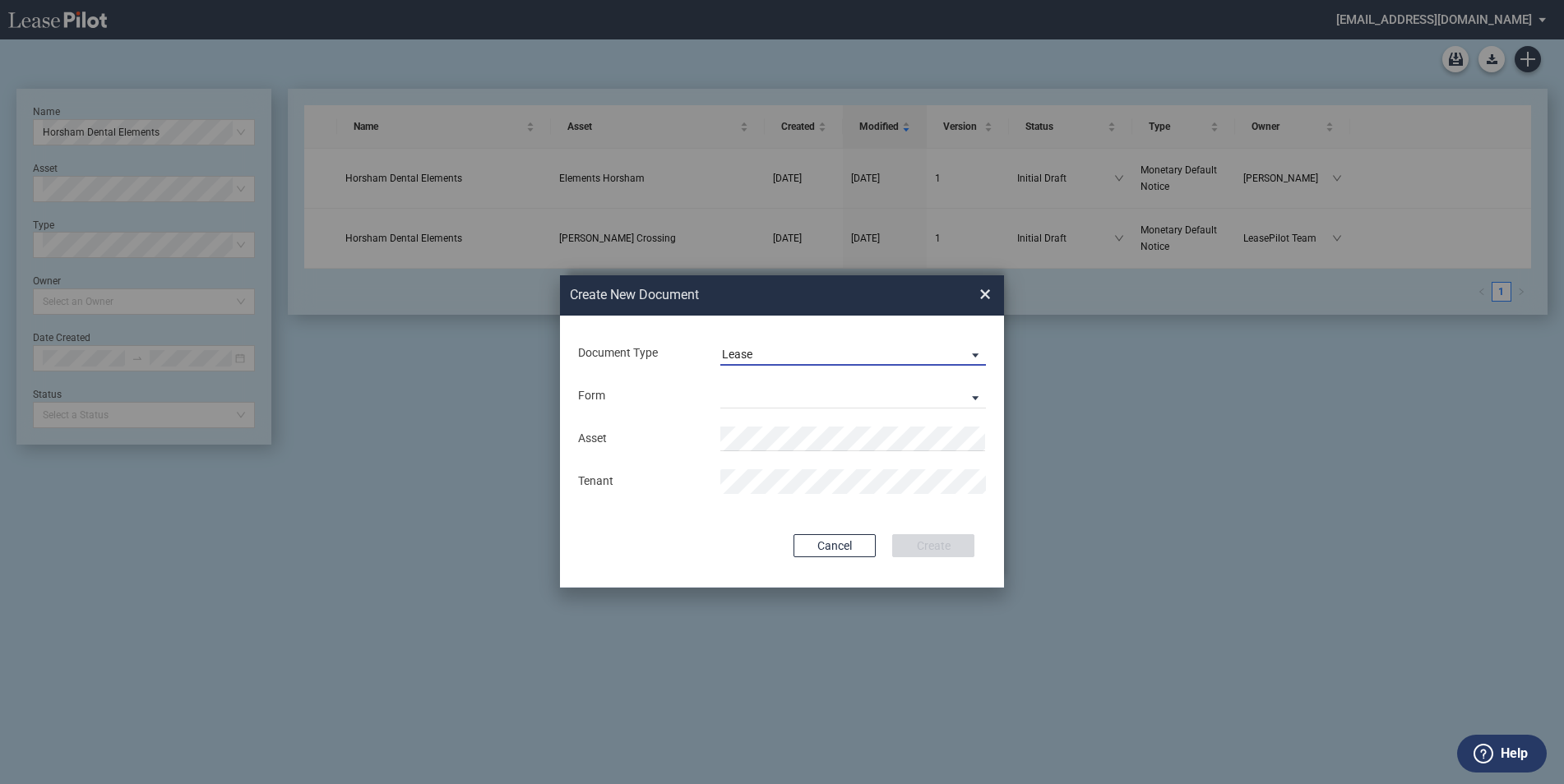
click at [787, 349] on span "Lease" at bounding box center [839, 355] width 236 height 17
click at [786, 349] on md-option "Lease" at bounding box center [854, 354] width 292 height 40
click at [749, 394] on md-select "Retail Lease Monetary Default Notice" at bounding box center [852, 396] width 266 height 25
click at [764, 435] on div "Monetary Default Notice" at bounding box center [792, 436] width 141 height 18
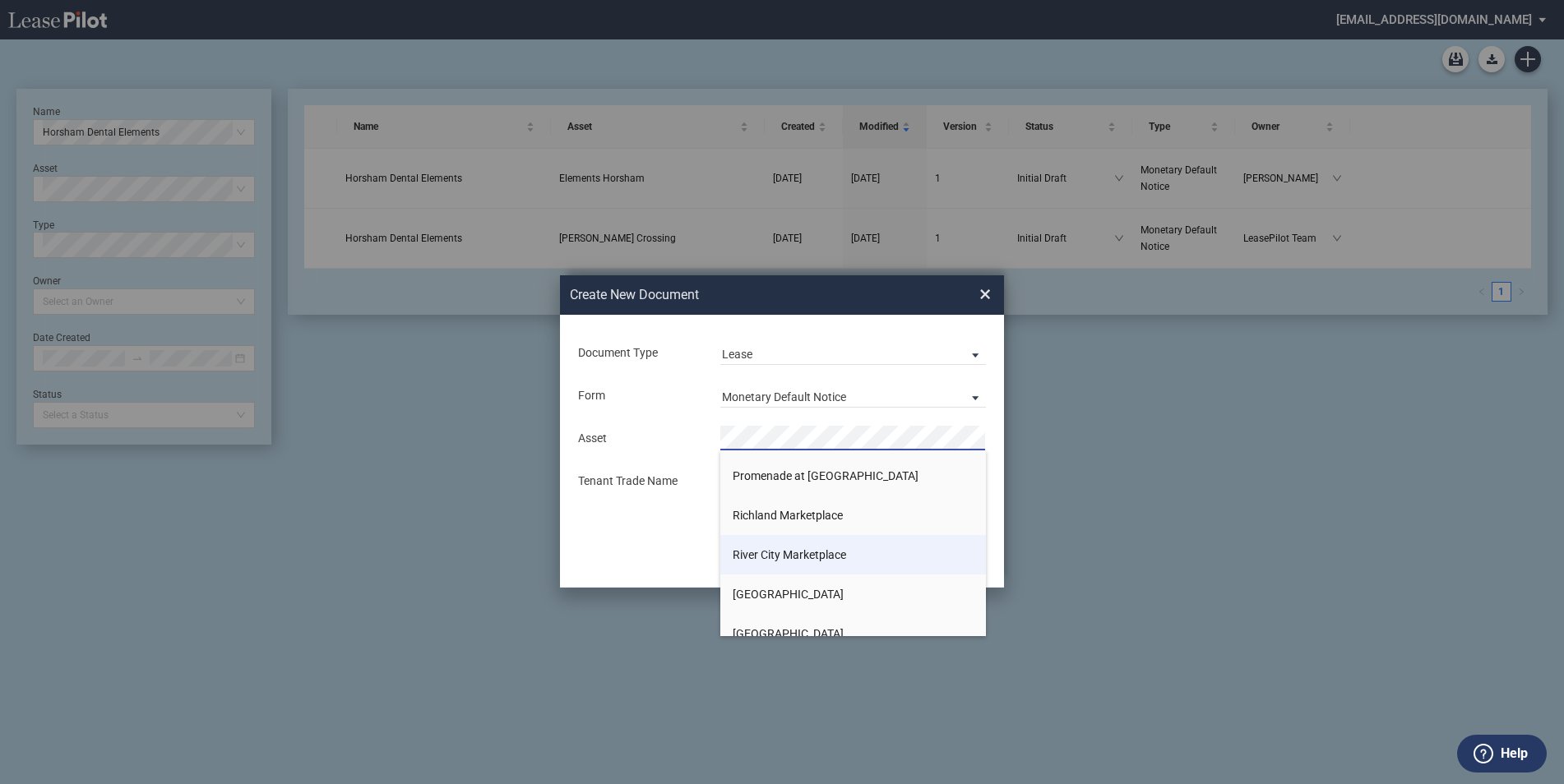
scroll to position [1397, 0]
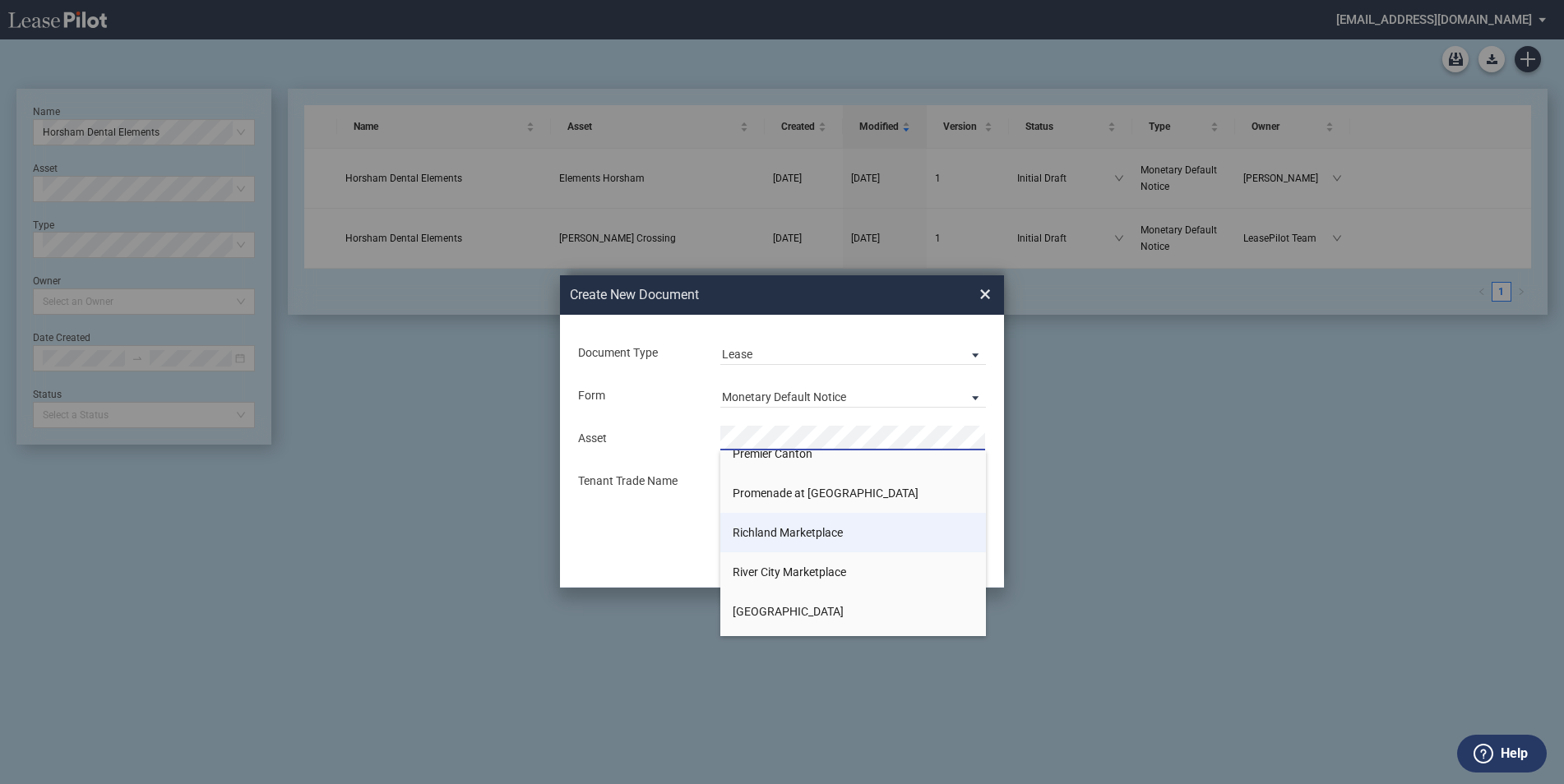
click at [845, 523] on li "Richland Marketplace" at bounding box center [852, 532] width 266 height 40
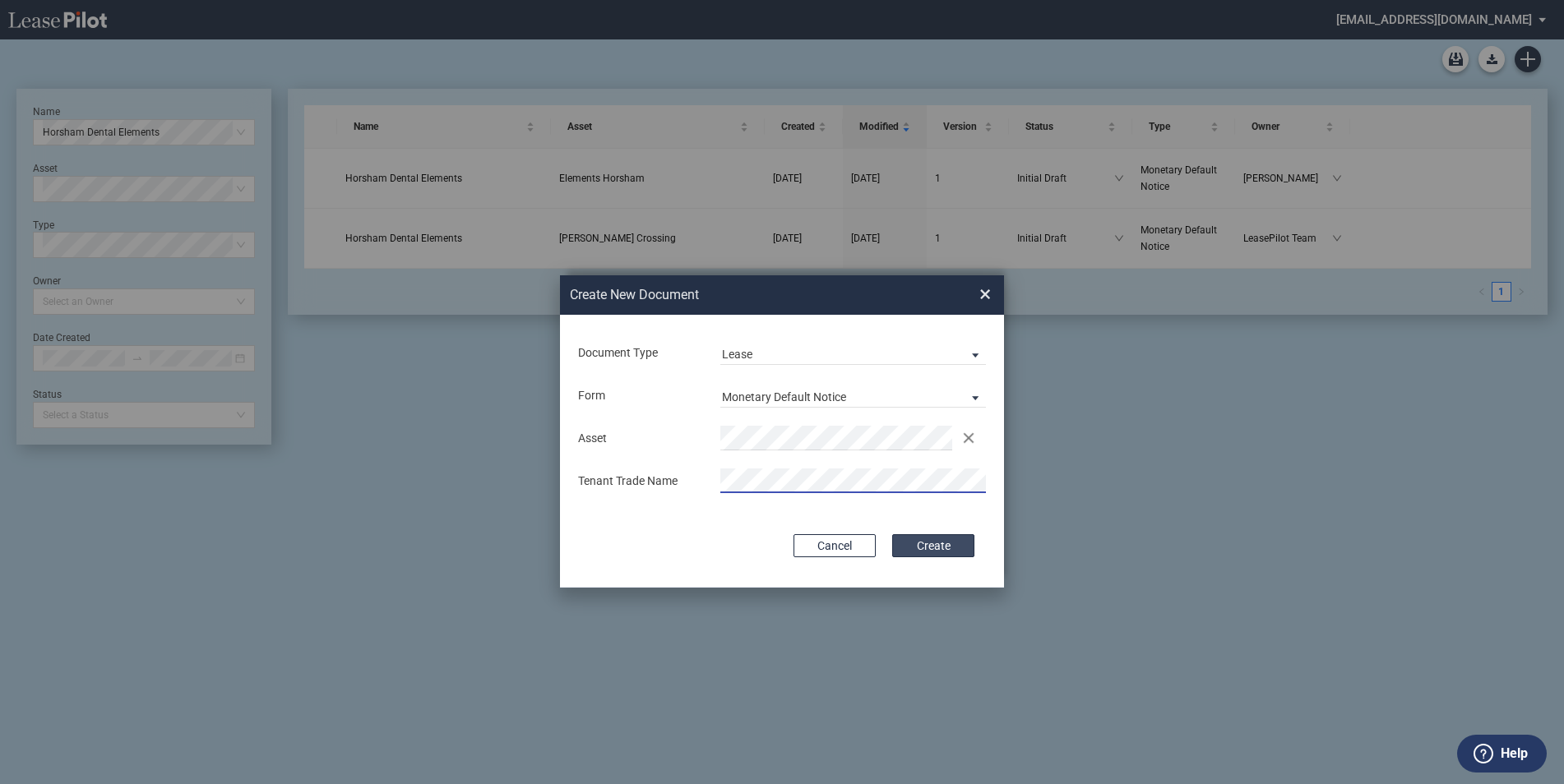
click at [934, 536] on button "Create" at bounding box center [933, 545] width 83 height 23
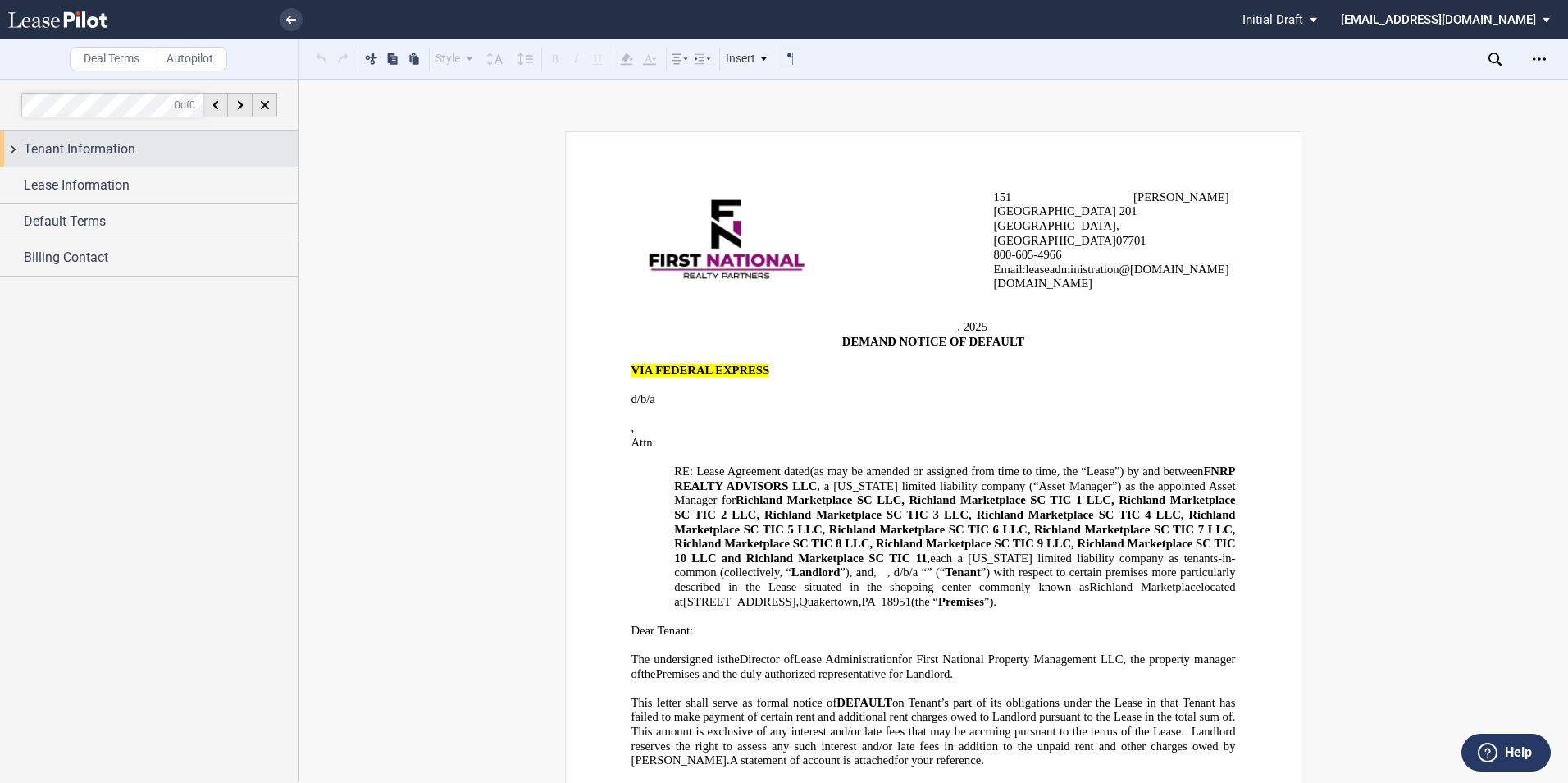
click at [114, 156] on span "Tenant Information" at bounding box center [79, 149] width 111 height 20
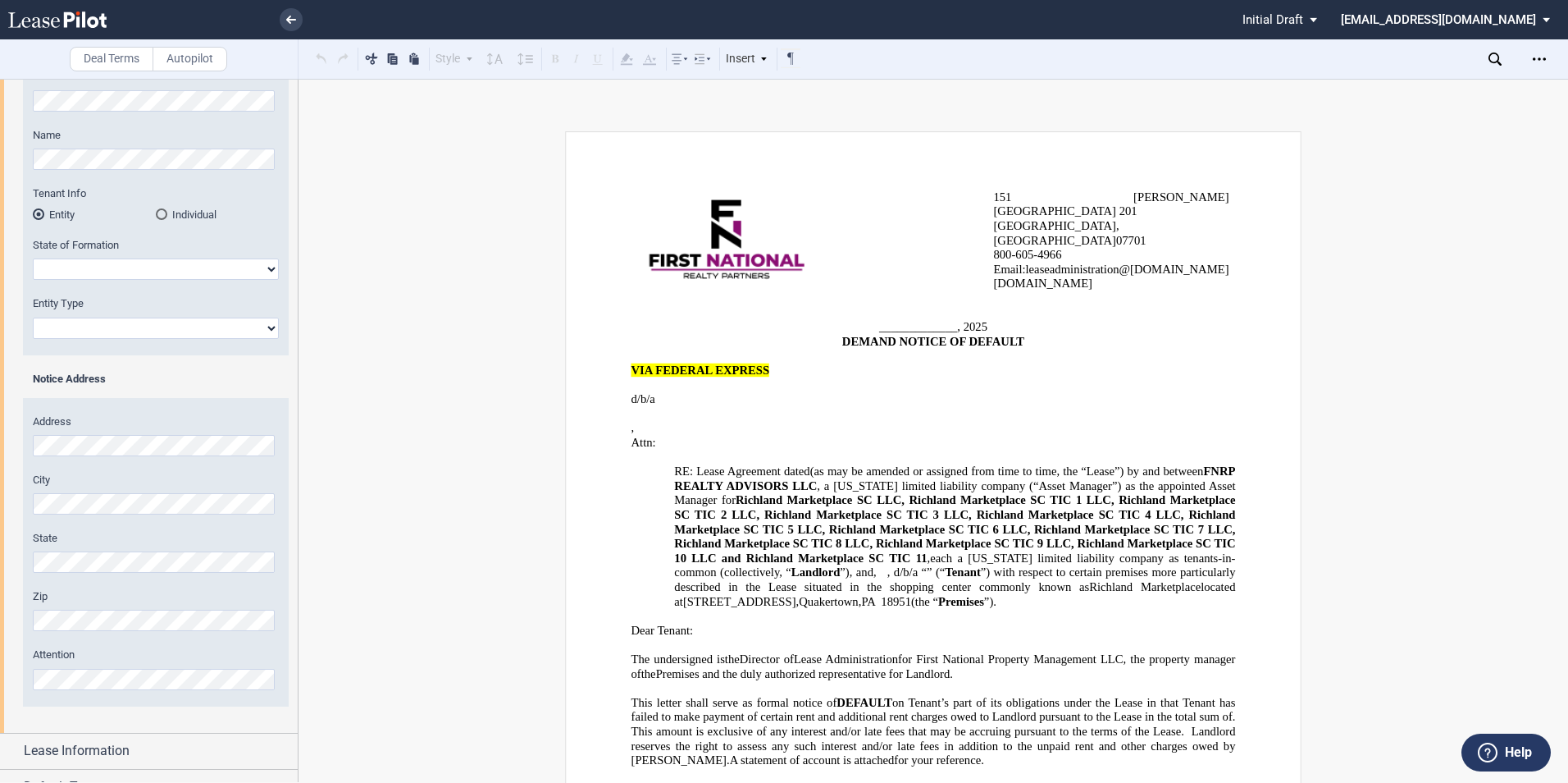
scroll to position [206, 0]
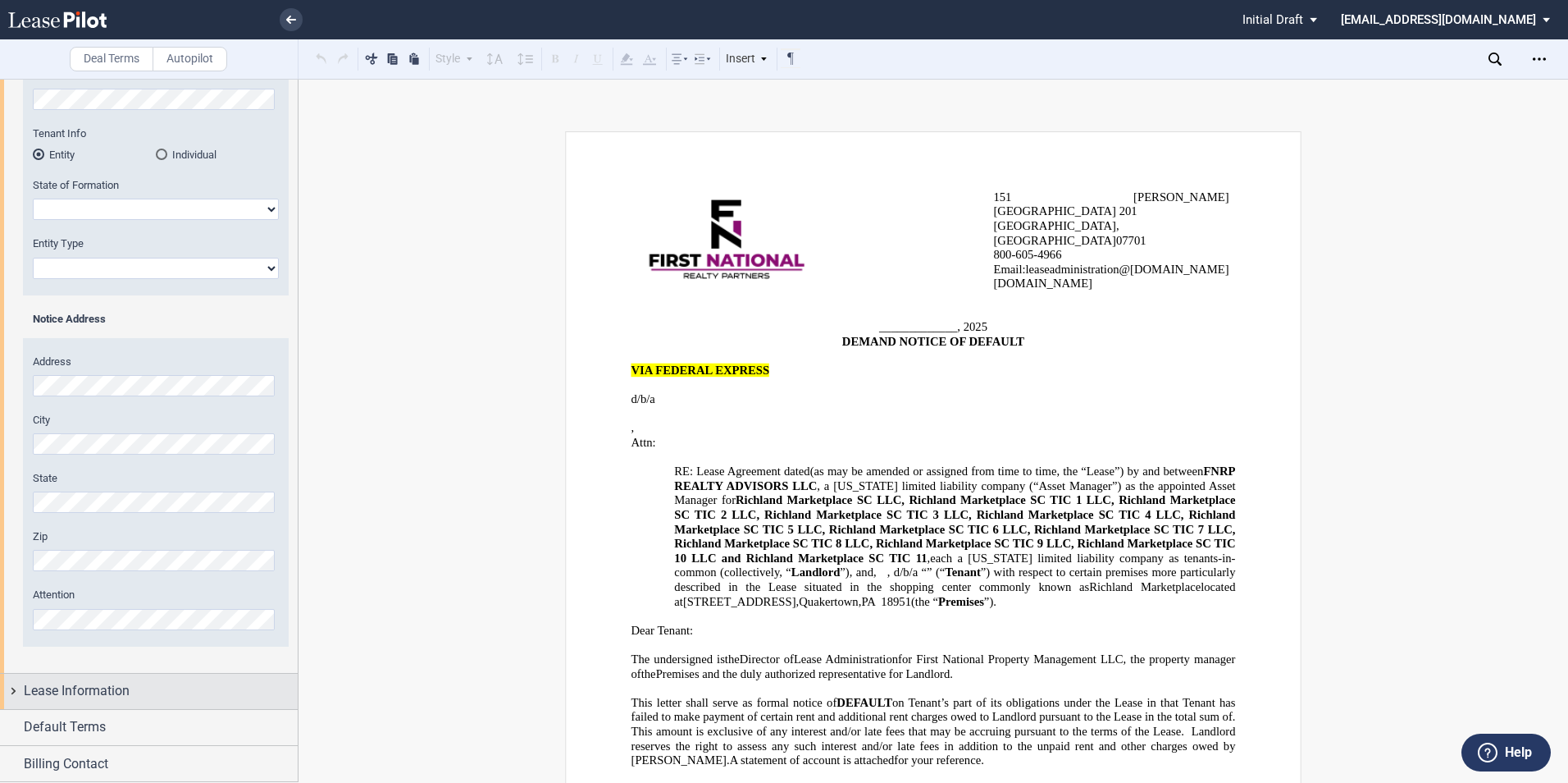
click at [103, 697] on span "Lease Information" at bounding box center [76, 692] width 106 height 20
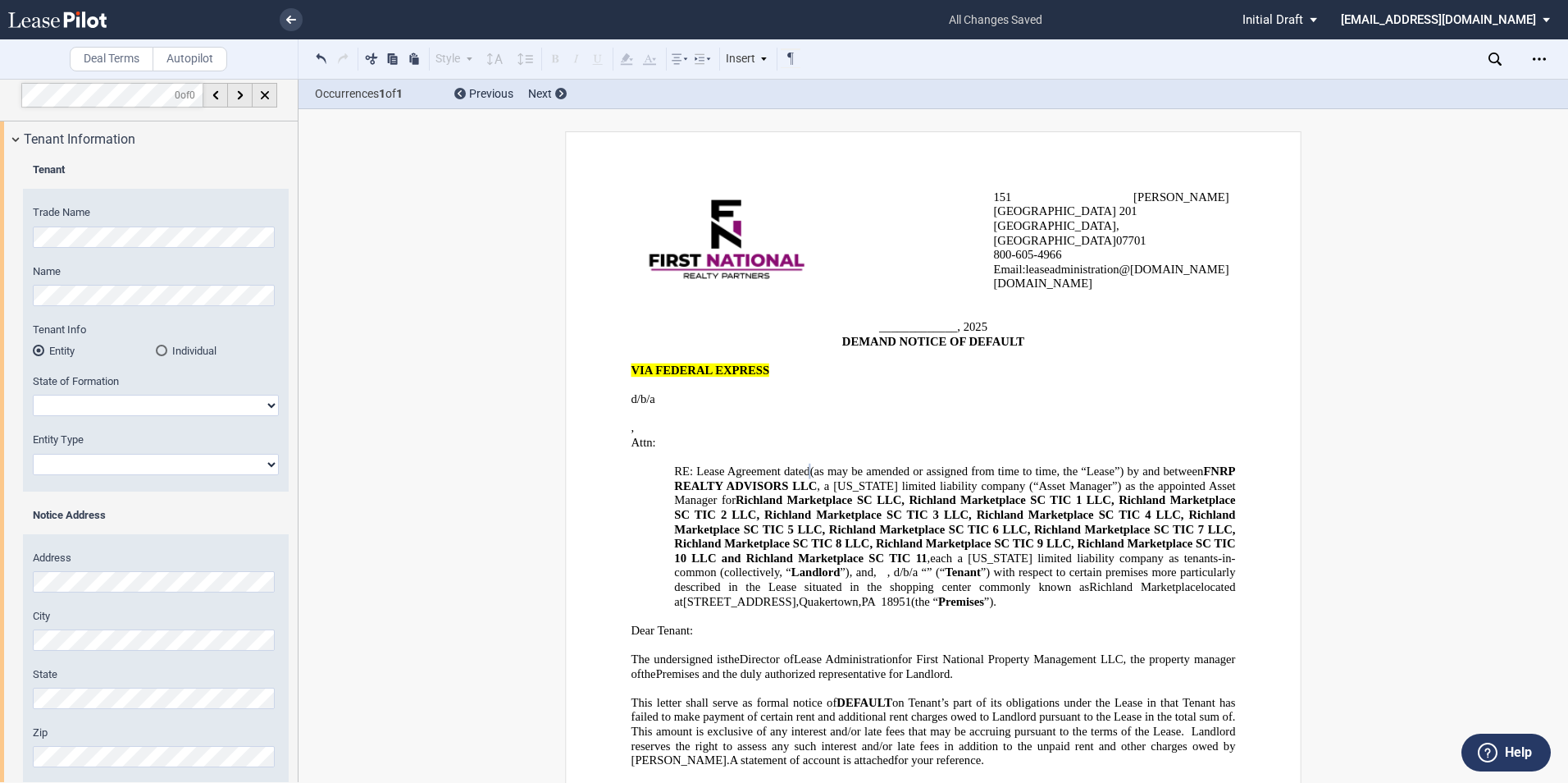
scroll to position [0, 0]
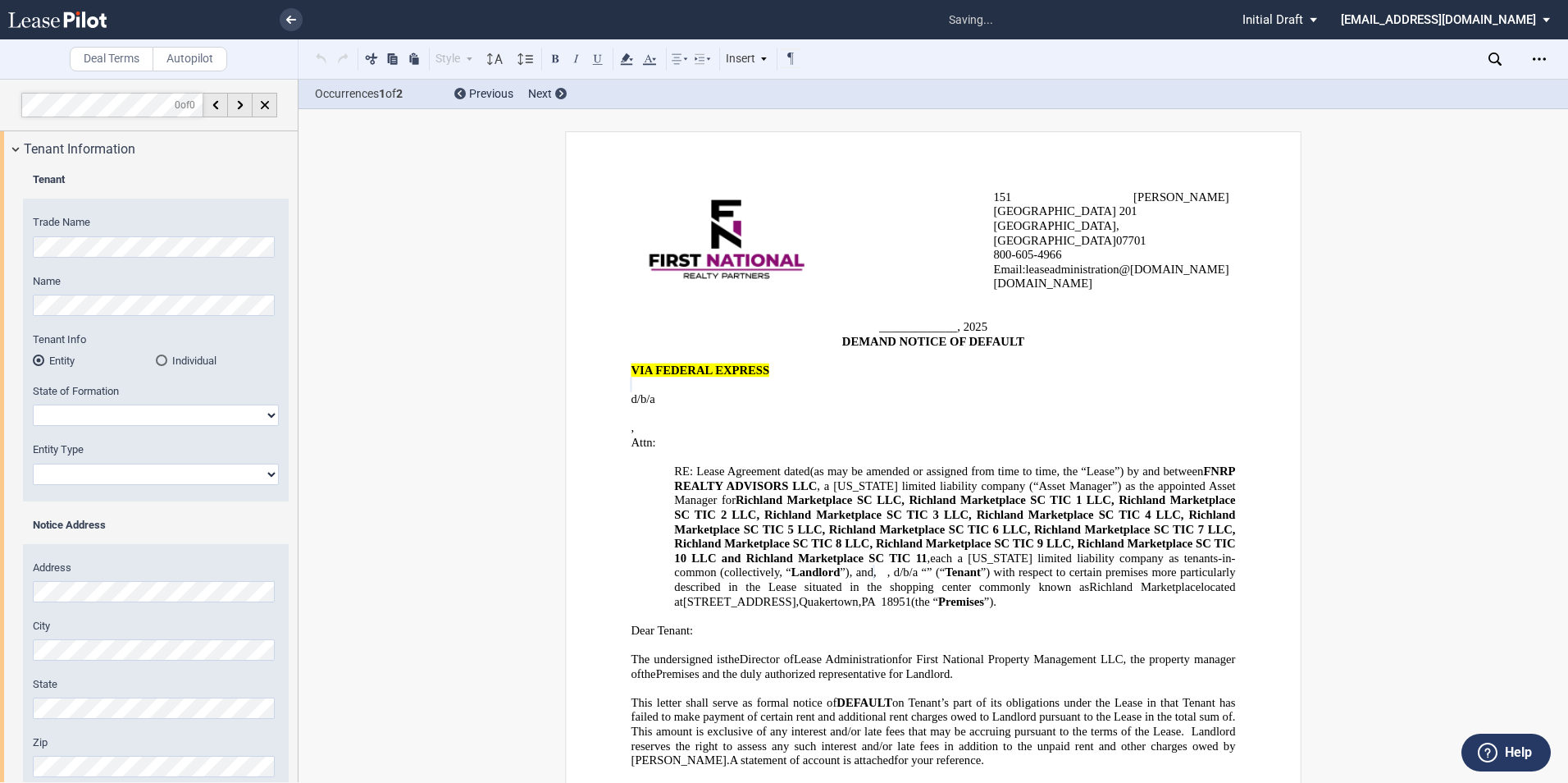
click at [106, 412] on select "[US_STATE] [US_STATE] [US_STATE] [US_STATE] [US_STATE] [US_STATE] [US_STATE] [U…" at bounding box center [156, 414] width 246 height 21
select select "[US_STATE]"
click at [33, 404] on select "[US_STATE] [US_STATE] [US_STATE] [US_STATE] [US_STATE] [US_STATE] [US_STATE] [U…" at bounding box center [156, 414] width 246 height 21
click at [129, 472] on select "Corporation Limited Liability Company General Partnership Limited Partnership O…" at bounding box center [156, 474] width 246 height 21
select select "Corporation"
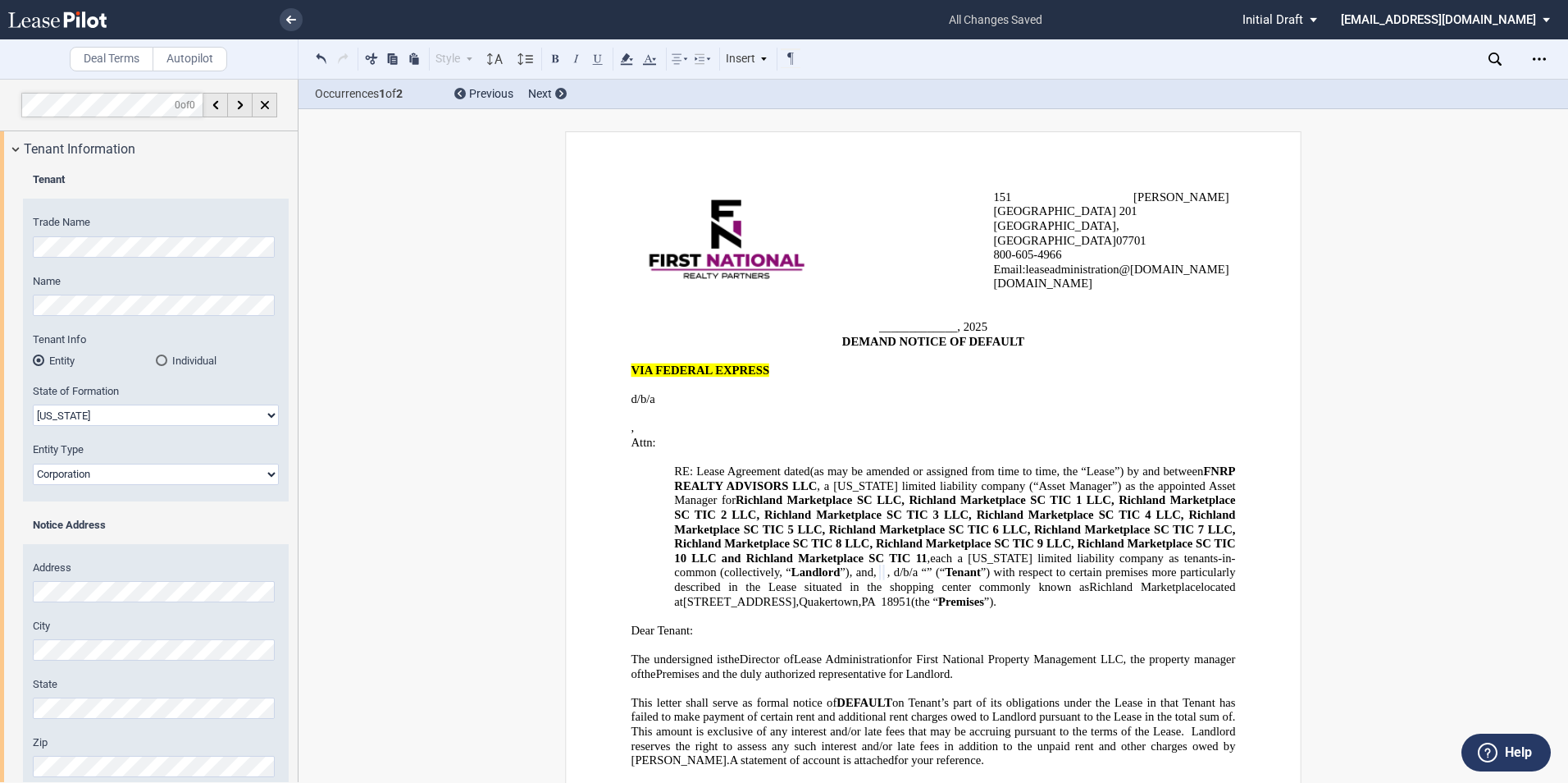
click at [33, 464] on select "Corporation Limited Liability Company General Partnership Limited Partnership O…" at bounding box center [156, 474] width 246 height 21
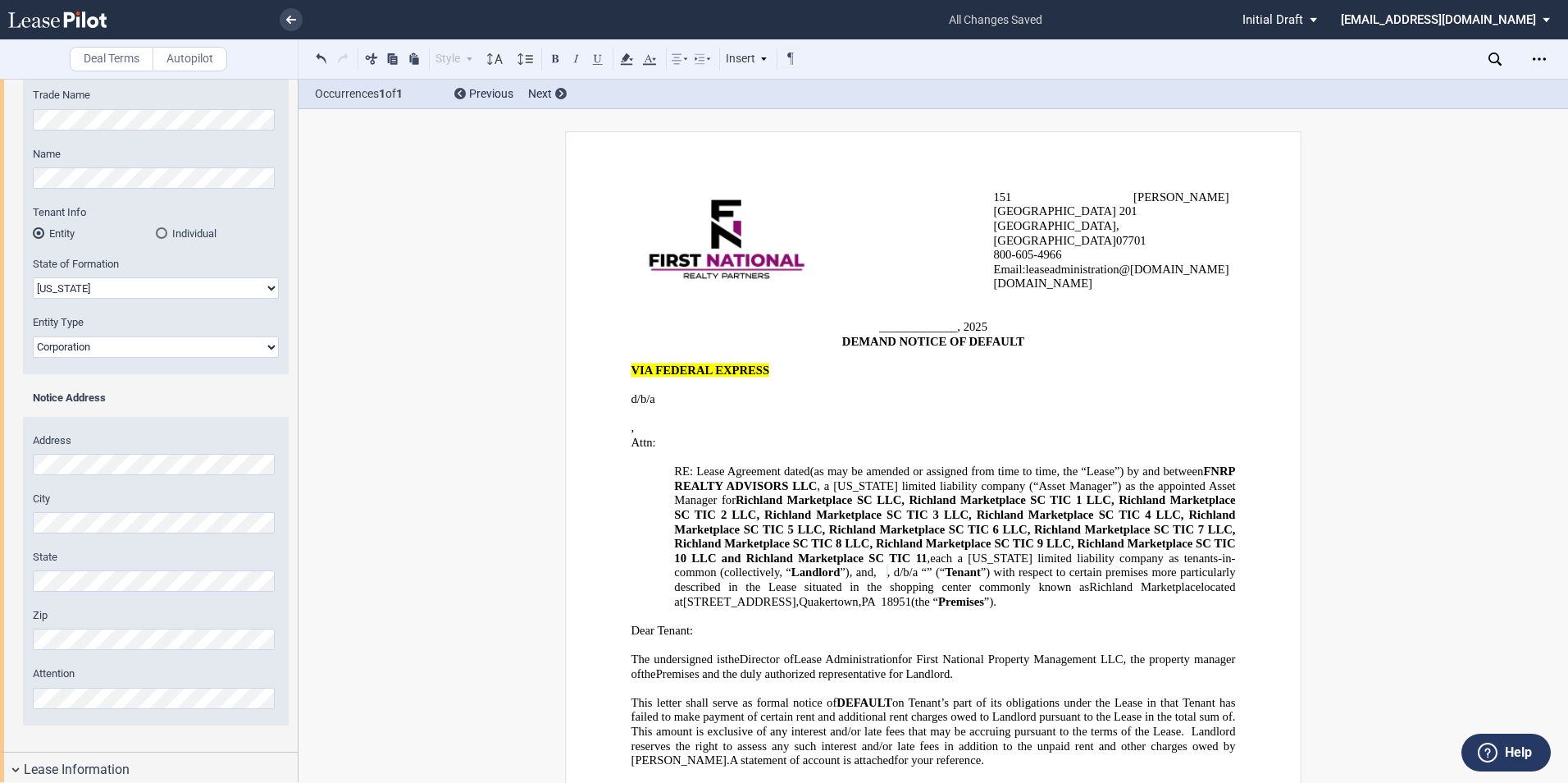
scroll to position [164, 0]
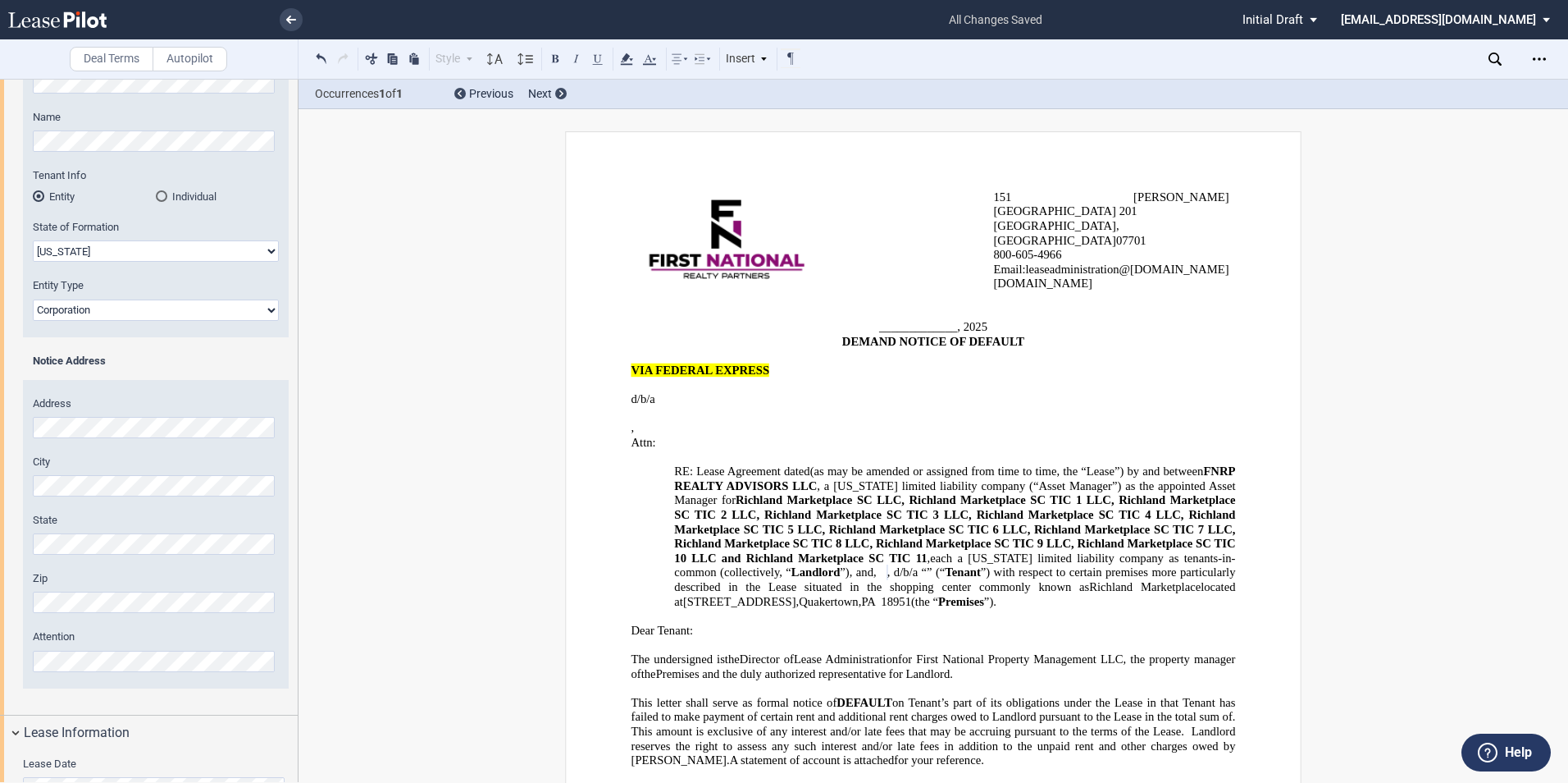
click at [45, 675] on div "Address City State Zip Attention" at bounding box center [156, 543] width 266 height 292
click at [66, 646] on div "Attention" at bounding box center [156, 650] width 246 height 42
